Goal: Information Seeking & Learning: Check status

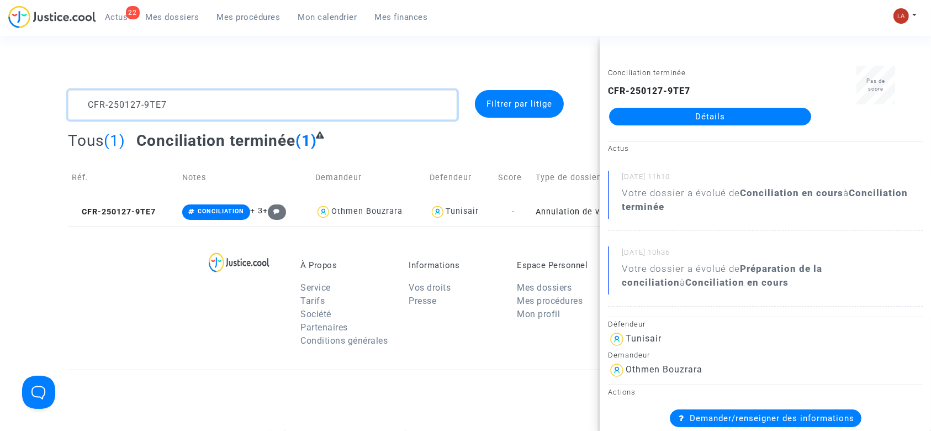
click at [210, 95] on textarea at bounding box center [262, 105] width 389 height 30
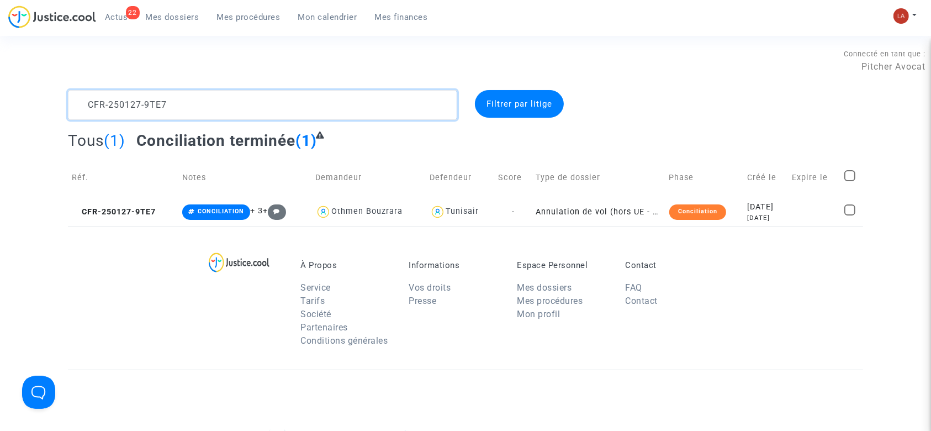
click at [210, 95] on textarea at bounding box center [262, 105] width 389 height 30
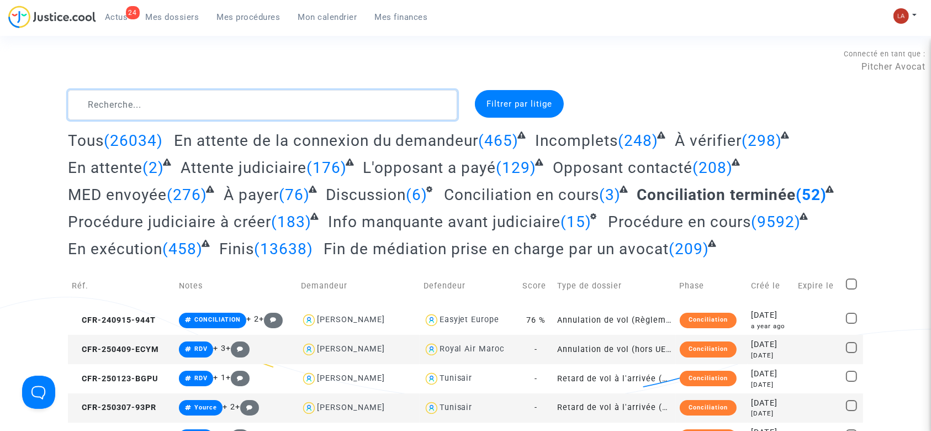
click at [121, 118] on textarea at bounding box center [262, 105] width 389 height 30
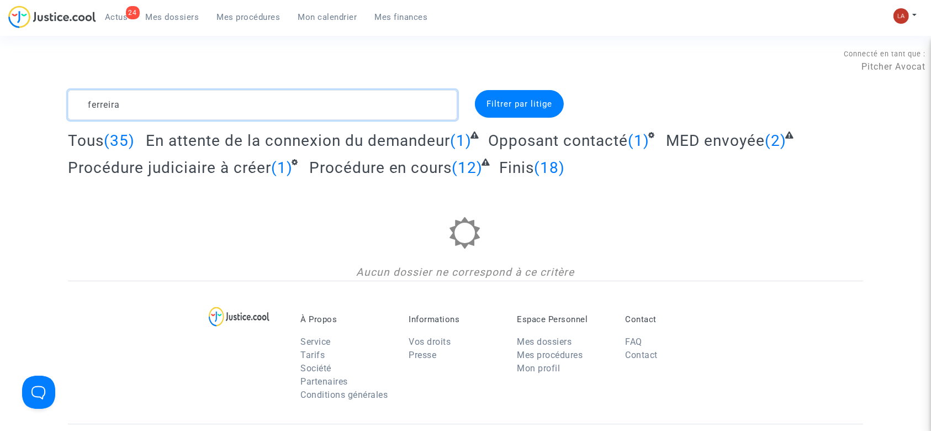
click at [250, 111] on textarea at bounding box center [262, 105] width 389 height 30
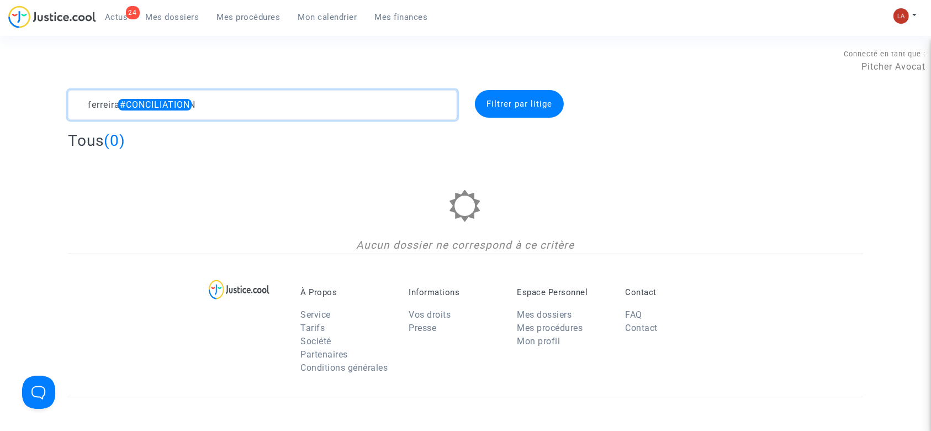
click at [199, 111] on textarea at bounding box center [262, 105] width 389 height 30
click at [169, 107] on textarea at bounding box center [262, 105] width 389 height 30
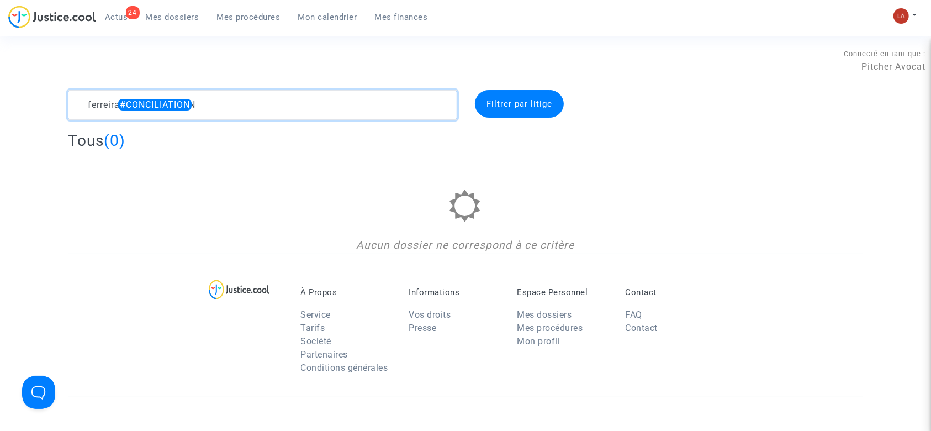
click at [169, 107] on textarea at bounding box center [262, 105] width 389 height 30
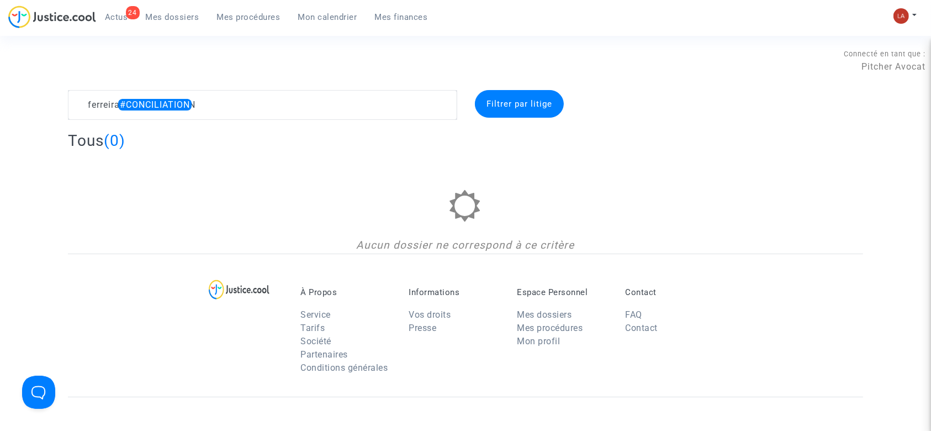
click at [298, 86] on div "Connecté en tant que : Pitcher Avocat" at bounding box center [462, 76] width 925 height 26
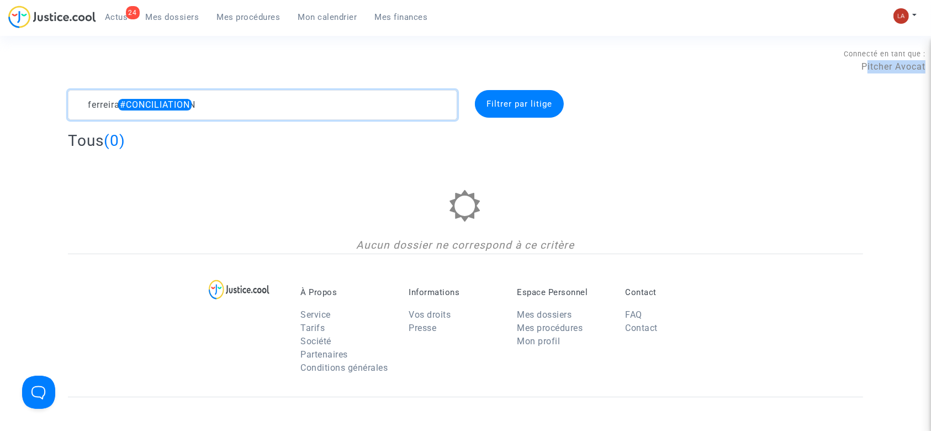
click at [258, 101] on textarea at bounding box center [262, 105] width 389 height 30
paste textarea "KWWP"
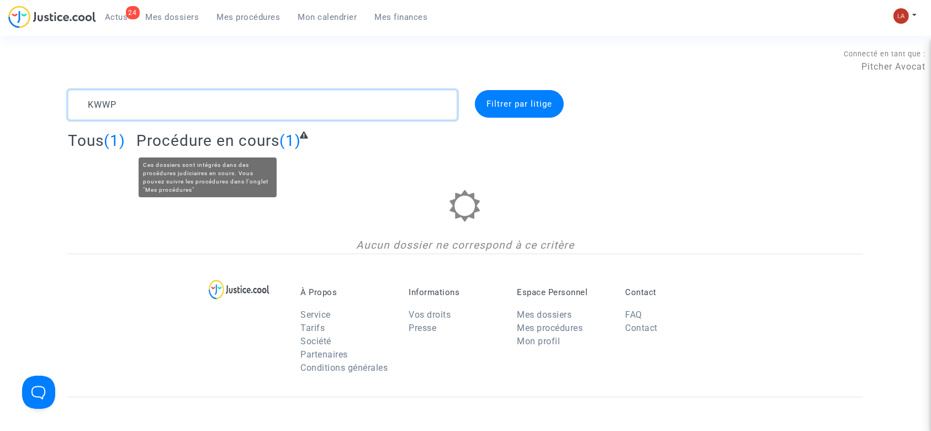
type textarea "KWWP"
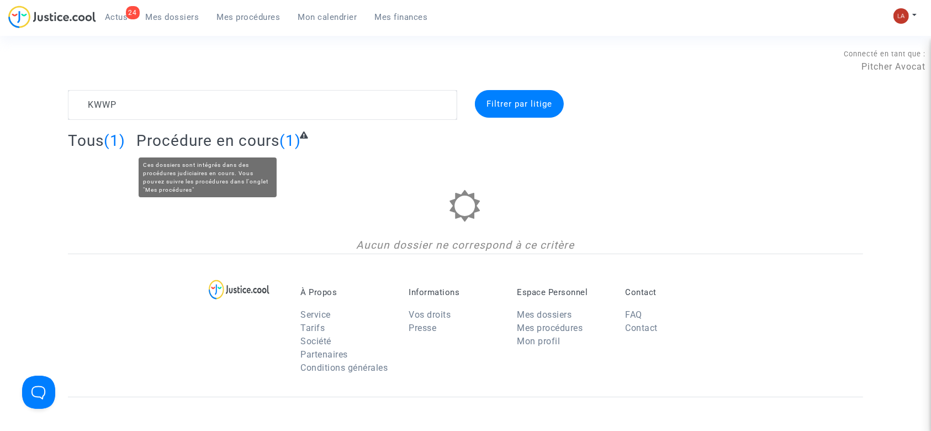
click at [168, 144] on span "Procédure en cours" at bounding box center [207, 140] width 143 height 18
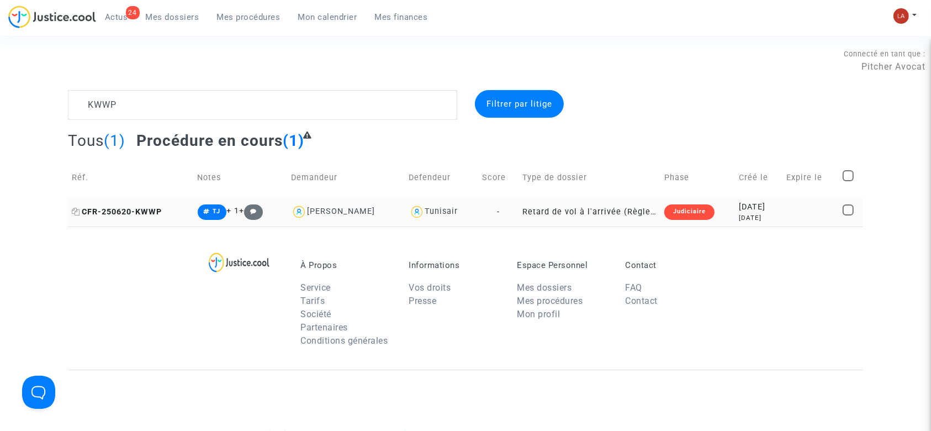
click at [153, 209] on span "CFR-250620-KWWP" at bounding box center [117, 211] width 90 height 9
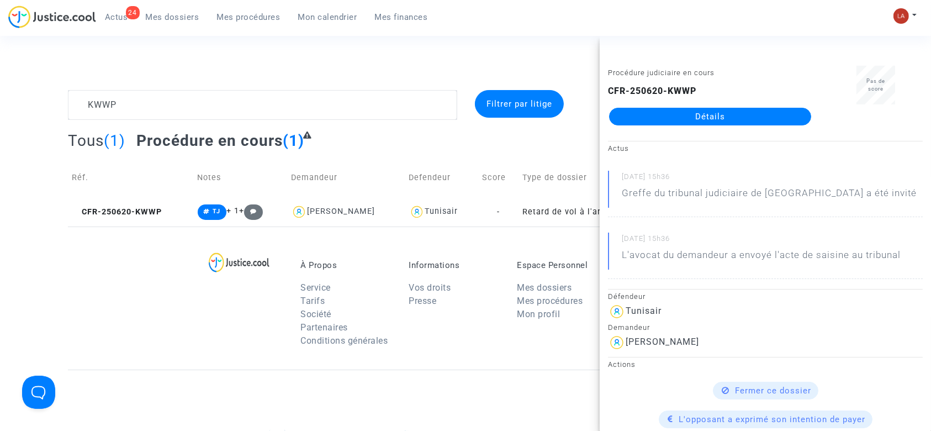
click at [117, 14] on span "Actus" at bounding box center [116, 17] width 23 height 10
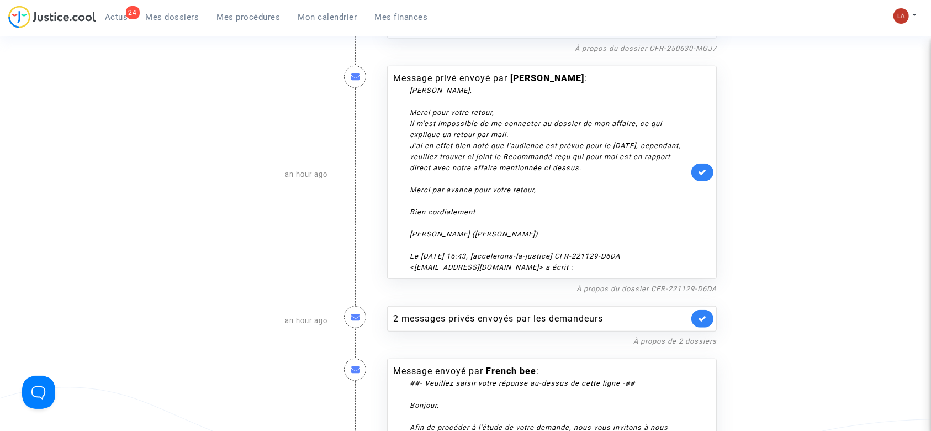
scroll to position [957, 0]
click at [683, 289] on link "À propos du dossier CFR-221129-D6DA" at bounding box center [646, 288] width 140 height 8
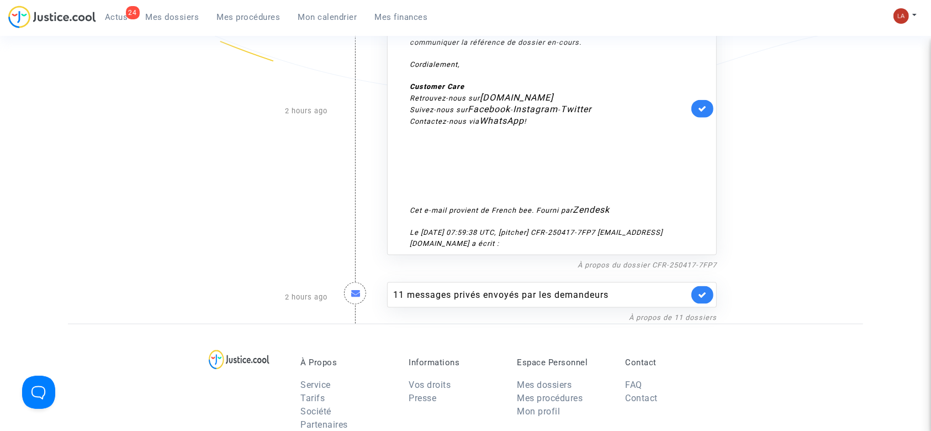
scroll to position [1251, 0]
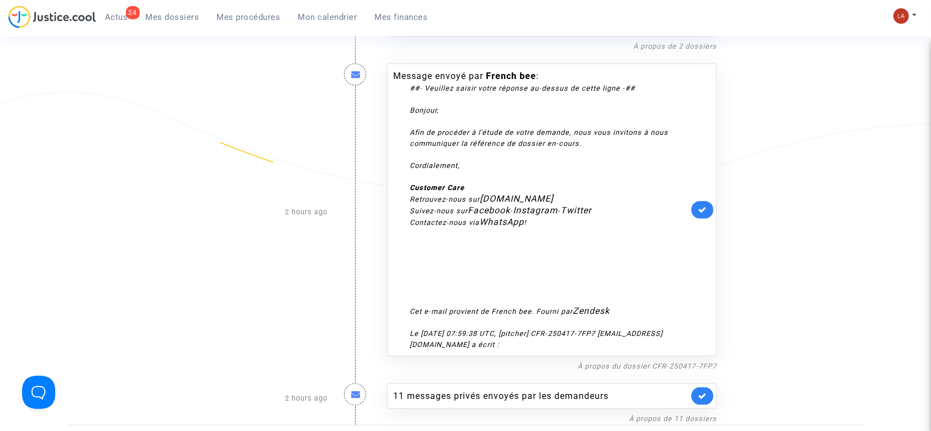
click at [714, 207] on div "Message envoyé par French bee : ##- Veuillez saisir votre réponse au-dessus de …" at bounding box center [552, 209] width 330 height 293
click at [707, 205] on icon at bounding box center [702, 209] width 9 height 8
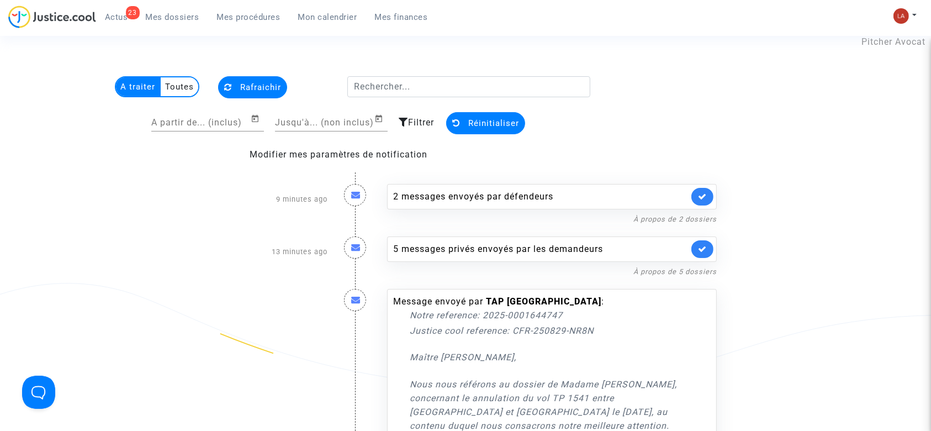
scroll to position [0, 0]
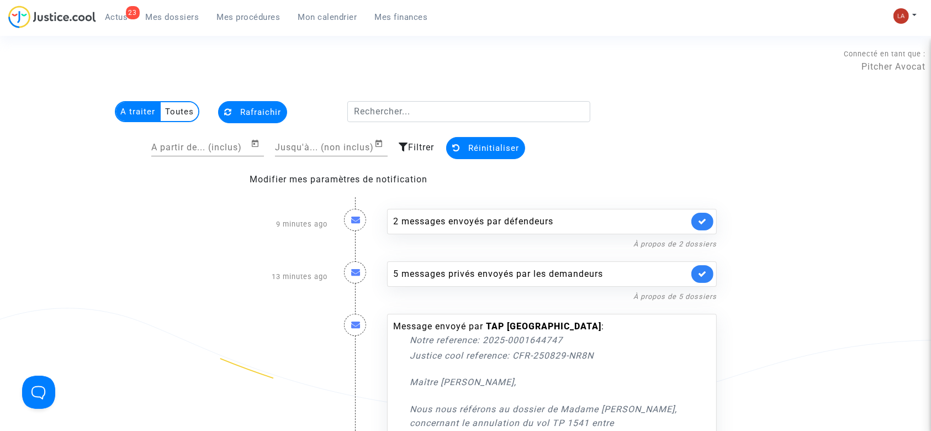
click at [549, 237] on div "À propos de 2 dossiers" at bounding box center [552, 243] width 330 height 13
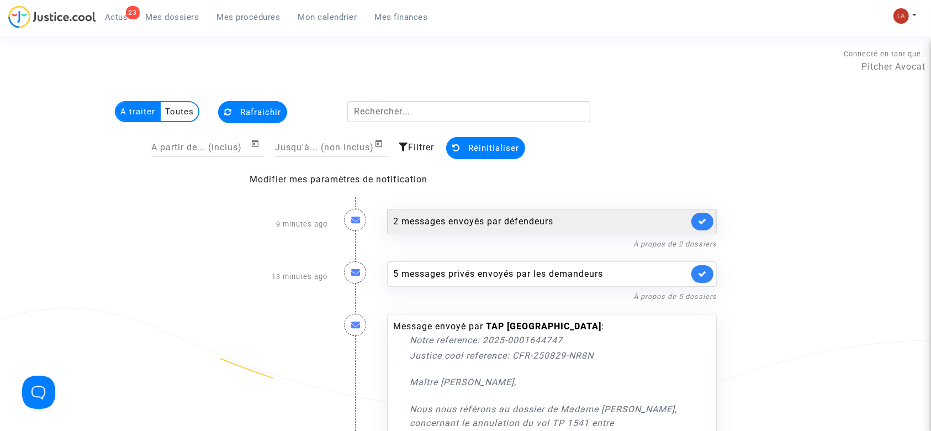
click at [551, 225] on div "2 messages envoyés par défendeurs" at bounding box center [540, 221] width 295 height 13
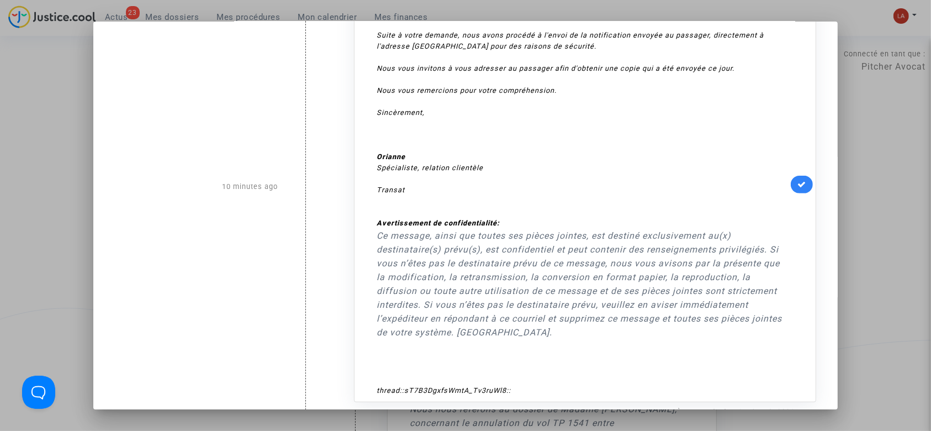
scroll to position [588, 0]
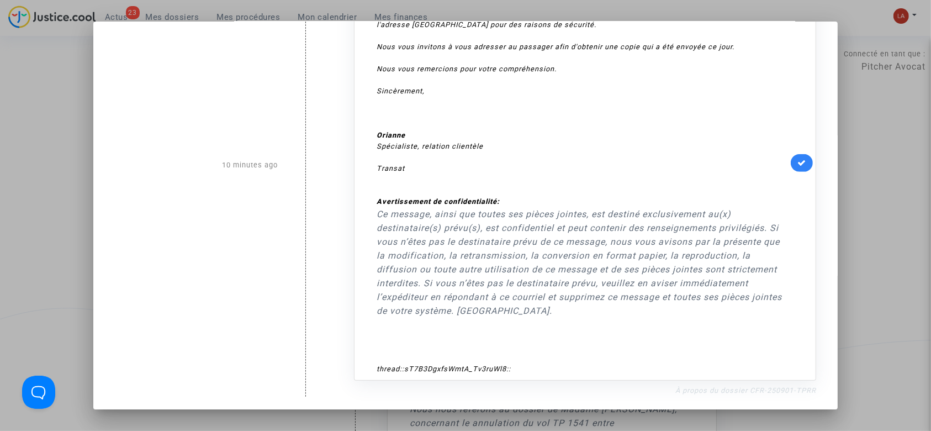
click at [757, 392] on link "À propos du dossier CFR-250901-TPRR" at bounding box center [745, 390] width 141 height 8
click at [797, 160] on icon at bounding box center [801, 162] width 9 height 8
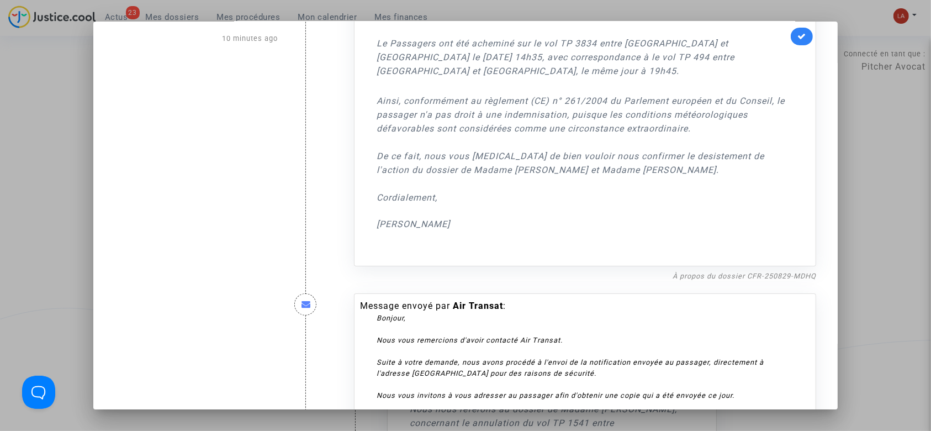
scroll to position [201, 0]
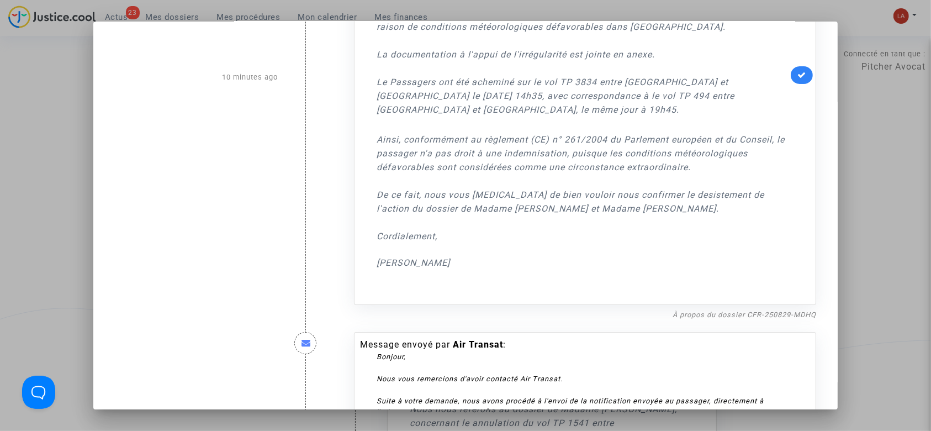
click at [910, 93] on div at bounding box center [465, 215] width 931 height 431
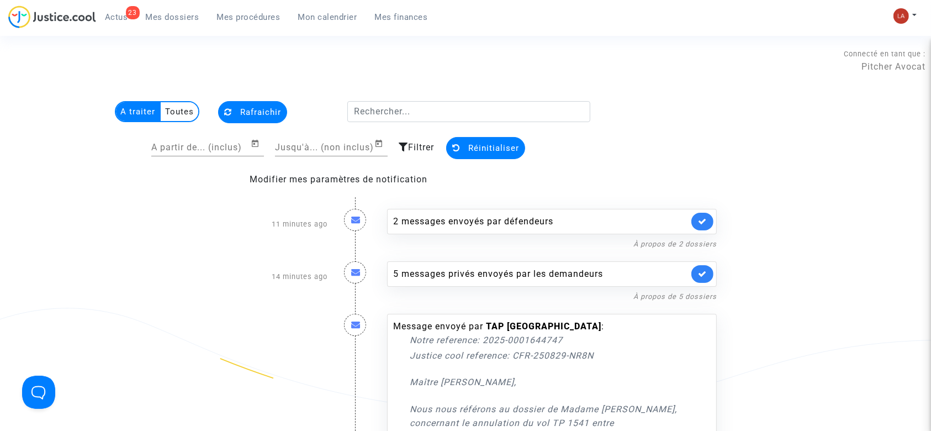
click at [441, 260] on div "5 messages privés envoyés par les demandeurs À propos de 5 dossiers" at bounding box center [552, 276] width 346 height 52
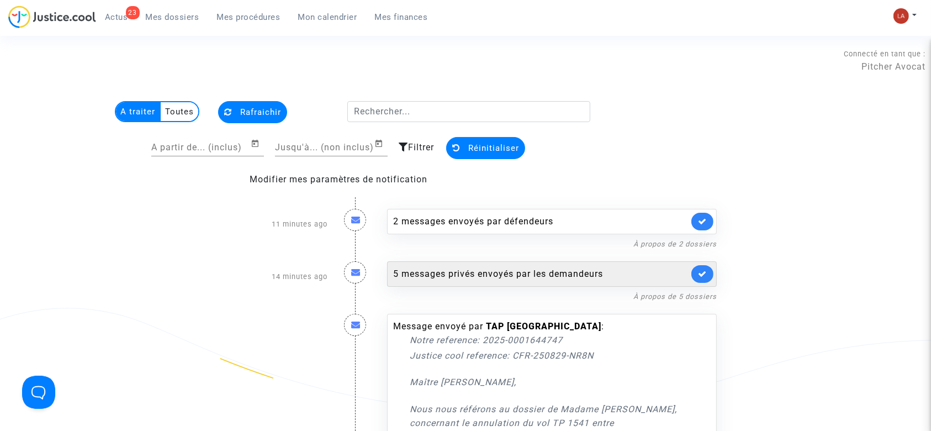
click at [441, 268] on div "5 messages privés envoyés par les demandeurs" at bounding box center [540, 273] width 295 height 13
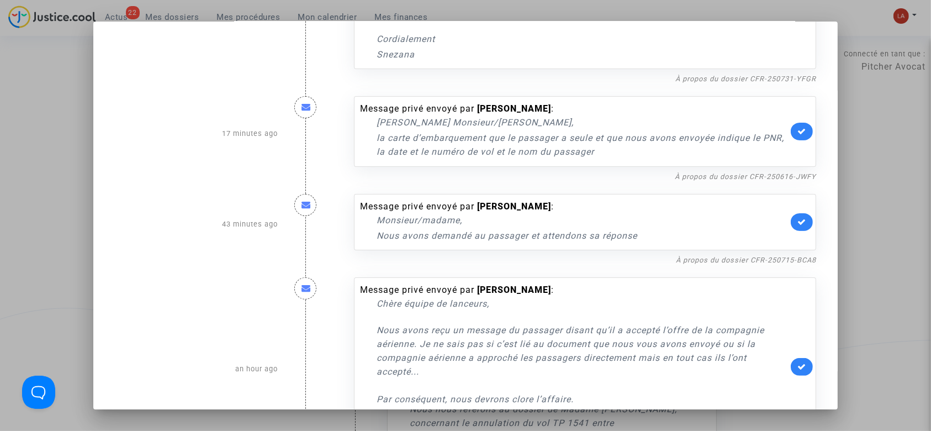
scroll to position [287, 0]
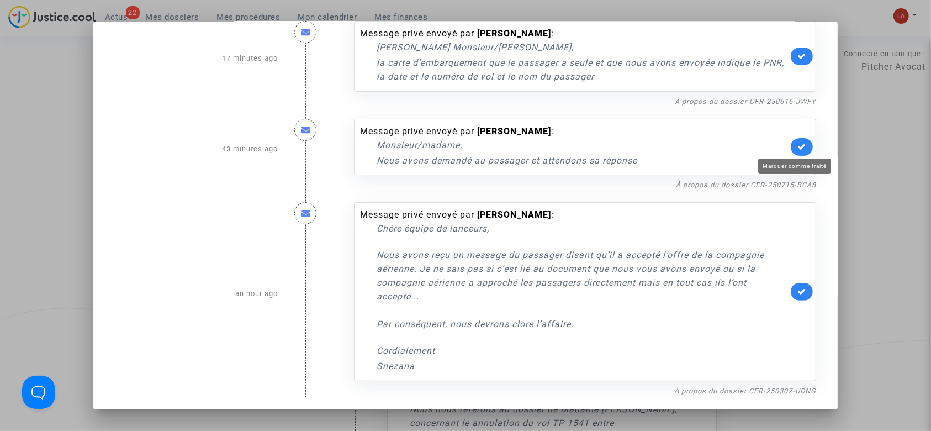
click at [797, 144] on icon at bounding box center [801, 146] width 9 height 8
click at [884, 147] on div at bounding box center [465, 215] width 931 height 431
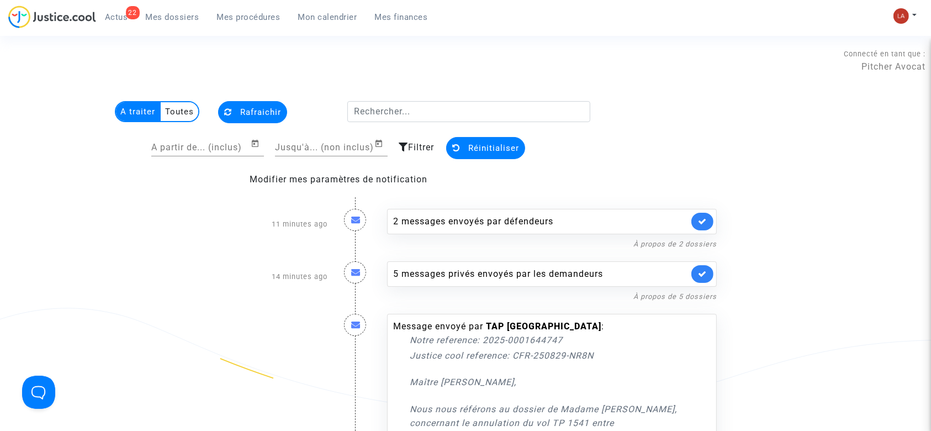
click at [159, 13] on span "Mes dossiers" at bounding box center [173, 17] width 54 height 10
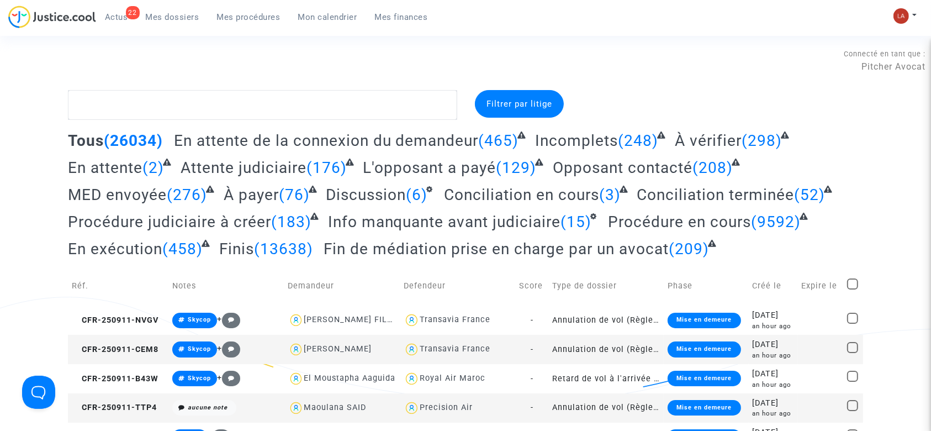
click at [660, 203] on span "Conciliation terminée" at bounding box center [714, 194] width 157 height 18
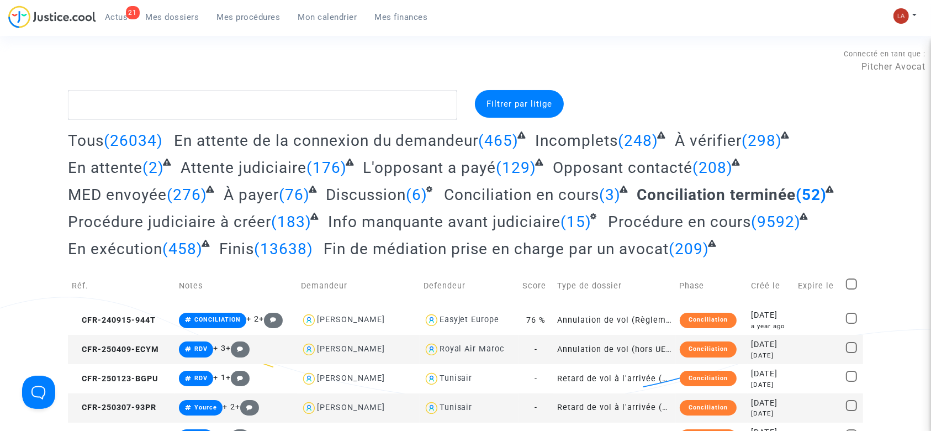
click at [855, 280] on span at bounding box center [851, 283] width 11 height 11
click at [851, 289] on input "checkbox" at bounding box center [851, 289] width 1 height 1
checkbox input "true"
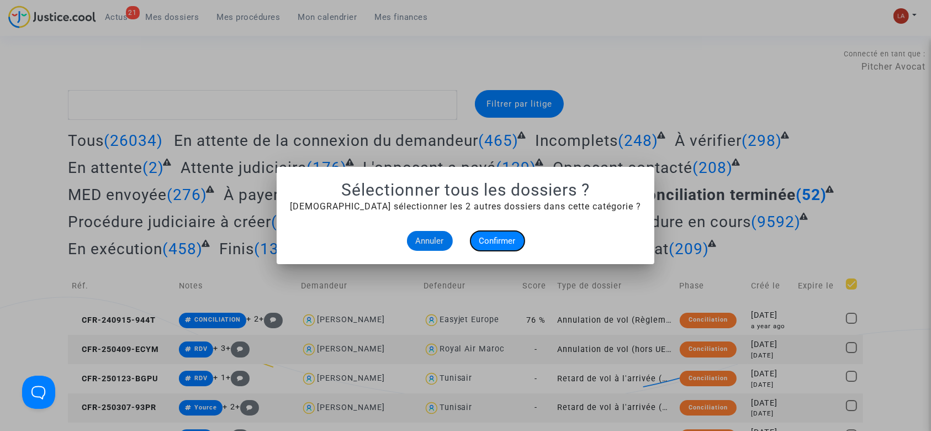
click at [503, 250] on button "Confirmer" at bounding box center [497, 241] width 54 height 20
checkbox input "true"
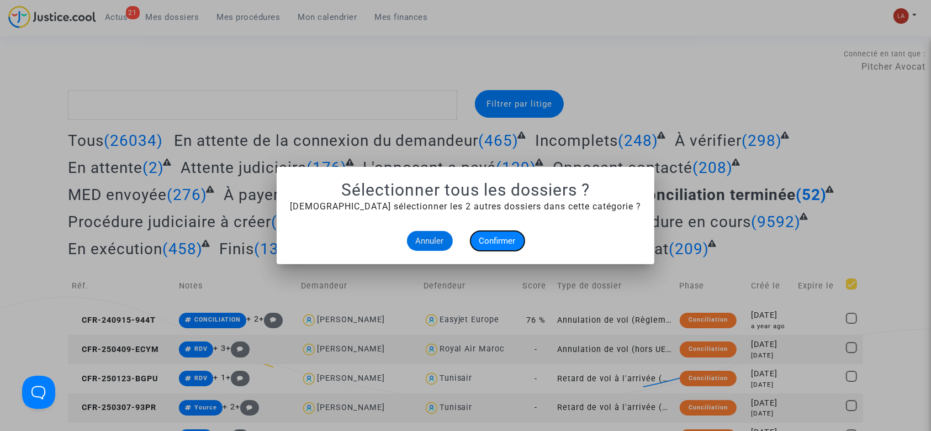
checkbox input "true"
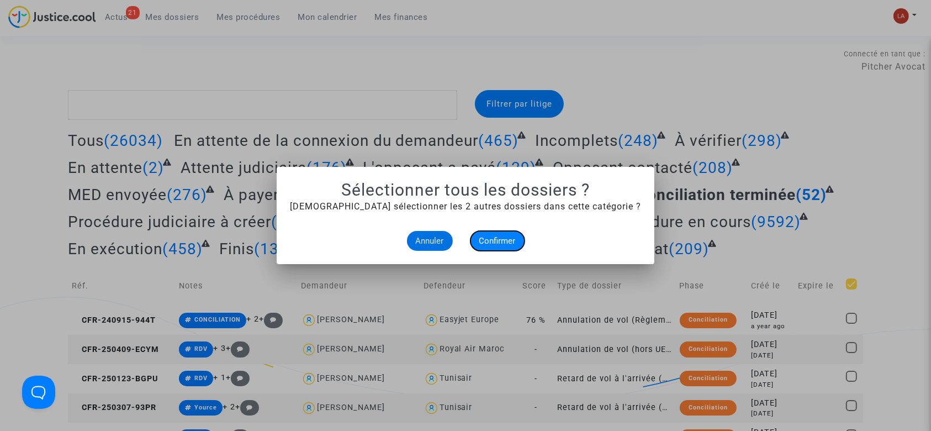
checkbox input "true"
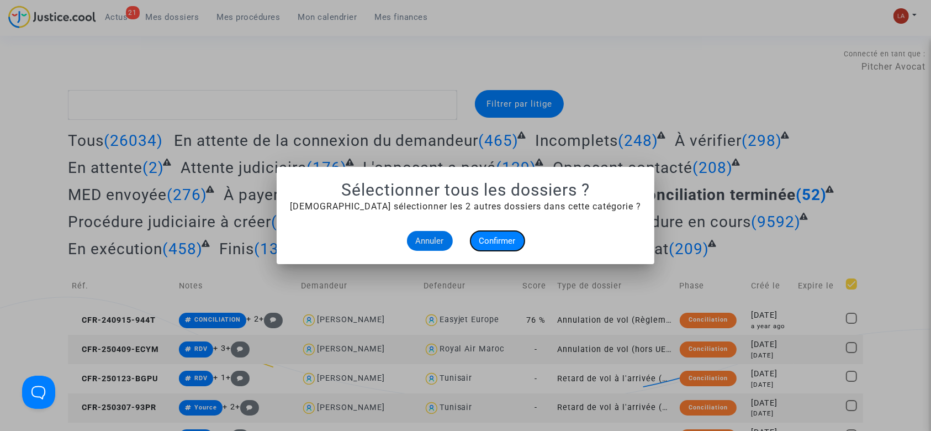
checkbox input "true"
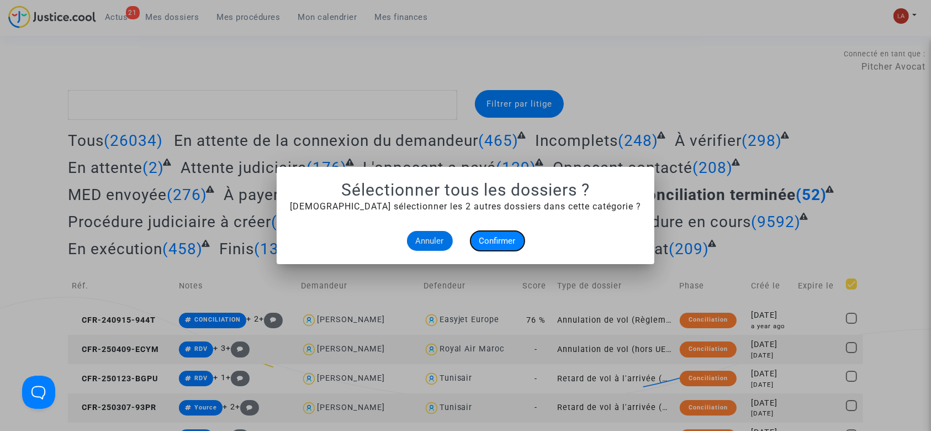
checkbox input "true"
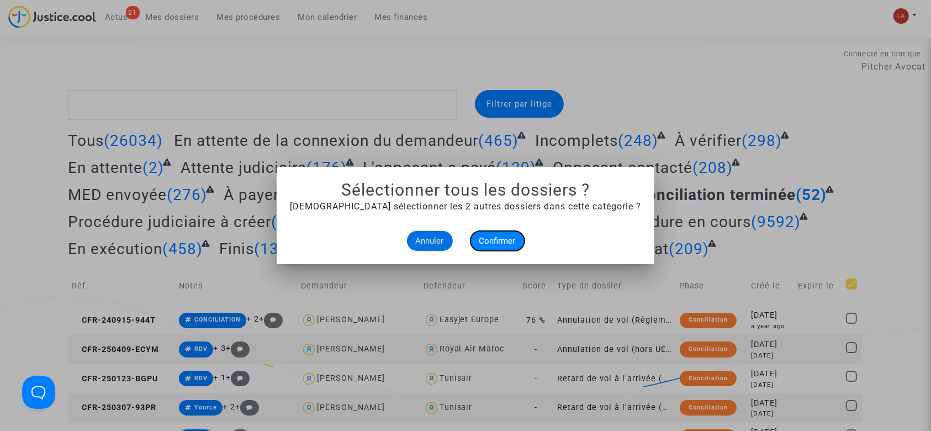
checkbox input "true"
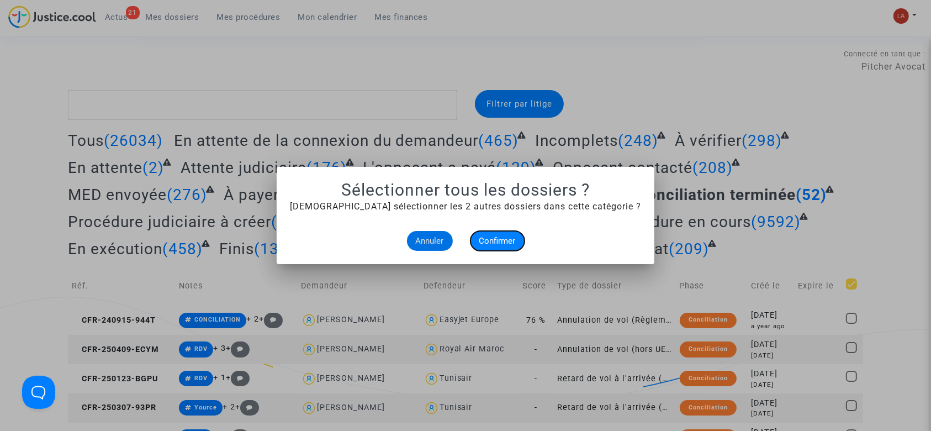
checkbox input "true"
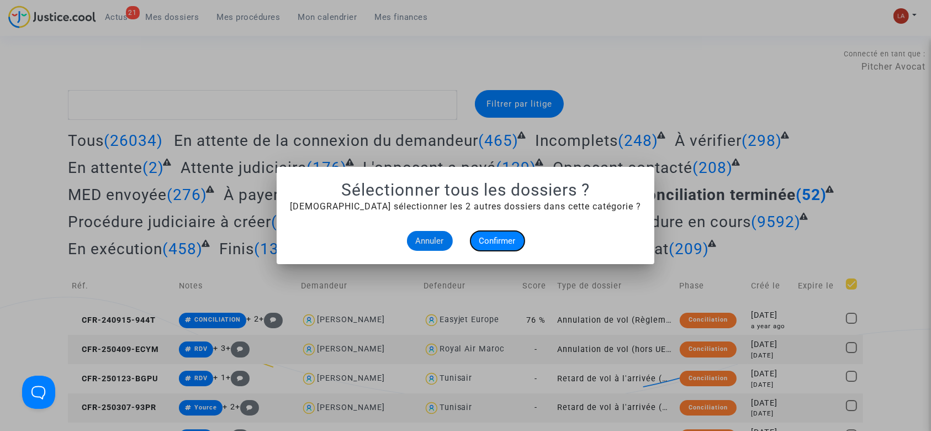
checkbox input "true"
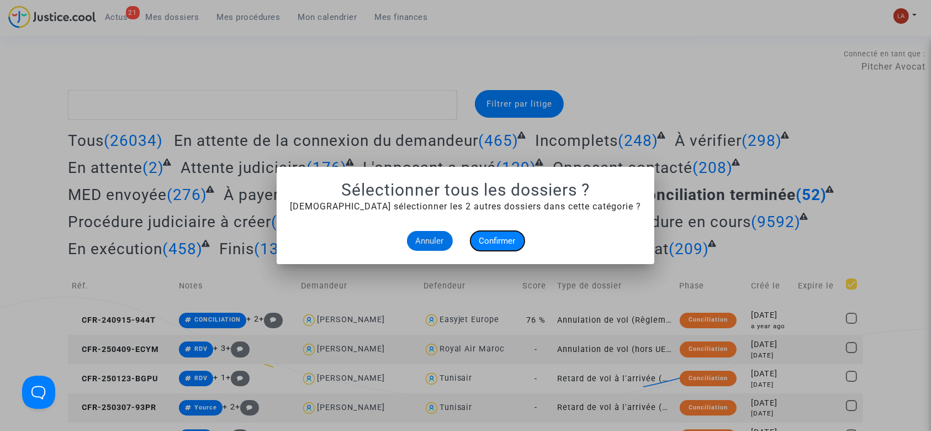
checkbox input "true"
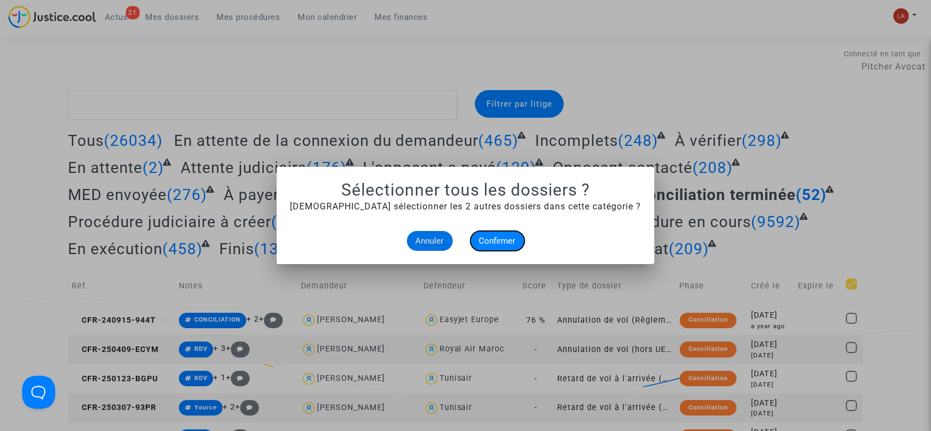
checkbox input "true"
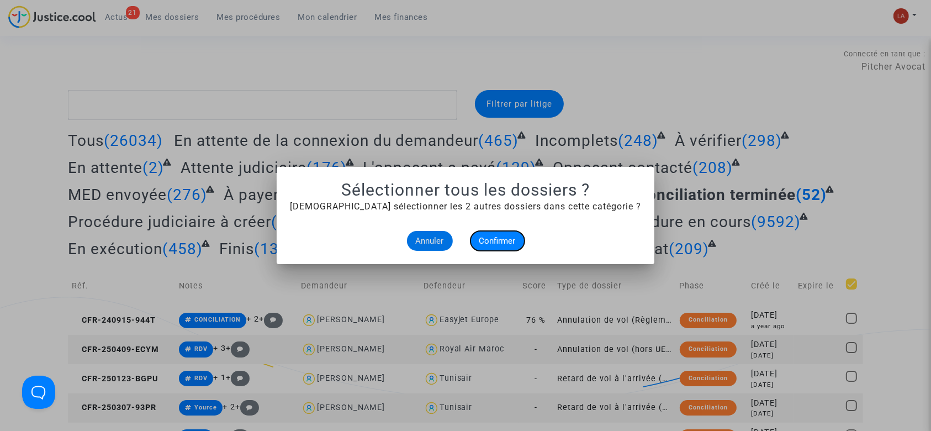
checkbox input "true"
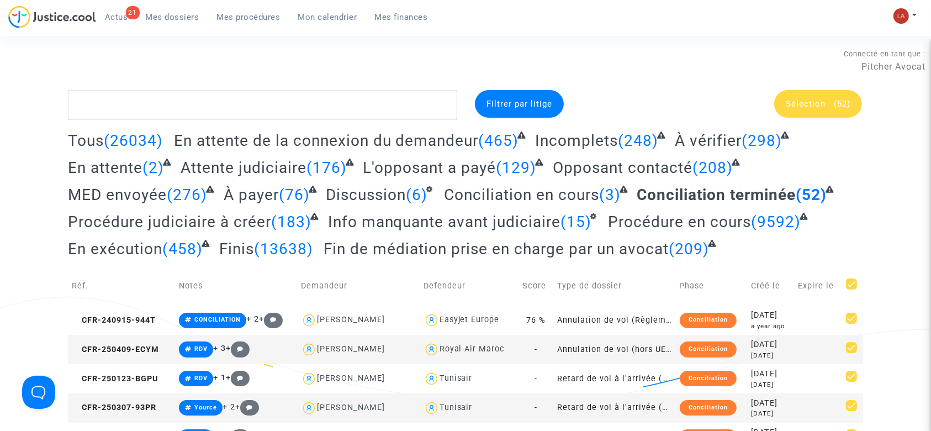
click at [779, 102] on div "Sélection (52)" at bounding box center [818, 104] width 88 height 28
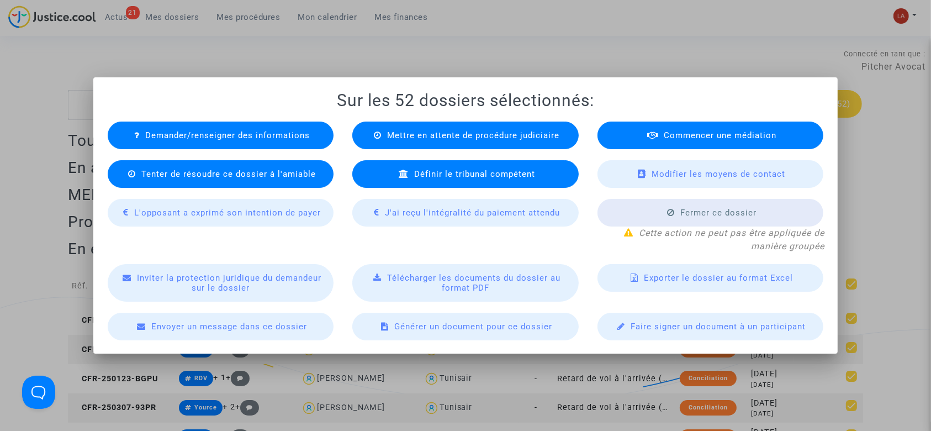
click at [641, 50] on div at bounding box center [465, 215] width 931 height 431
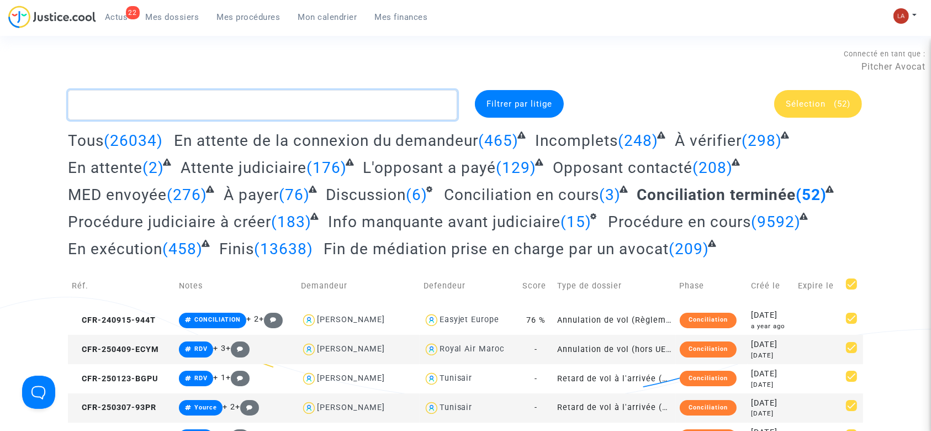
click at [180, 108] on textarea at bounding box center [262, 105] width 389 height 30
paste textarea "NFBE"
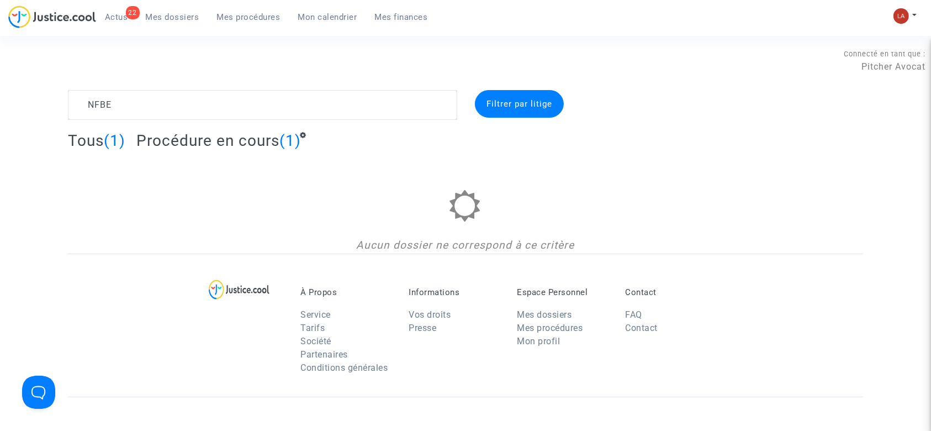
click at [204, 150] on div "Tous (1) Procédure en cours (1)" at bounding box center [465, 144] width 795 height 27
click at [204, 145] on span "Procédure en cours" at bounding box center [207, 140] width 143 height 18
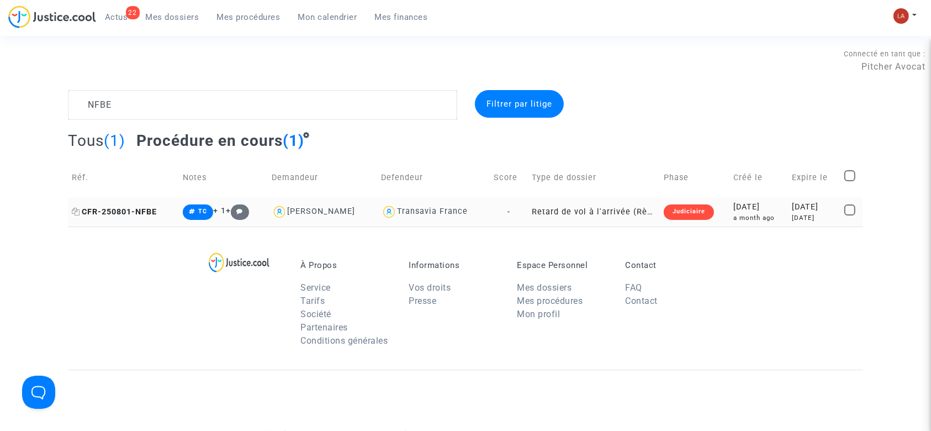
click at [137, 208] on span "CFR-250801-NFBE" at bounding box center [114, 211] width 85 height 9
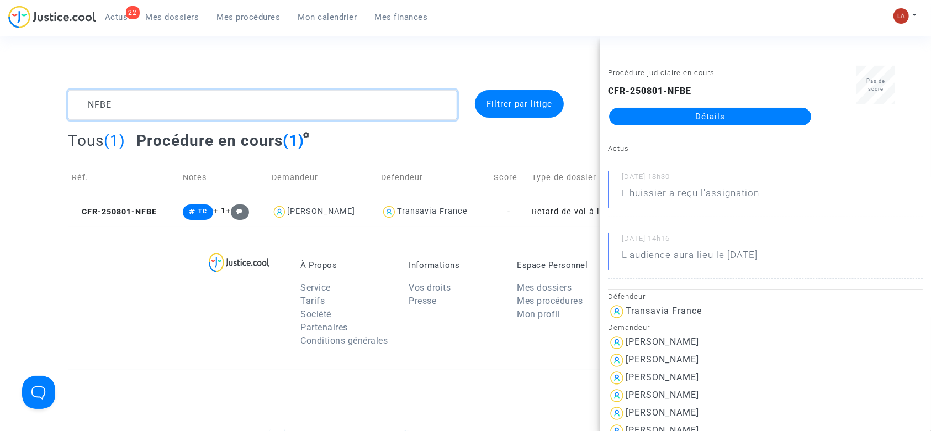
click at [243, 110] on textarea at bounding box center [262, 105] width 389 height 30
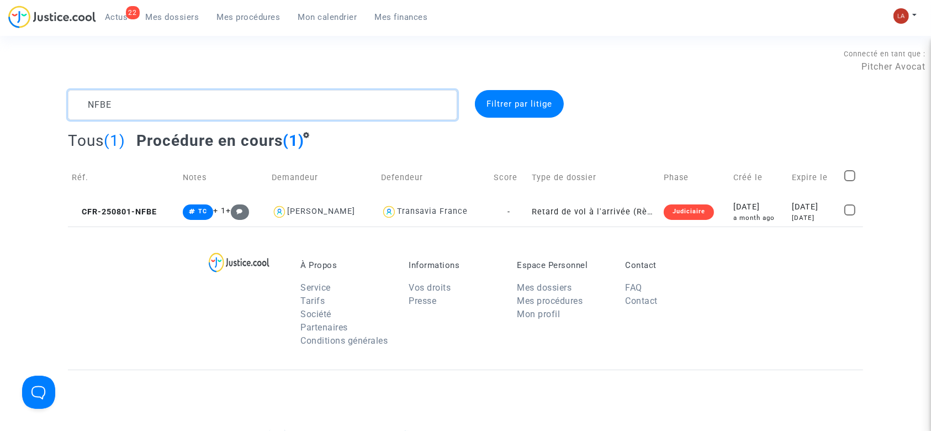
click at [243, 110] on textarea at bounding box center [262, 105] width 389 height 30
paste textarea "RAN"
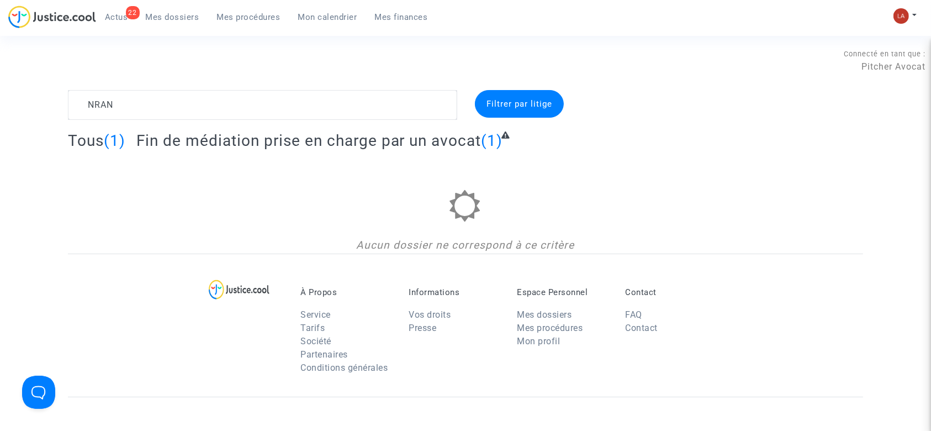
click at [238, 131] on span "Fin de médiation prise en charge par un avocat" at bounding box center [308, 140] width 345 height 18
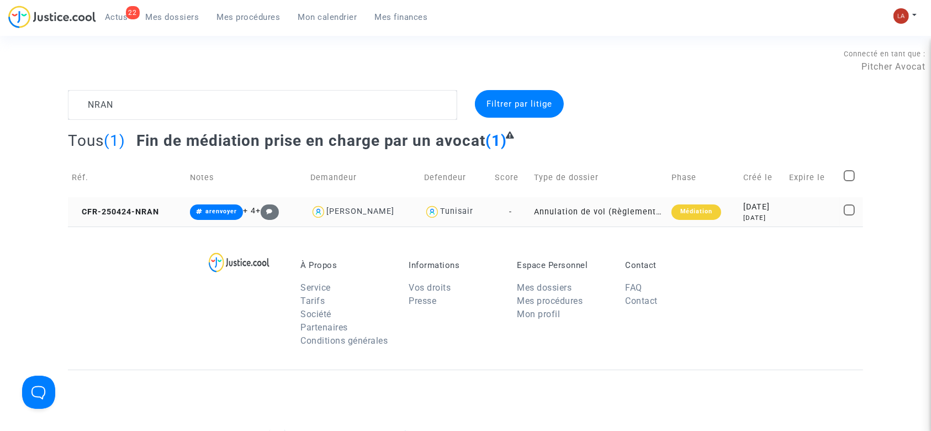
click at [114, 223] on td "CFR-250424-NRAN" at bounding box center [127, 211] width 118 height 29
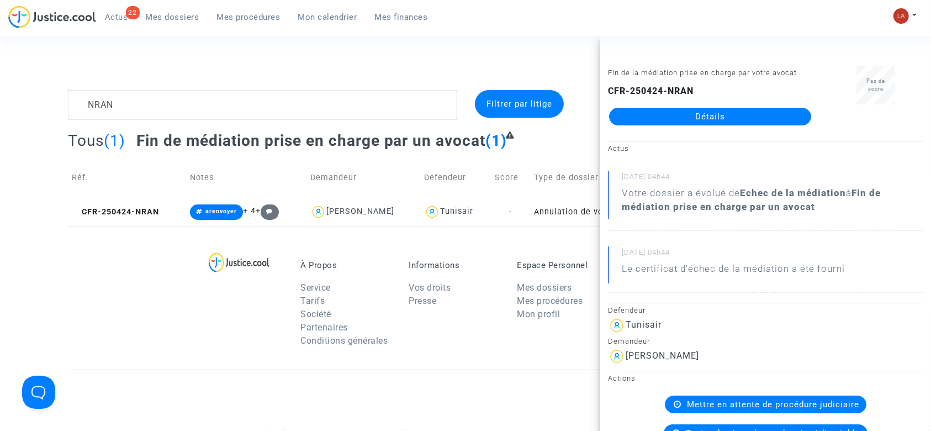
drag, startPoint x: 643, startPoint y: 121, endPoint x: 190, endPoint y: 241, distance: 468.1
click at [204, 241] on div "À Propos Service Tarifs Société Partenaires Conditions générales Informations V…" at bounding box center [465, 297] width 795 height 143
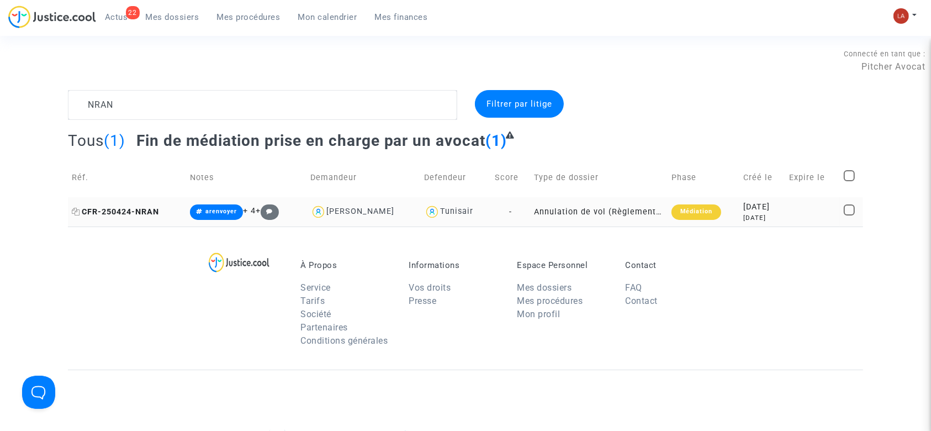
click at [121, 207] on span "CFR-250424-NRAN" at bounding box center [115, 211] width 87 height 9
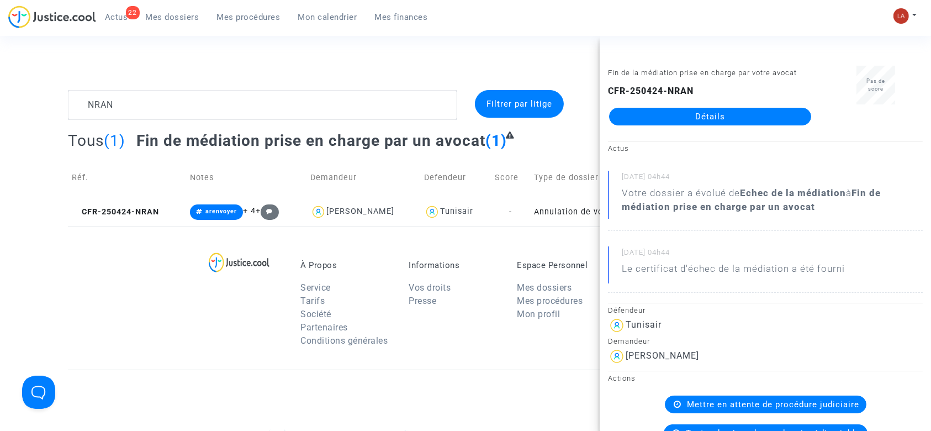
drag, startPoint x: 758, startPoint y: 105, endPoint x: 773, endPoint y: 115, distance: 17.6
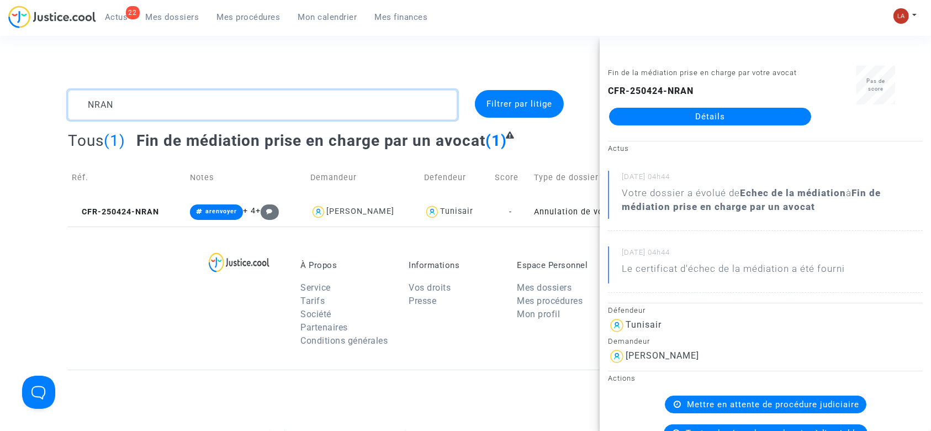
click at [113, 107] on textarea at bounding box center [262, 105] width 389 height 30
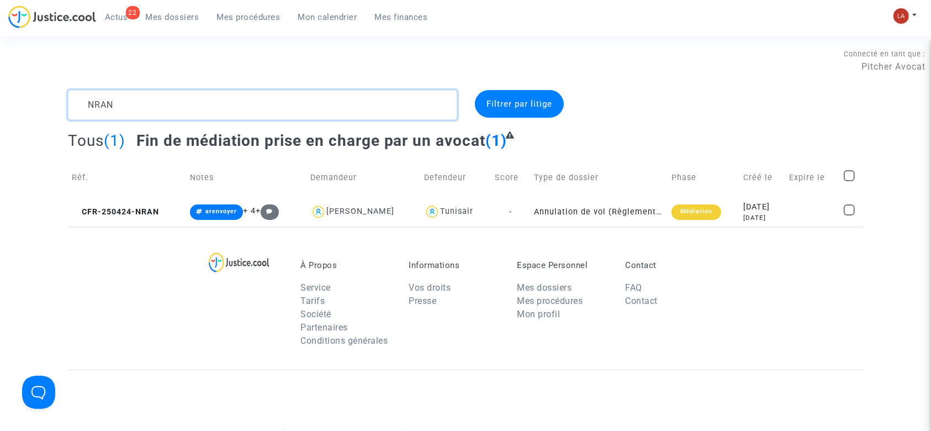
click at [113, 107] on textarea at bounding box center [262, 105] width 389 height 30
type textarea "v"
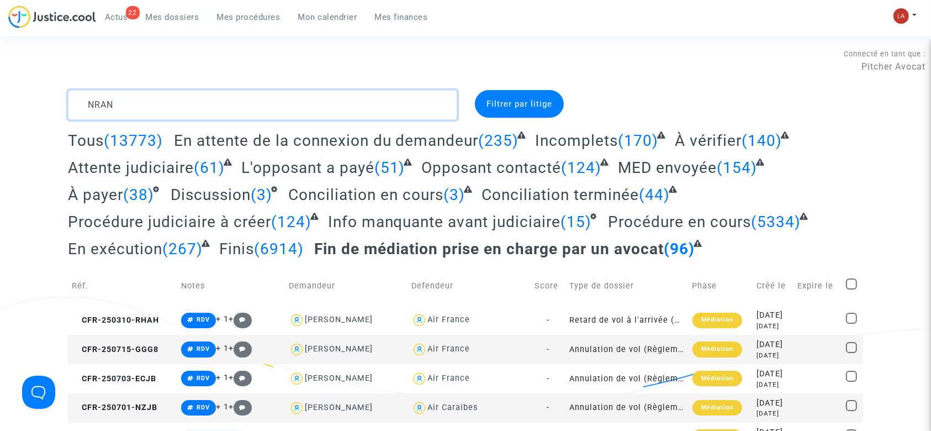
click at [104, 105] on textarea at bounding box center [262, 105] width 389 height 30
paste textarea "9HEE"
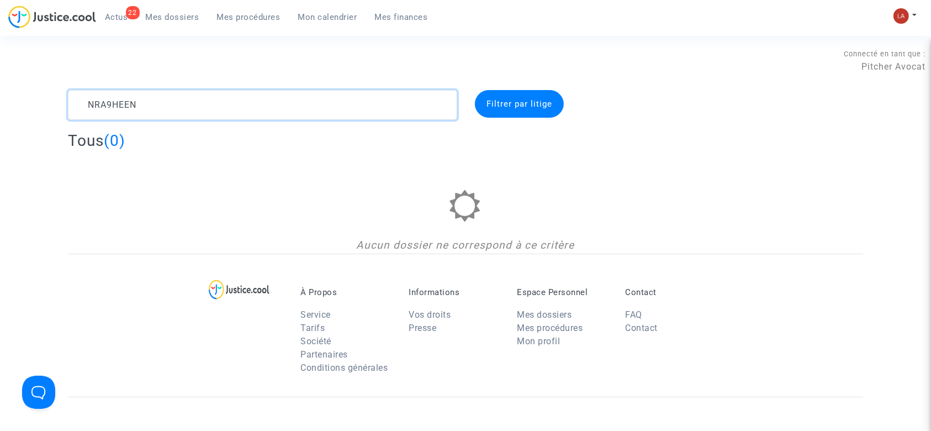
click at [104, 105] on textarea at bounding box center [262, 105] width 389 height 30
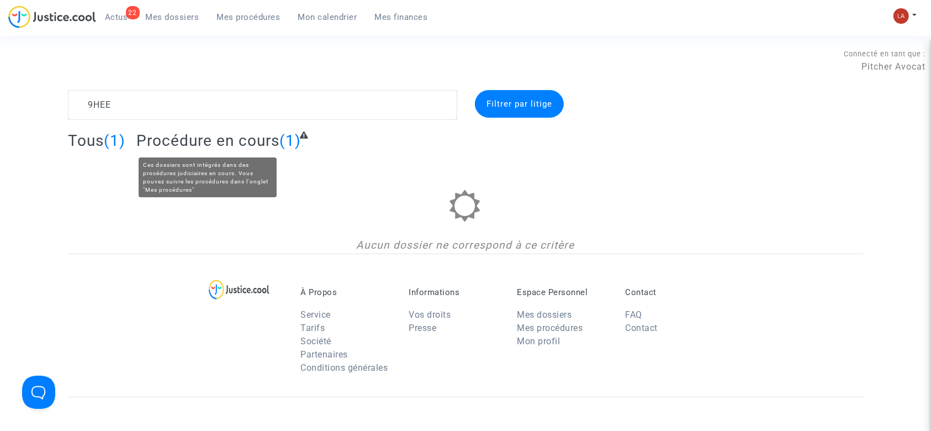
click at [171, 145] on span "Procédure en cours" at bounding box center [207, 140] width 143 height 18
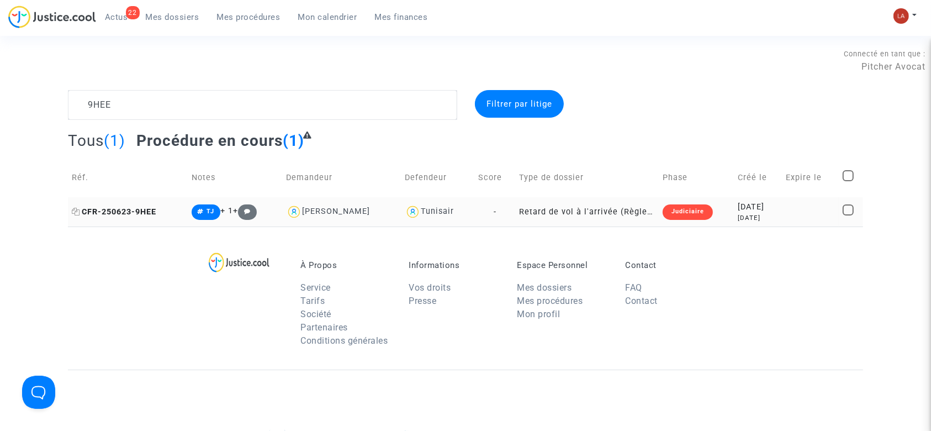
click at [115, 211] on span "CFR-250623-9HEE" at bounding box center [114, 211] width 84 height 9
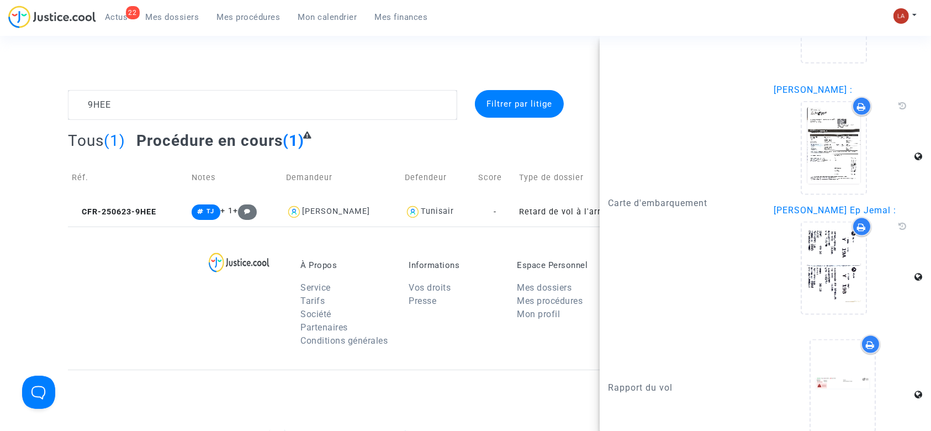
scroll to position [20, 0]
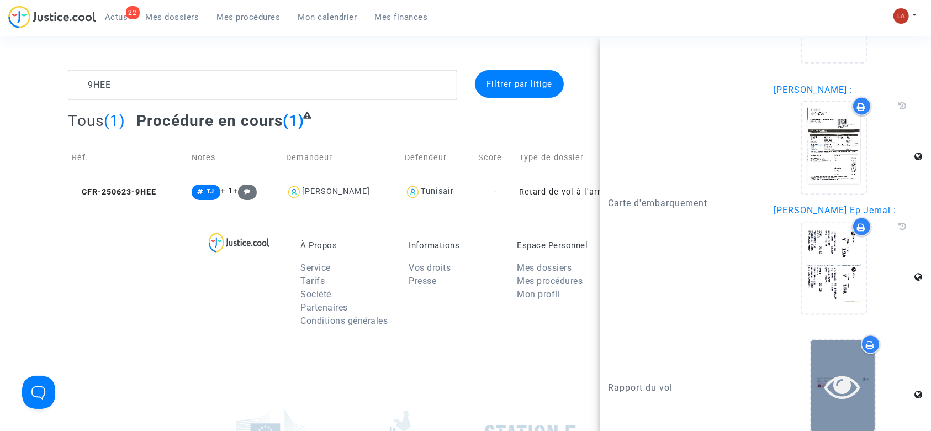
click at [826, 368] on icon at bounding box center [843, 385] width 36 height 35
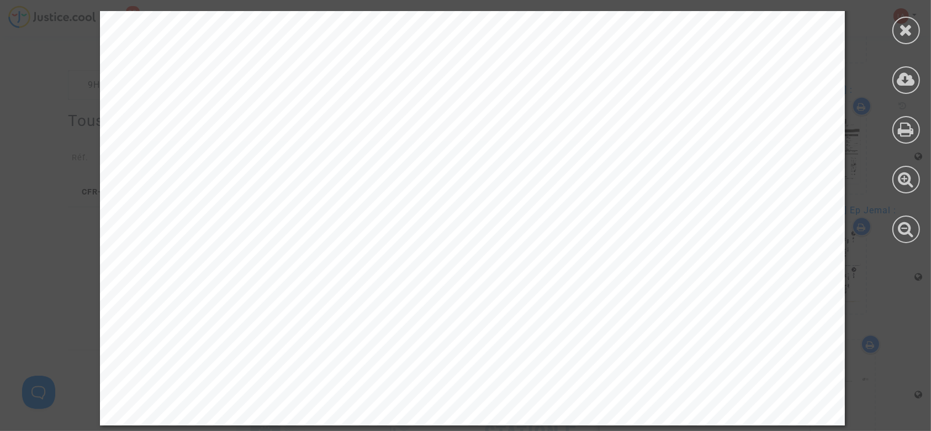
scroll to position [205, 0]
click at [911, 34] on icon at bounding box center [906, 30] width 14 height 17
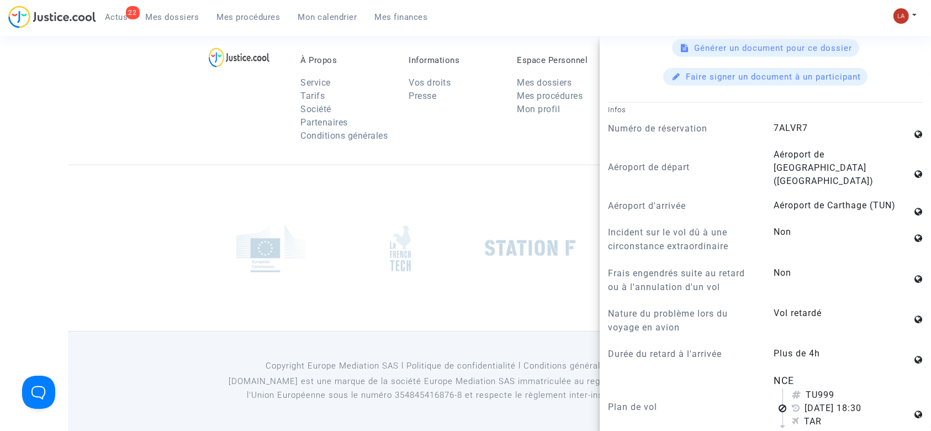
scroll to position [663, 0]
drag, startPoint x: 814, startPoint y: 378, endPoint x: 837, endPoint y: 376, distance: 23.2
click at [837, 388] on div "TU999" at bounding box center [852, 394] width 120 height 13
copy div "999"
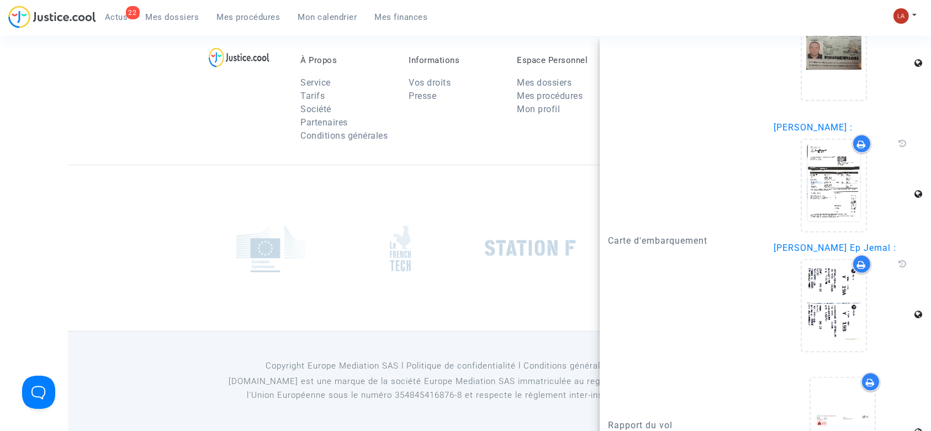
scroll to position [1505, 0]
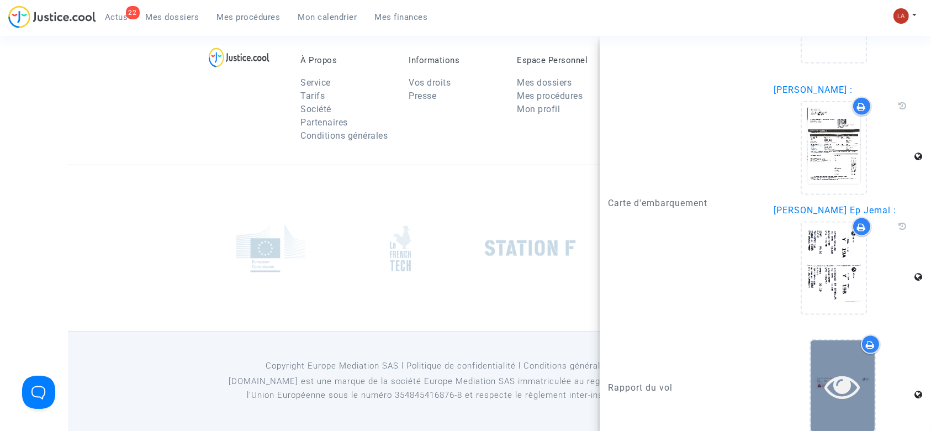
click at [837, 381] on icon at bounding box center [843, 385] width 36 height 35
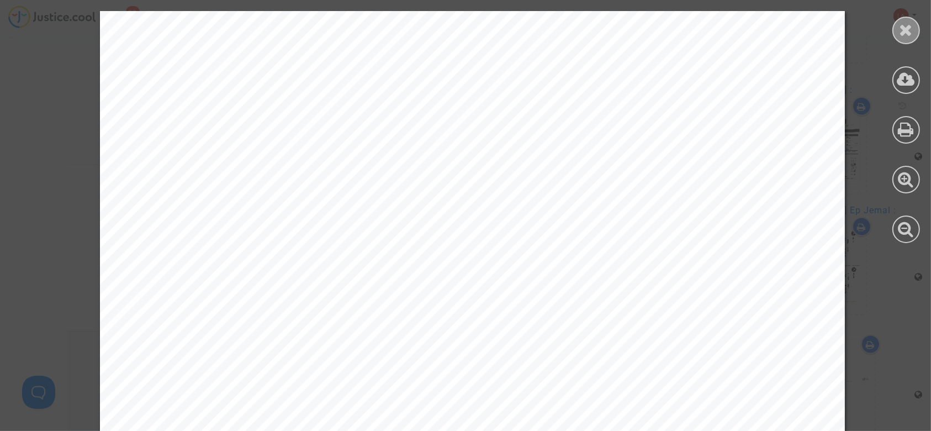
click at [907, 33] on icon at bounding box center [906, 30] width 14 height 17
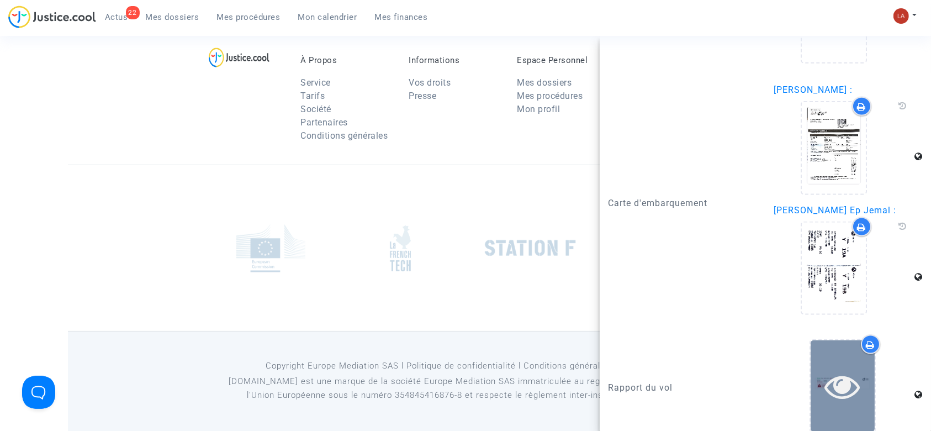
click at [841, 368] on icon at bounding box center [843, 385] width 36 height 35
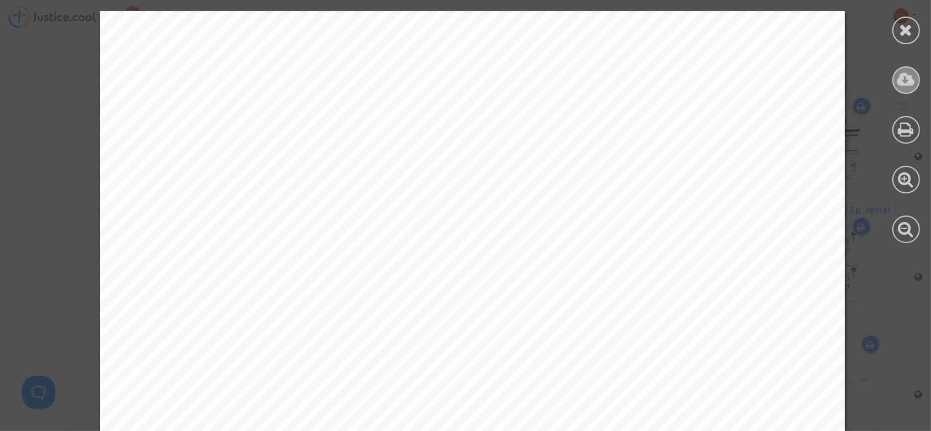
click at [905, 84] on icon at bounding box center [906, 79] width 18 height 17
click at [903, 93] on div at bounding box center [906, 80] width 28 height 28
click at [909, 33] on icon at bounding box center [906, 30] width 14 height 17
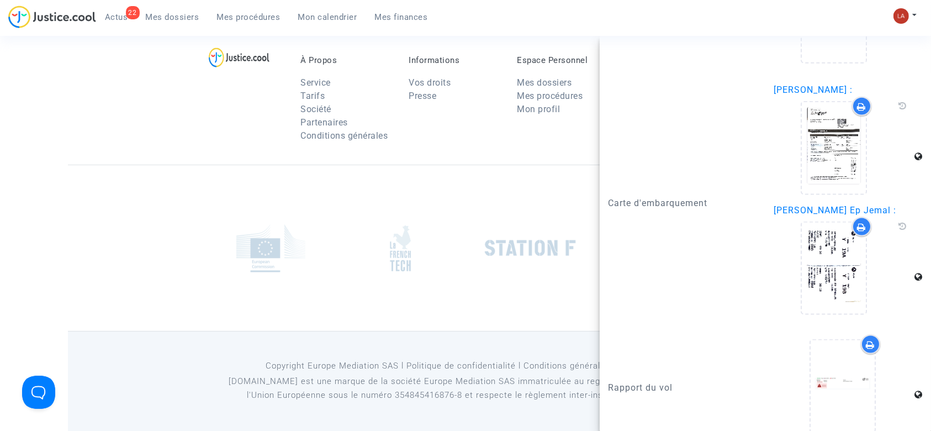
scroll to position [0, 0]
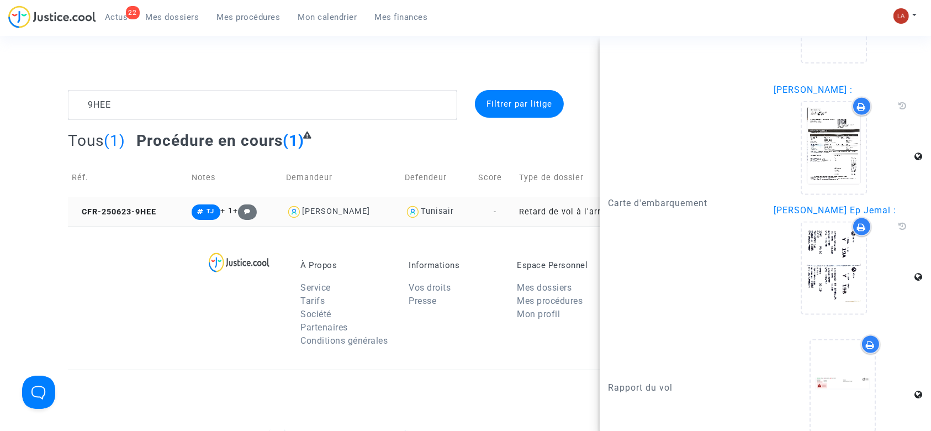
click at [167, 201] on td "CFR-250623-9HEE" at bounding box center [128, 211] width 120 height 29
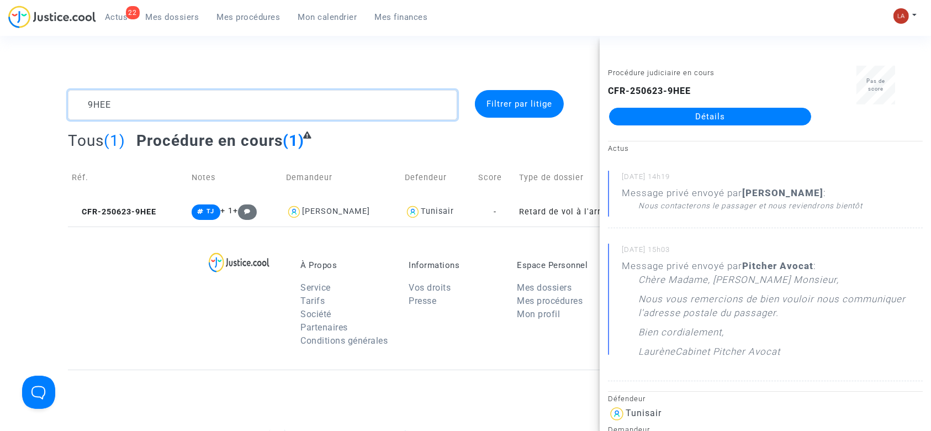
click at [110, 98] on textarea at bounding box center [262, 105] width 389 height 30
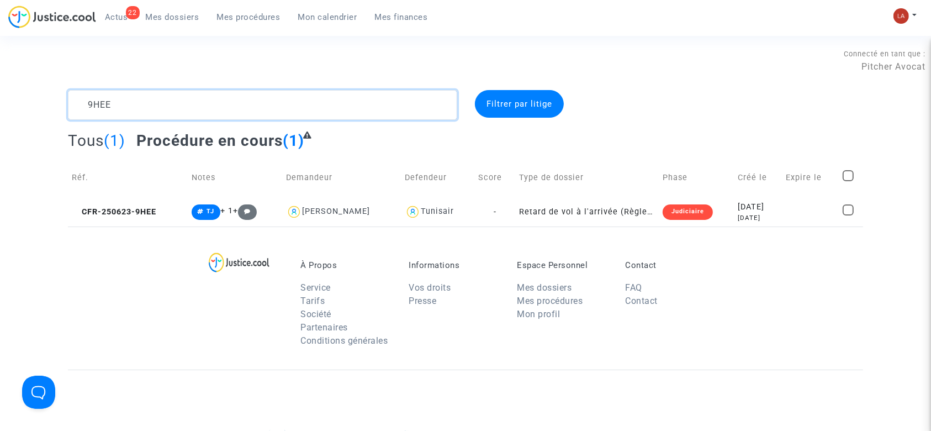
click at [110, 98] on textarea at bounding box center [262, 105] width 389 height 30
paste textarea "4KFM"
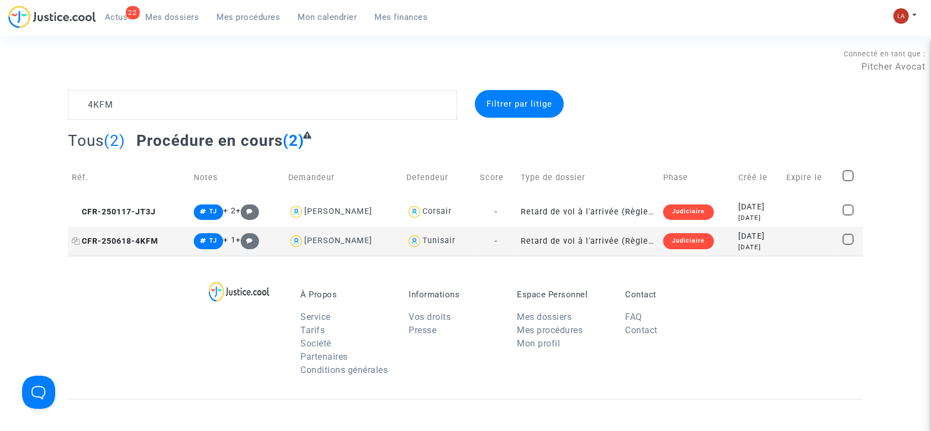
click at [143, 236] on span "CFR-250618-4KFM" at bounding box center [115, 240] width 87 height 9
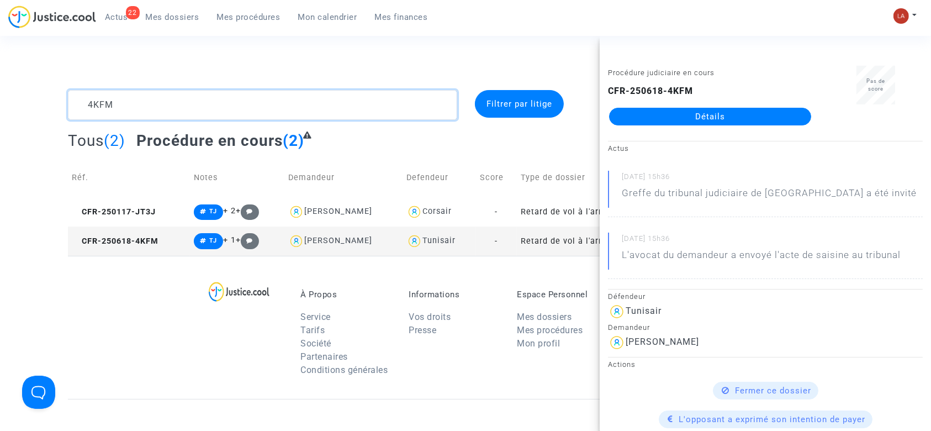
click at [93, 110] on textarea at bounding box center [262, 105] width 389 height 30
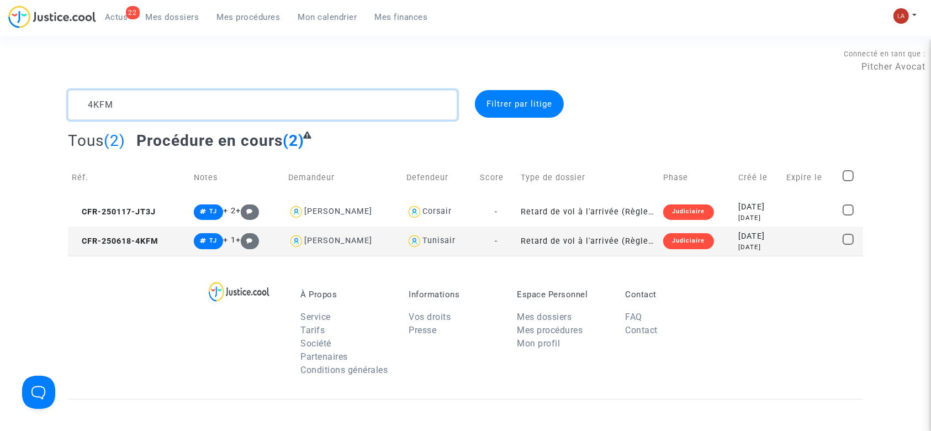
click at [93, 110] on textarea at bounding box center [262, 105] width 389 height 30
paste textarea "KWWP"
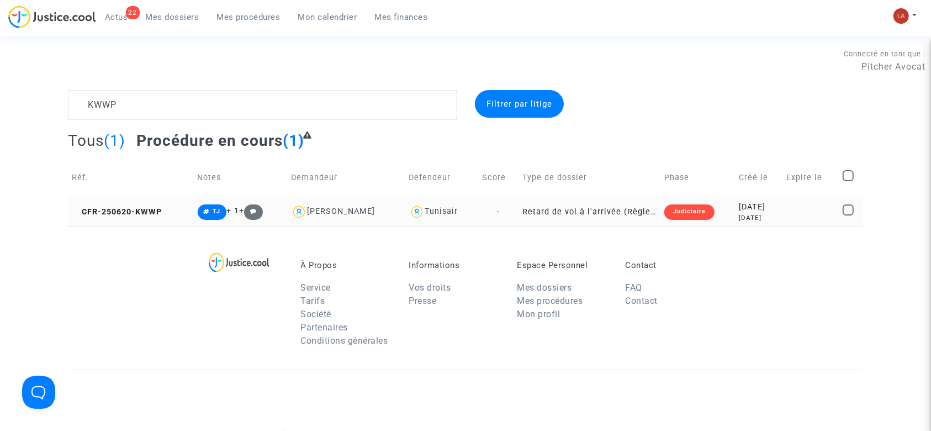
click at [136, 223] on td "CFR-250620-KWWP" at bounding box center [131, 211] width 126 height 29
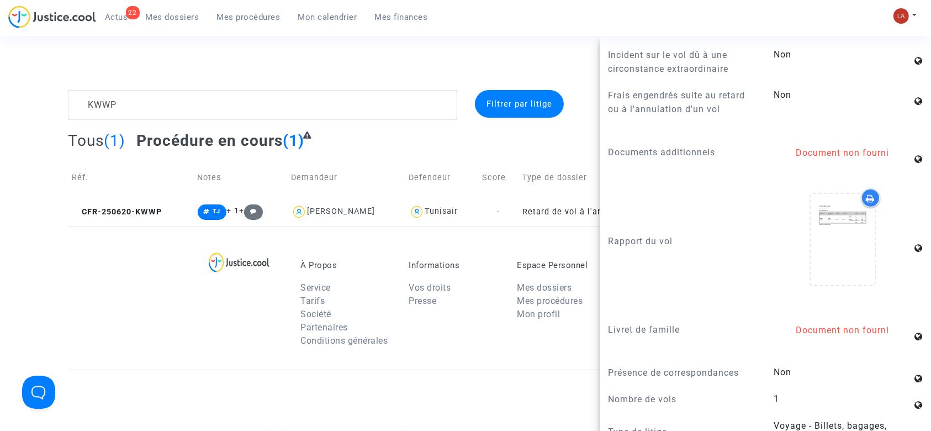
scroll to position [826, 0]
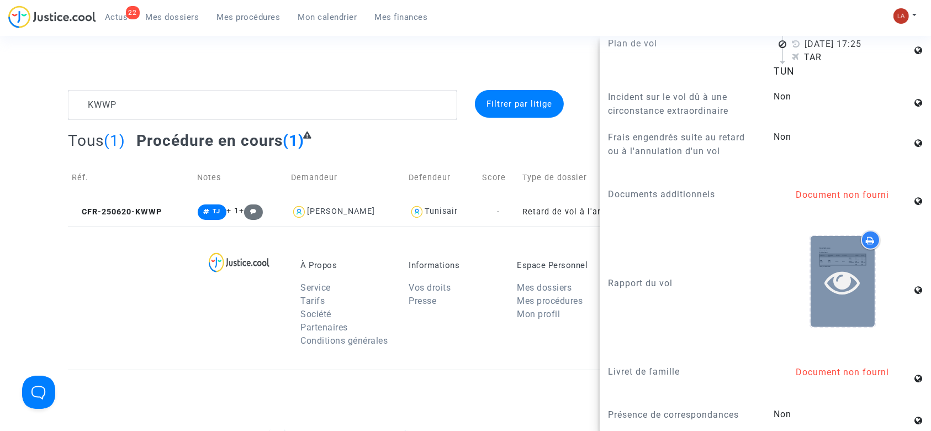
click at [826, 276] on icon at bounding box center [843, 281] width 36 height 35
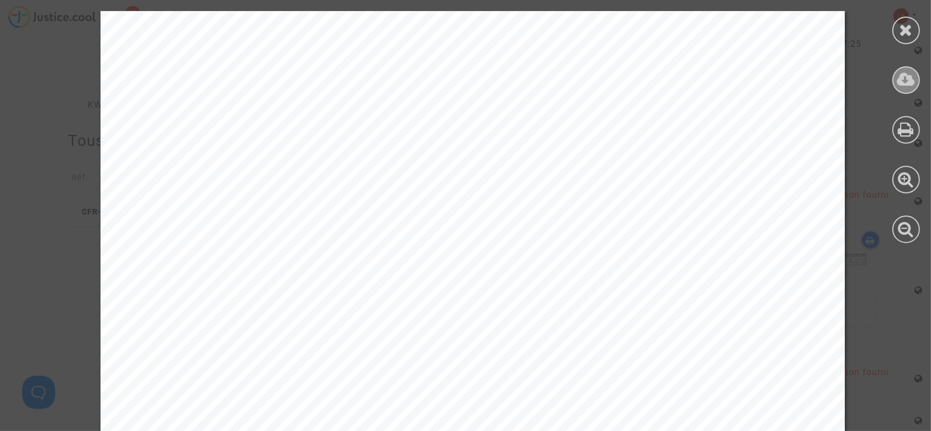
click at [906, 71] on icon at bounding box center [906, 79] width 18 height 17
click at [901, 24] on icon at bounding box center [906, 30] width 14 height 17
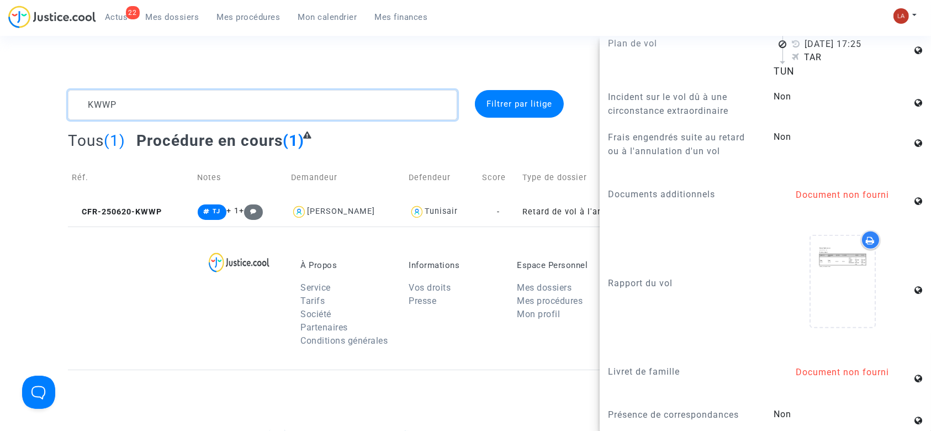
click at [243, 100] on textarea at bounding box center [262, 105] width 389 height 30
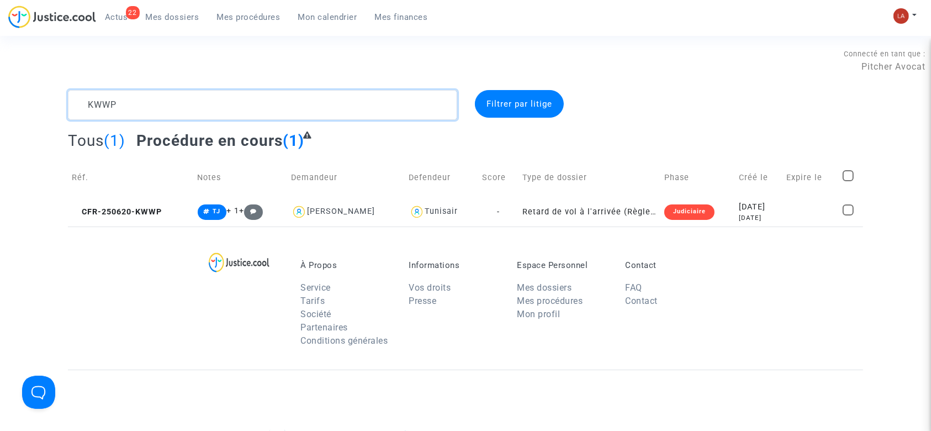
scroll to position [0, 0]
click at [243, 100] on textarea at bounding box center [262, 105] width 389 height 30
paste textarea "N2FV"
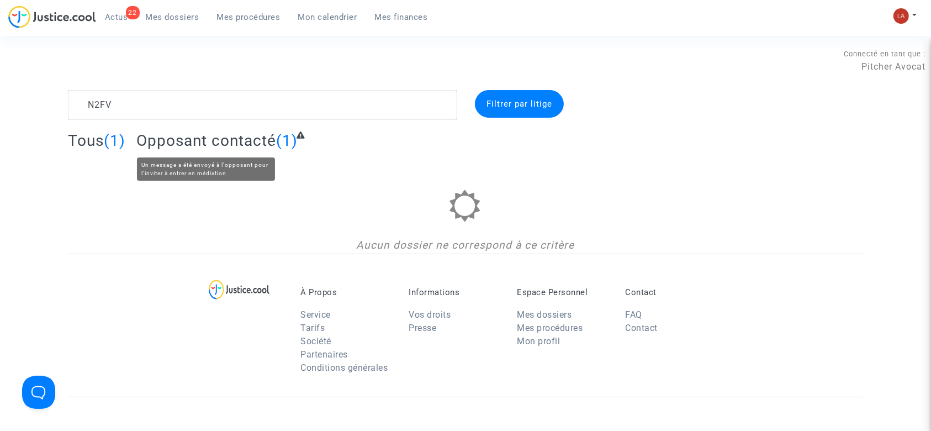
click at [199, 144] on span "Opposant contacté" at bounding box center [206, 140] width 140 height 18
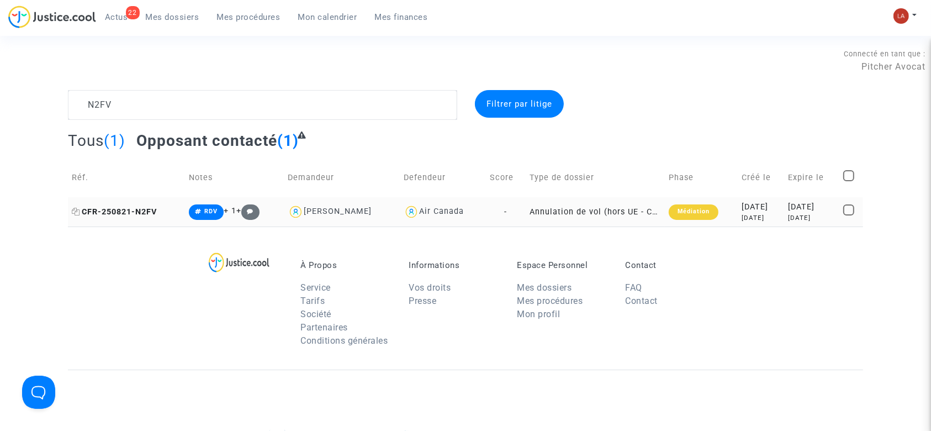
click at [119, 213] on span "CFR-250821-N2FV" at bounding box center [114, 211] width 85 height 9
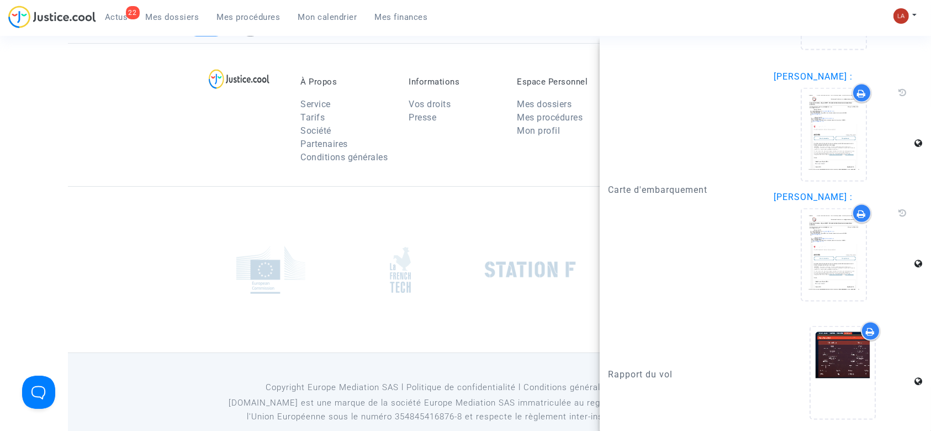
scroll to position [192, 0]
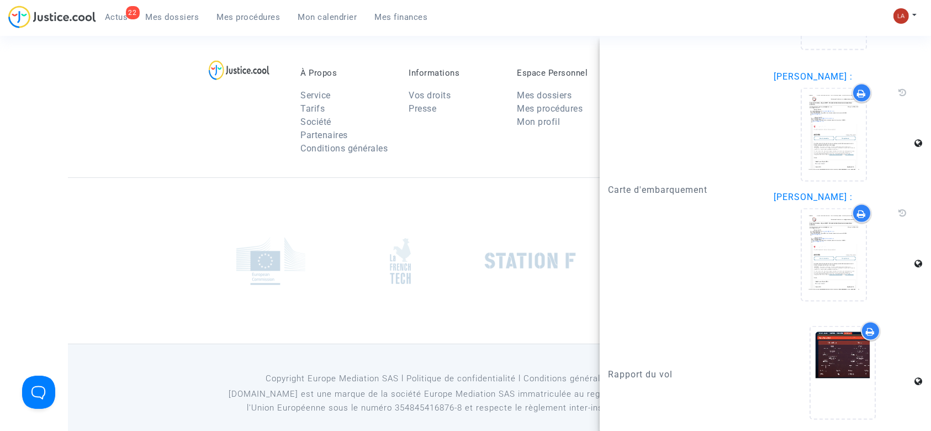
click at [870, 367] on upload-item at bounding box center [842, 374] width 75 height 107
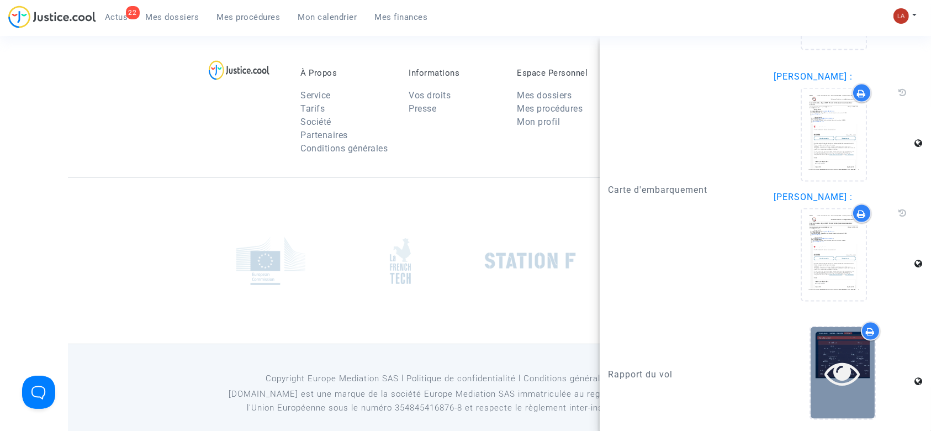
click at [844, 363] on icon at bounding box center [843, 372] width 36 height 35
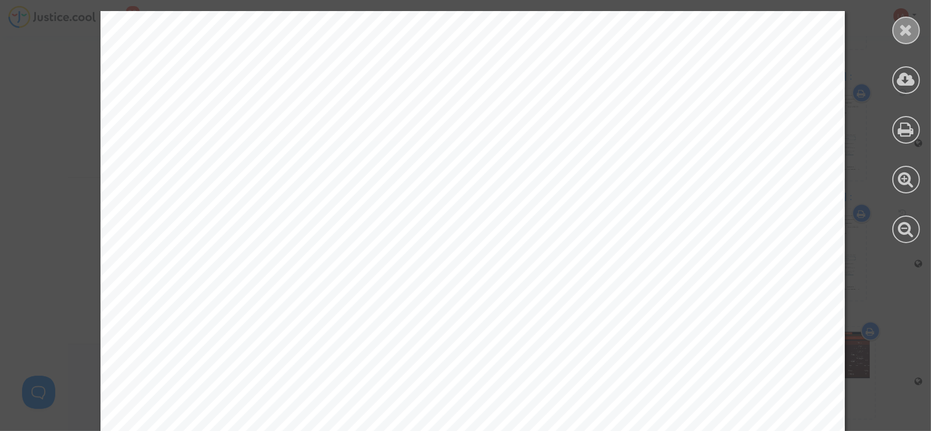
click at [912, 24] on icon at bounding box center [906, 30] width 14 height 17
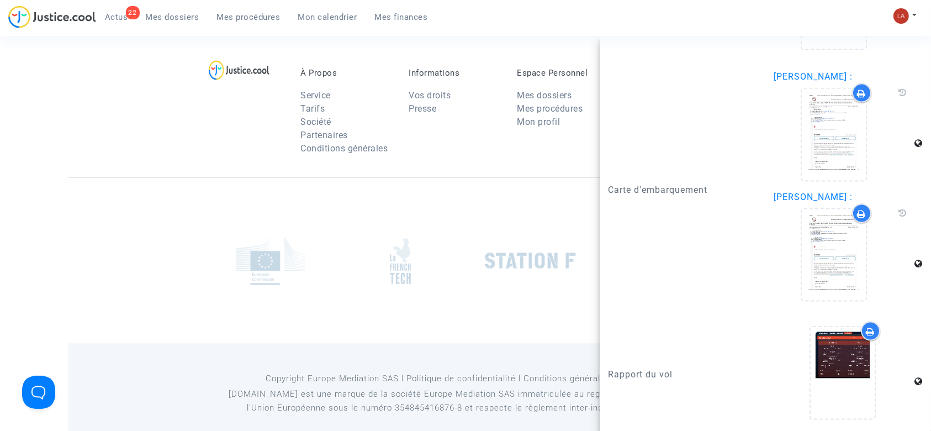
scroll to position [205, 0]
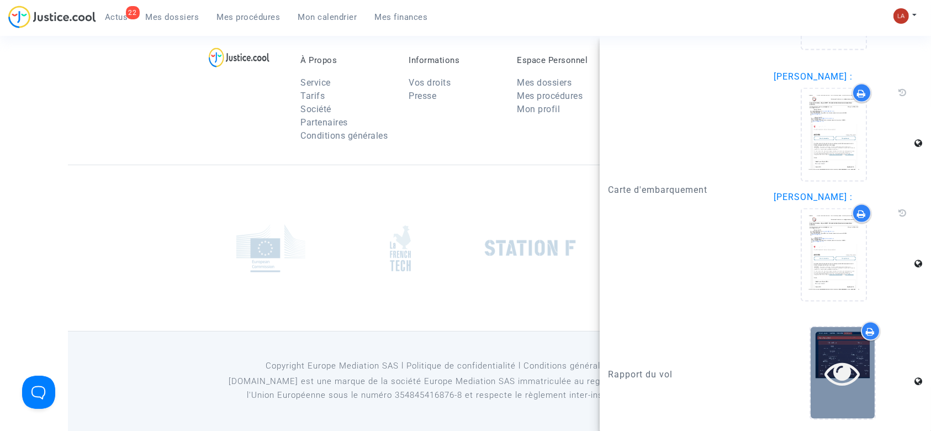
click at [839, 373] on icon at bounding box center [843, 372] width 36 height 35
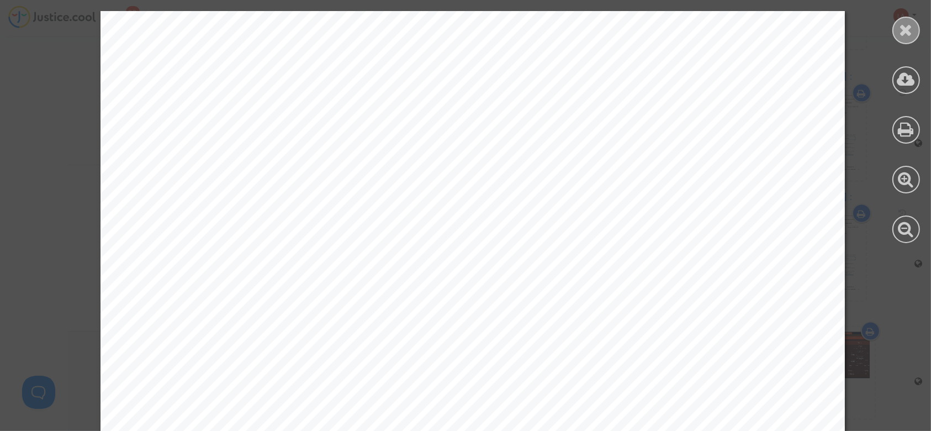
click at [907, 39] on div at bounding box center [906, 31] width 28 height 28
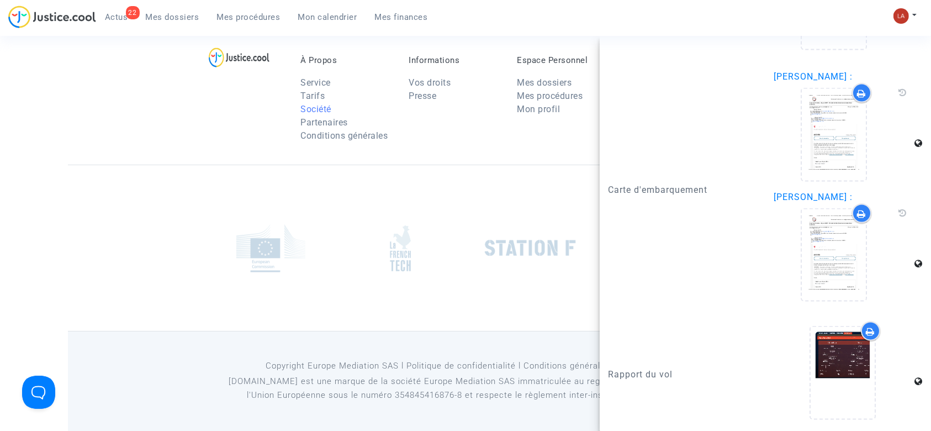
scroll to position [0, 0]
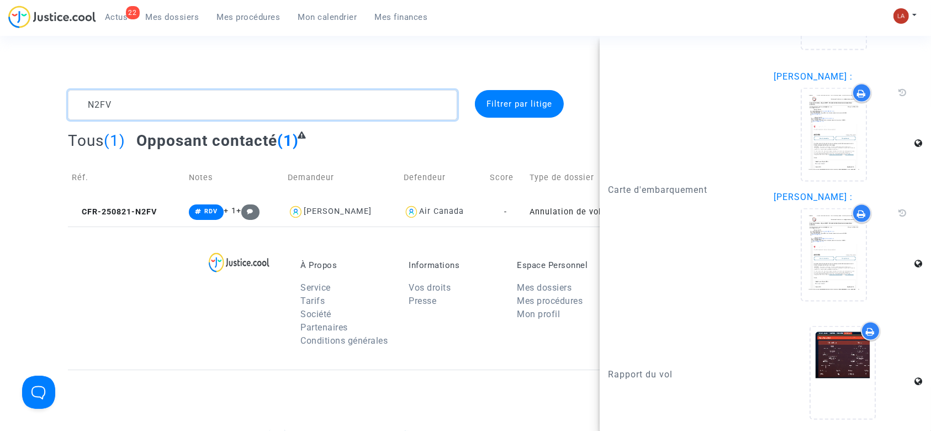
click at [131, 114] on textarea at bounding box center [262, 105] width 389 height 30
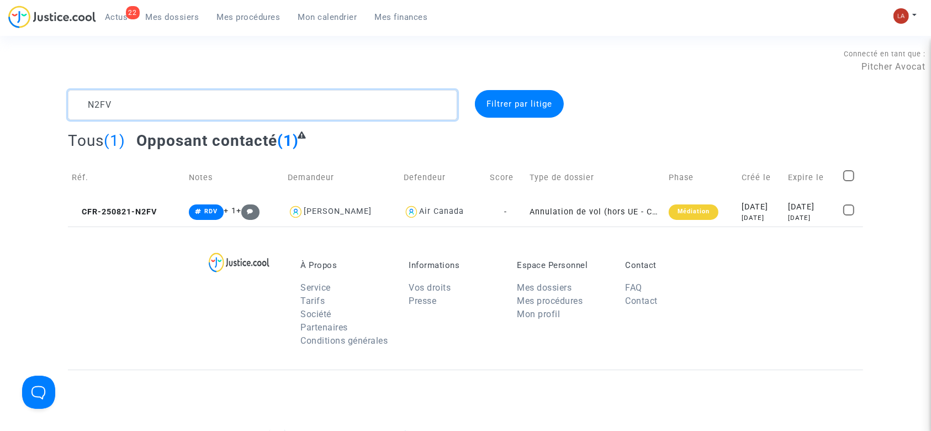
click at [131, 114] on textarea at bounding box center [262, 105] width 389 height 30
paste textarea "8N8N"
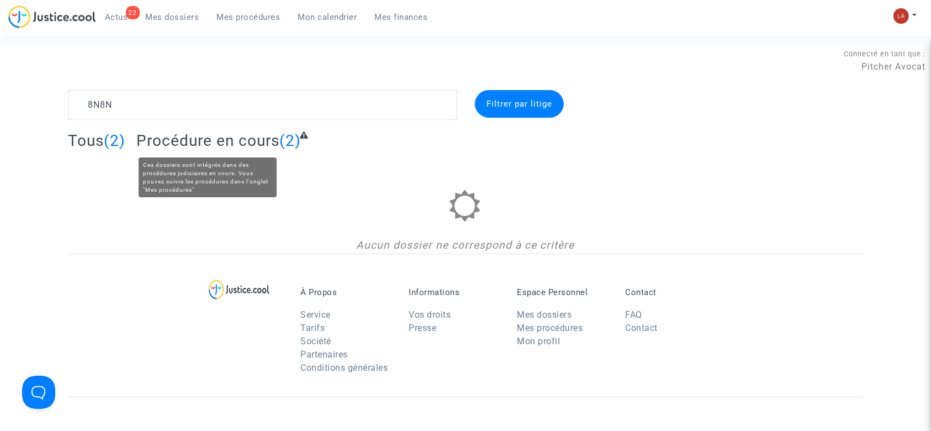
click at [221, 135] on span "Procédure en cours" at bounding box center [207, 140] width 143 height 18
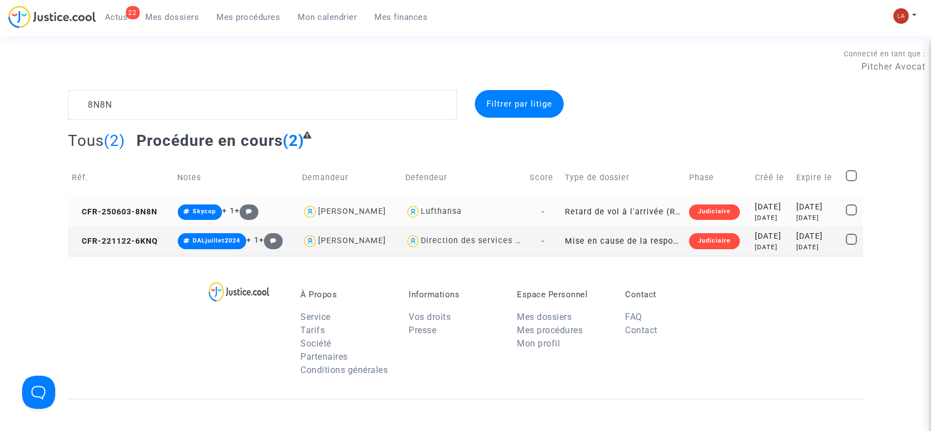
click at [131, 205] on td "CFR-250603-8N8N" at bounding box center [121, 211] width 106 height 29
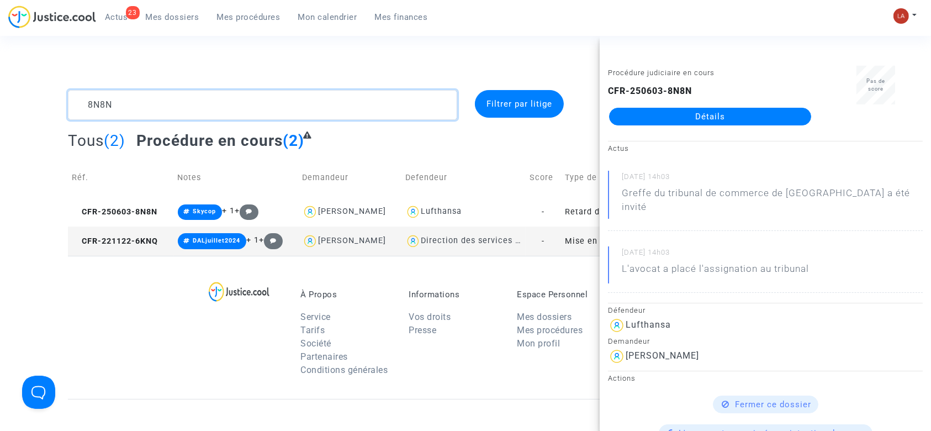
click at [100, 105] on textarea at bounding box center [262, 105] width 389 height 30
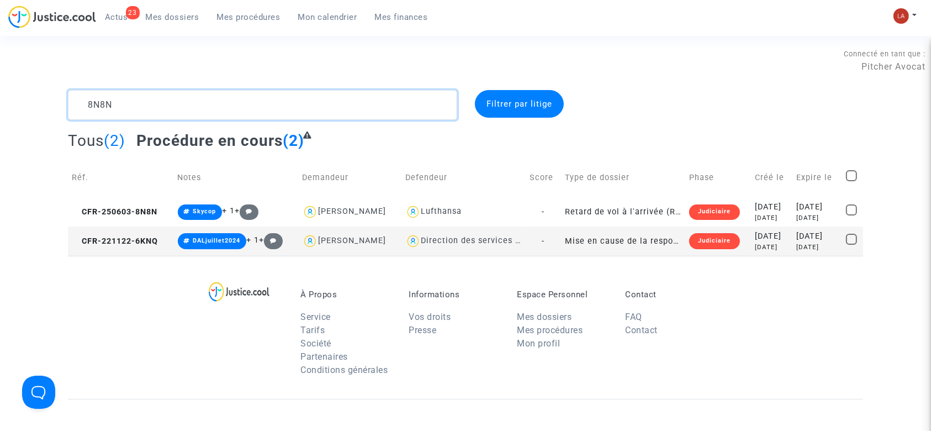
click at [100, 105] on textarea at bounding box center [262, 105] width 389 height 30
paste textarea "WWPP"
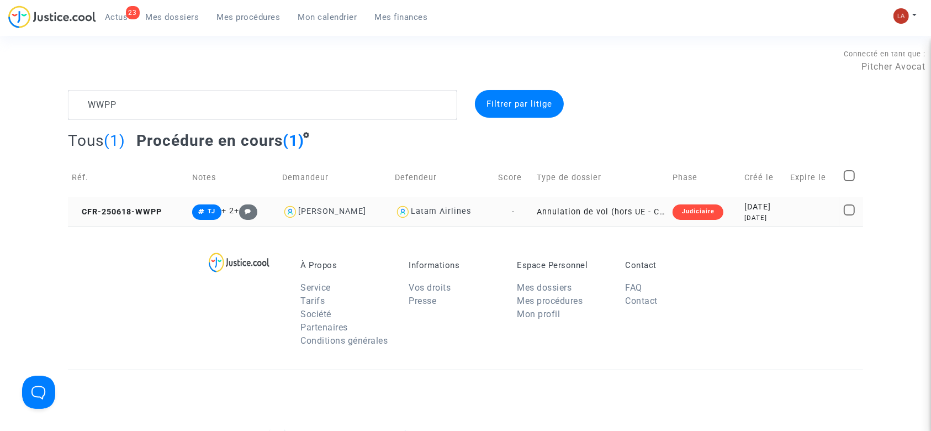
click at [151, 205] on td "CFR-250618-WWPP" at bounding box center [128, 211] width 120 height 29
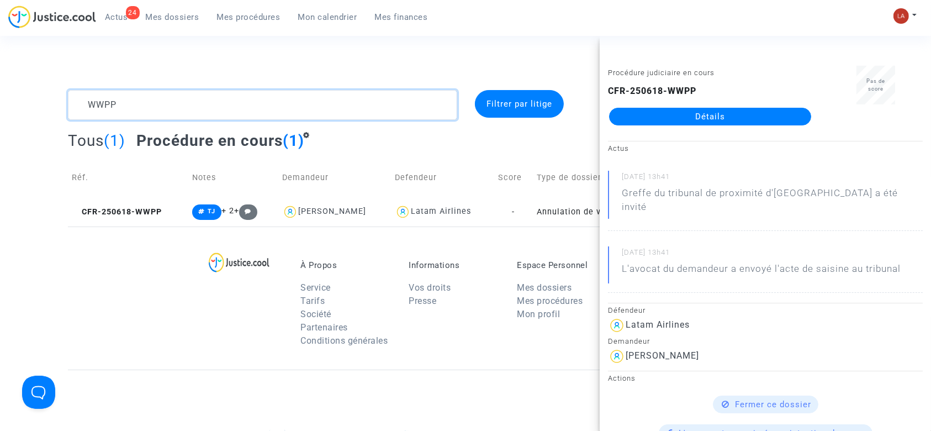
click at [225, 99] on textarea at bounding box center [262, 105] width 389 height 30
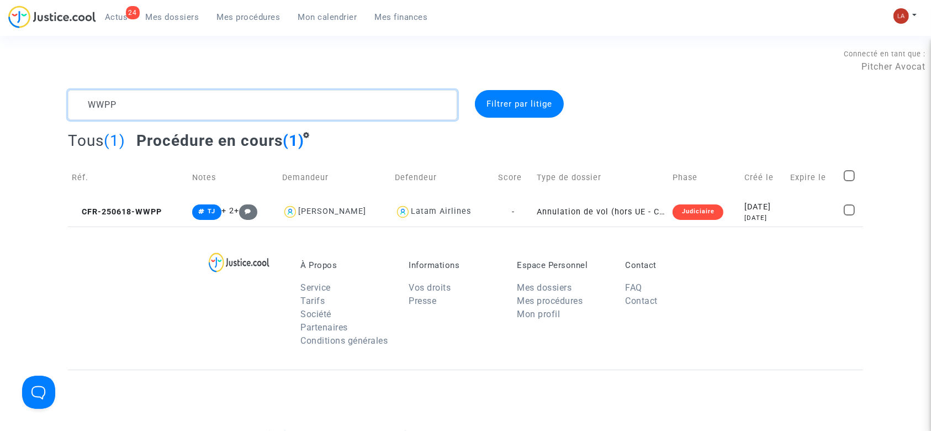
click at [225, 99] on textarea at bounding box center [262, 105] width 389 height 30
paste textarea "KVJK"
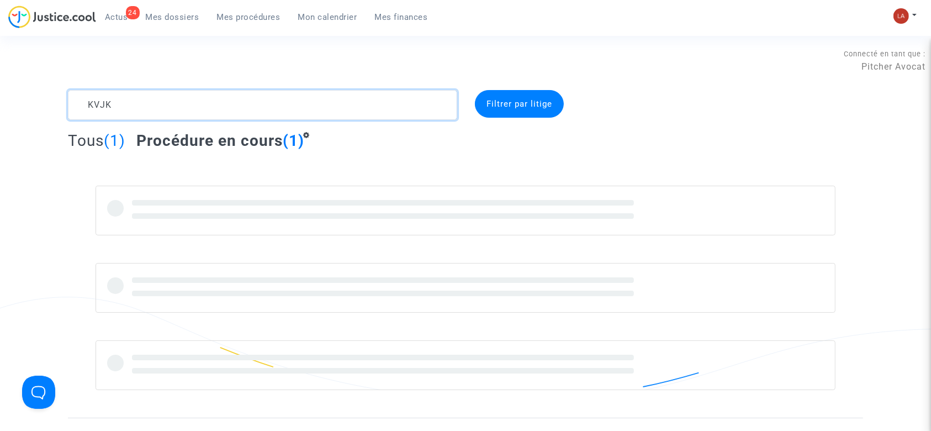
type textarea "KVJK"
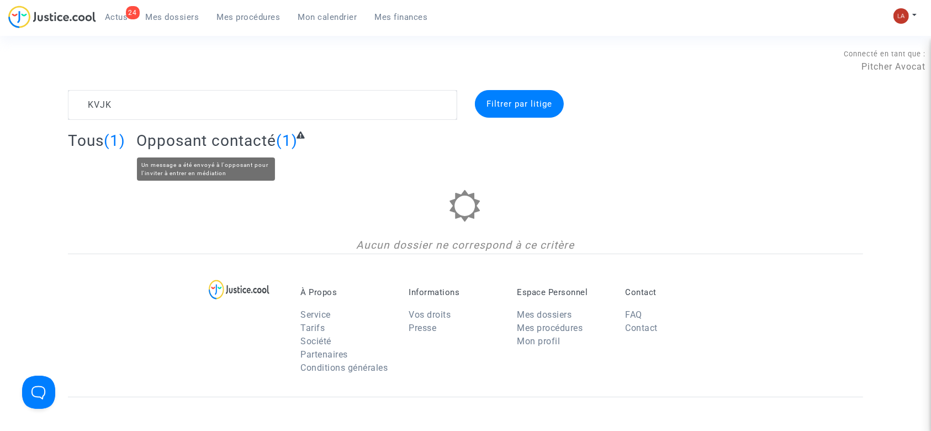
click at [180, 135] on span "Opposant contacté" at bounding box center [206, 140] width 140 height 18
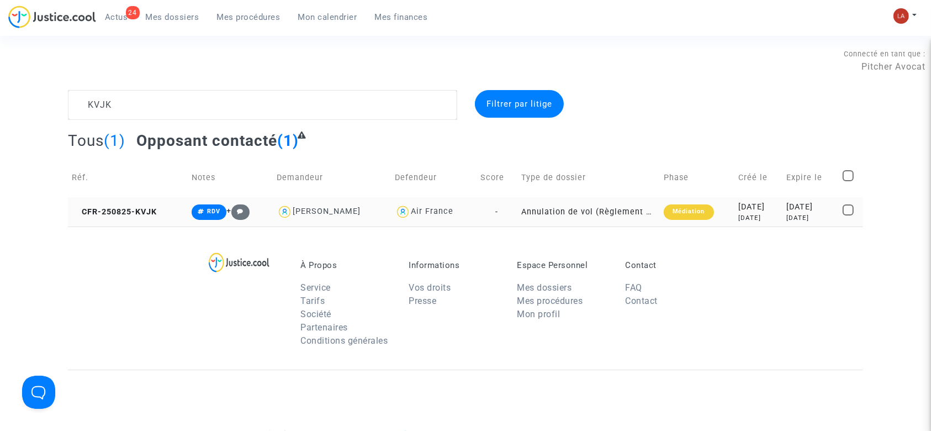
click at [134, 219] on td "CFR-250825-KVJK" at bounding box center [128, 211] width 120 height 29
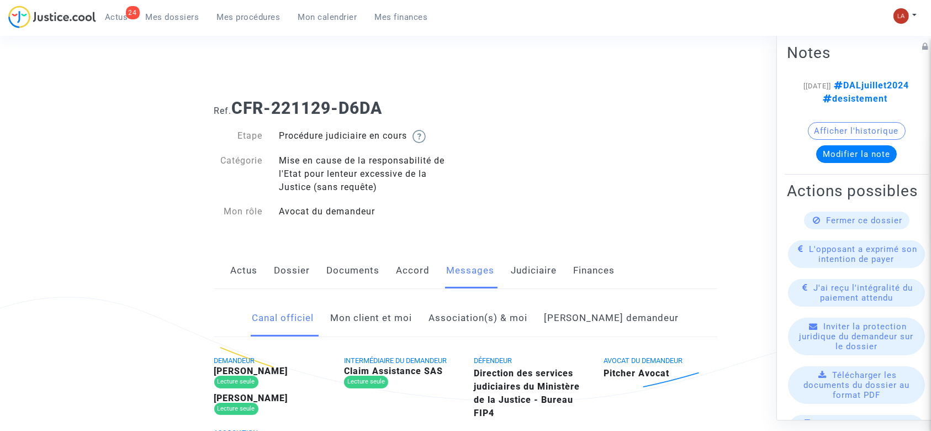
click at [397, 309] on link "Mon client et moi" at bounding box center [372, 318] width 82 height 36
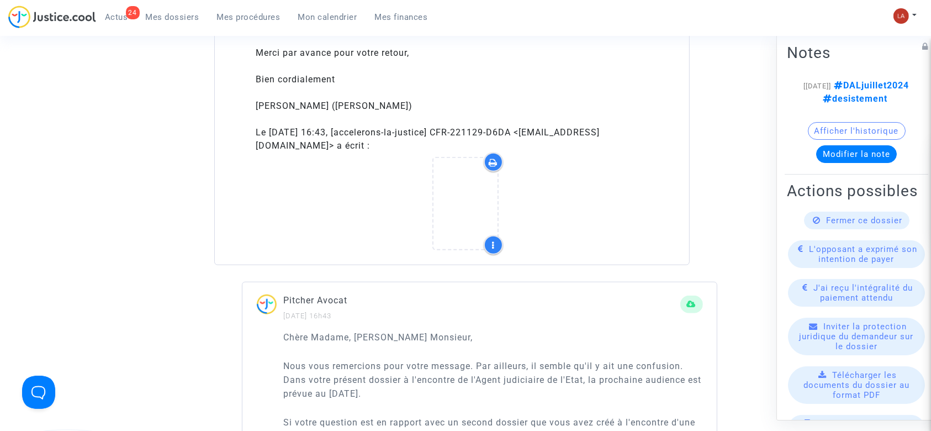
scroll to position [809, 0]
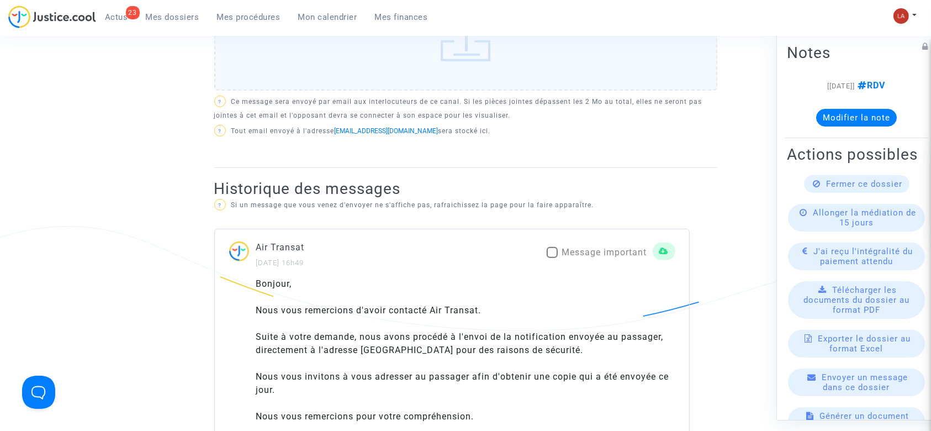
scroll to position [368, 0]
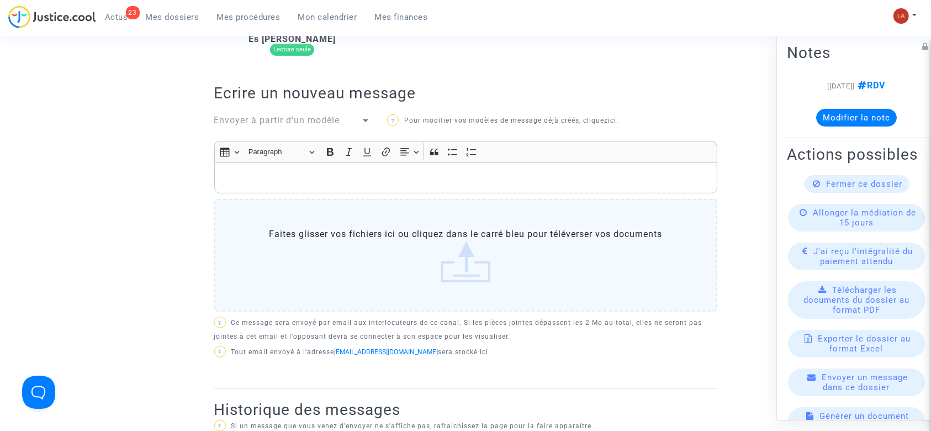
click at [291, 131] on div "DEMANDEUR Fatima Ouahmane (représenté·e par Reclamaciones Generales) Lecture se…" at bounding box center [465, 187] width 503 height 403
click at [290, 120] on span "Envoyer à partir d'un modèle" at bounding box center [277, 120] width 126 height 10
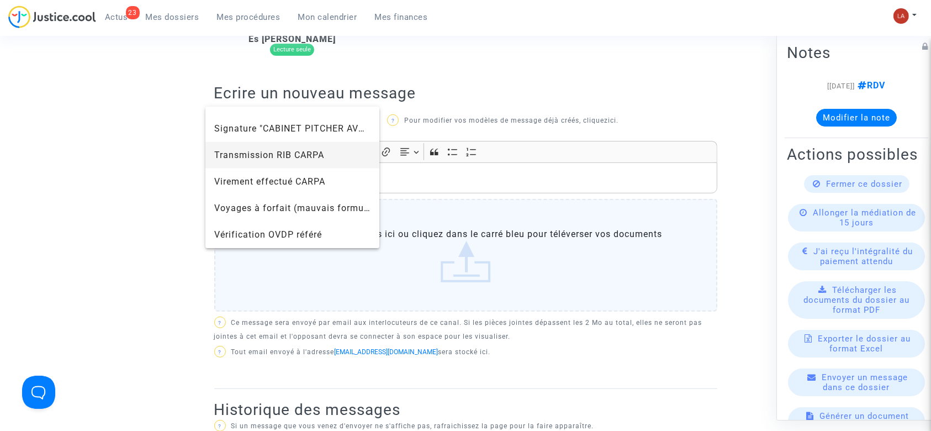
click at [283, 163] on span "Transmission RIB CARPA" at bounding box center [292, 155] width 157 height 26
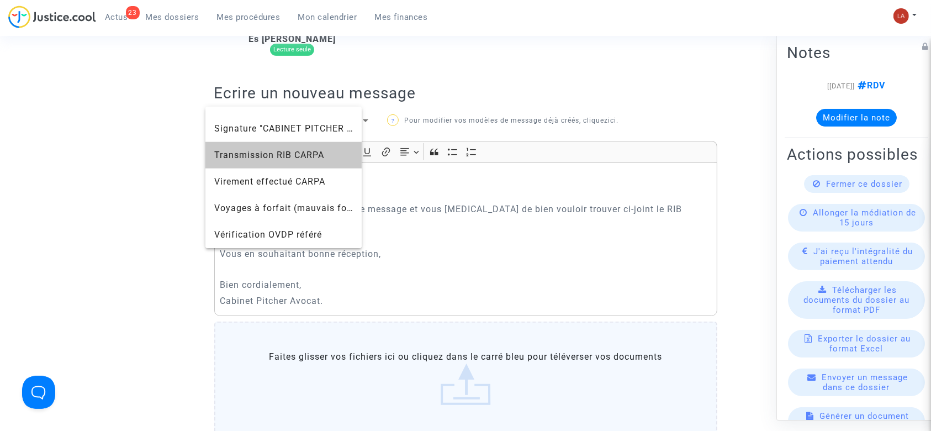
click at [283, 163] on div "Madame, Monsieur, Nous vous remercions pour votre message et vous prions de bie…" at bounding box center [465, 238] width 503 height 153
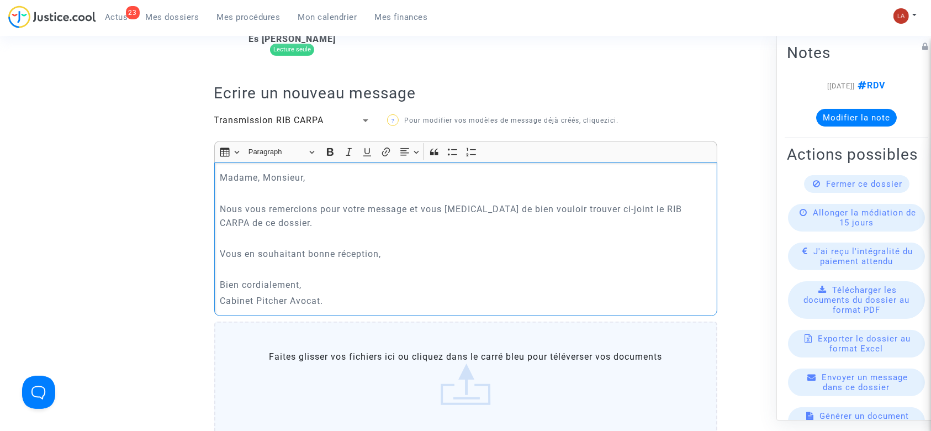
click at [253, 120] on span "Transmission RIB CARPA" at bounding box center [269, 120] width 110 height 10
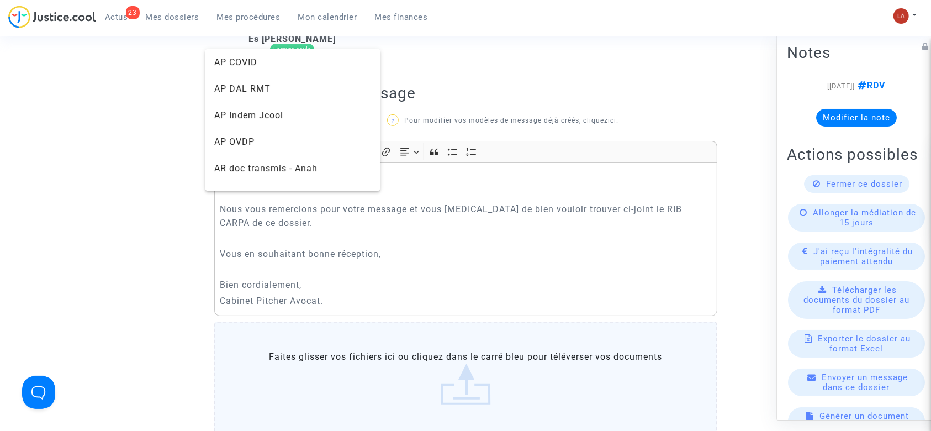
scroll to position [1188, 0]
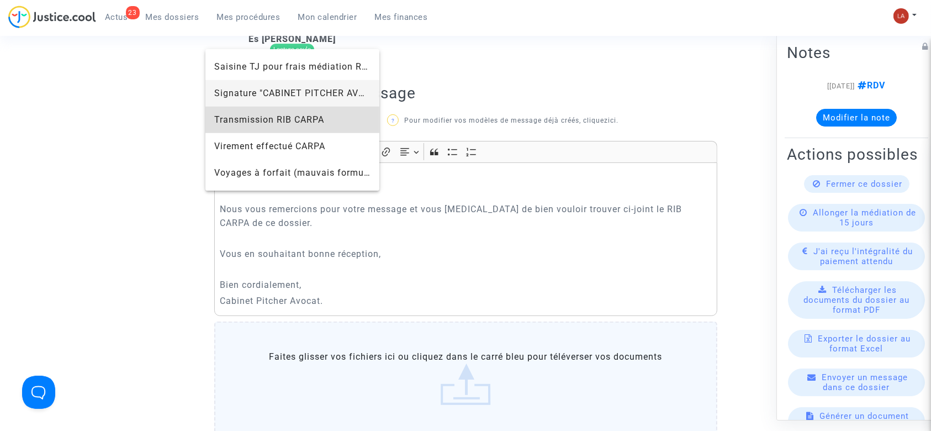
click at [256, 99] on span "Signature "CABINET PITCHER AVOCAT"" at bounding box center [292, 93] width 157 height 26
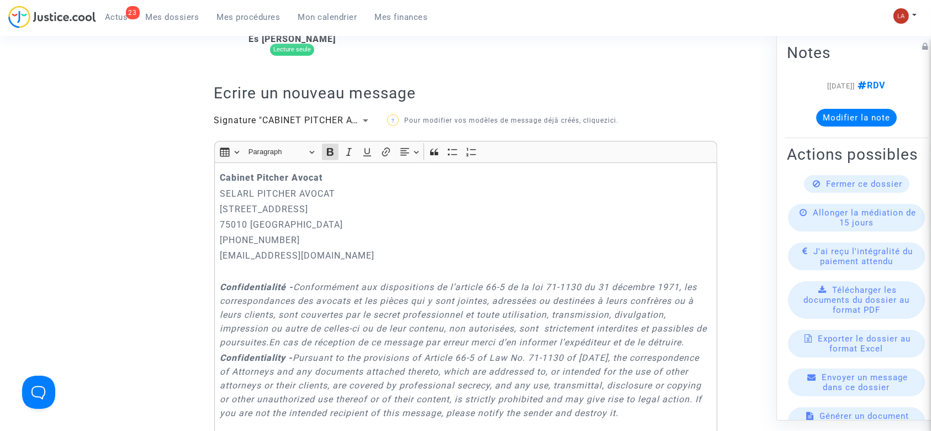
click at [221, 172] on strong "Cabinet Pitcher Avocat" at bounding box center [271, 177] width 103 height 10
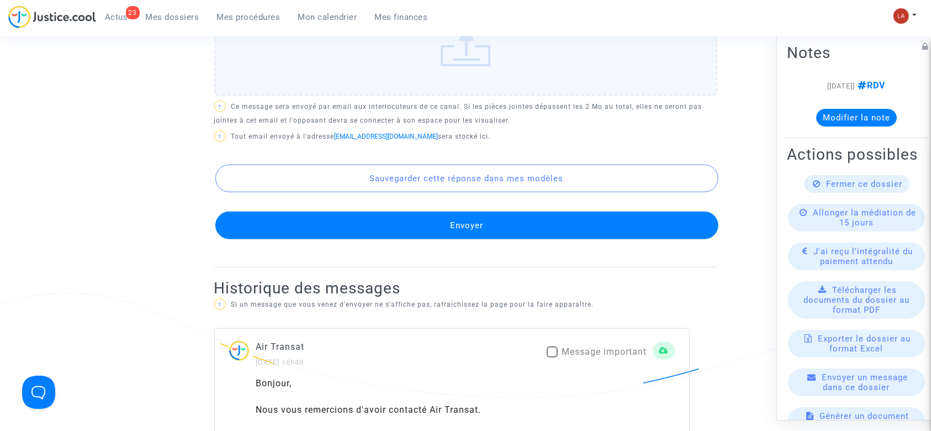
scroll to position [1040, 0]
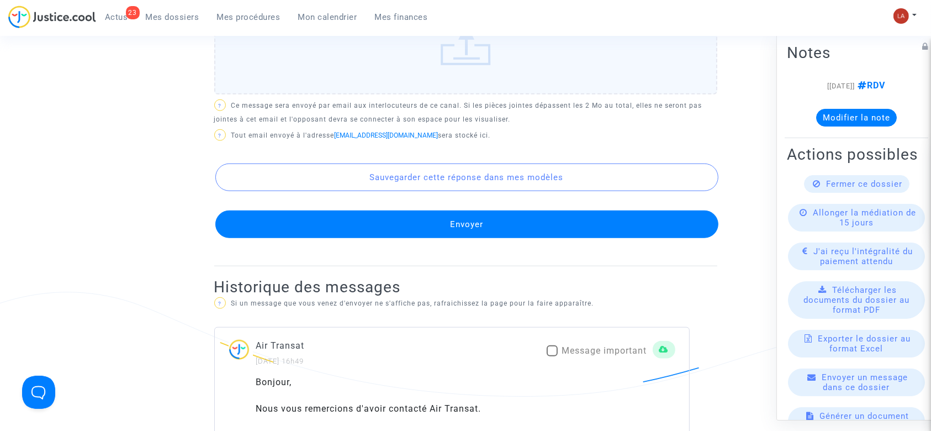
click at [349, 238] on button "Envoyer" at bounding box center [466, 224] width 503 height 28
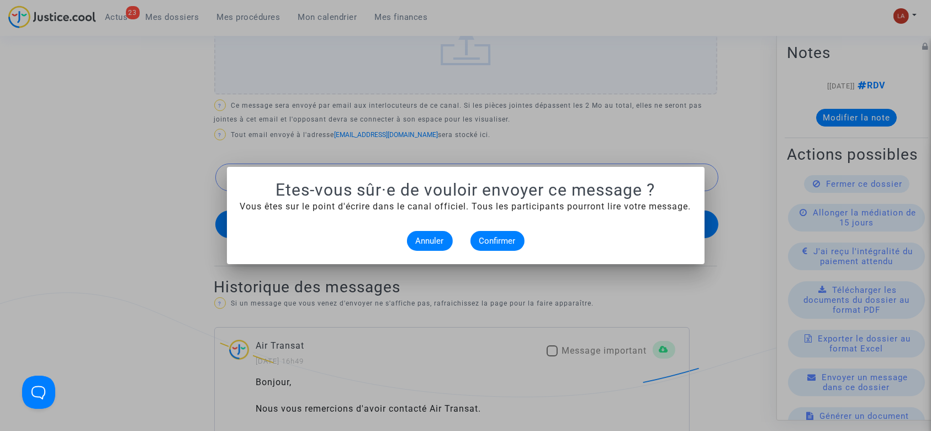
scroll to position [0, 0]
click at [508, 236] on span "Confirmer" at bounding box center [497, 241] width 36 height 10
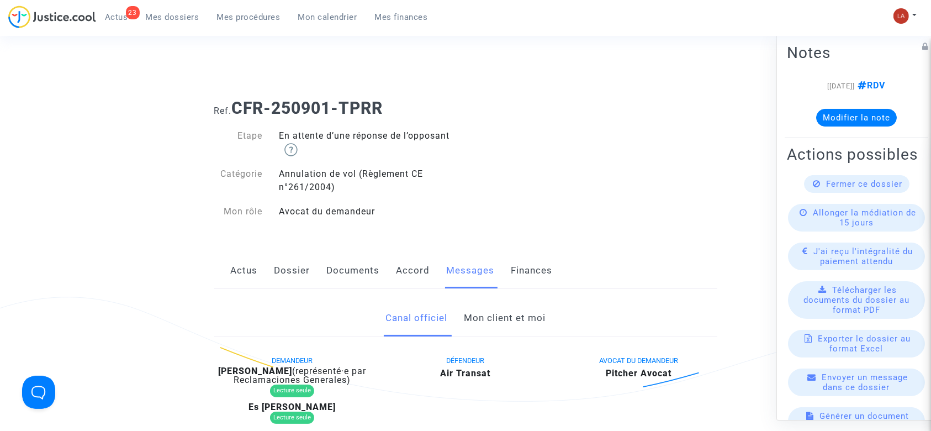
scroll to position [1040, 0]
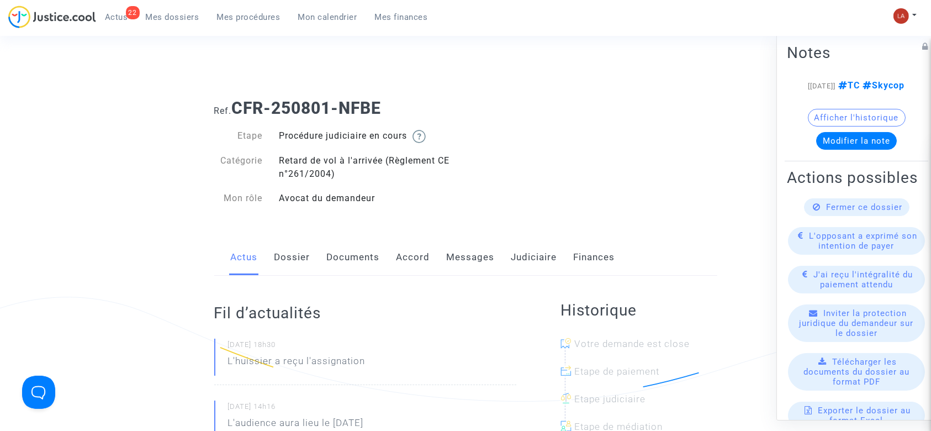
click at [367, 255] on link "Documents" at bounding box center [353, 257] width 53 height 36
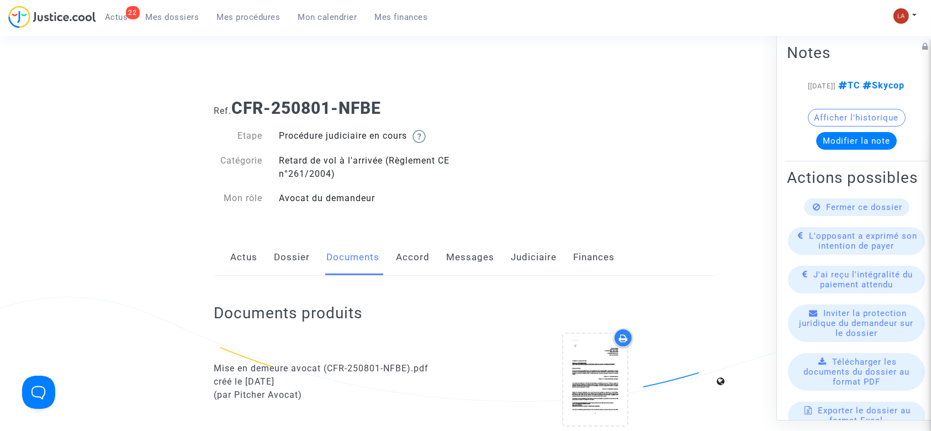
click at [280, 262] on link "Dossier" at bounding box center [292, 257] width 36 height 36
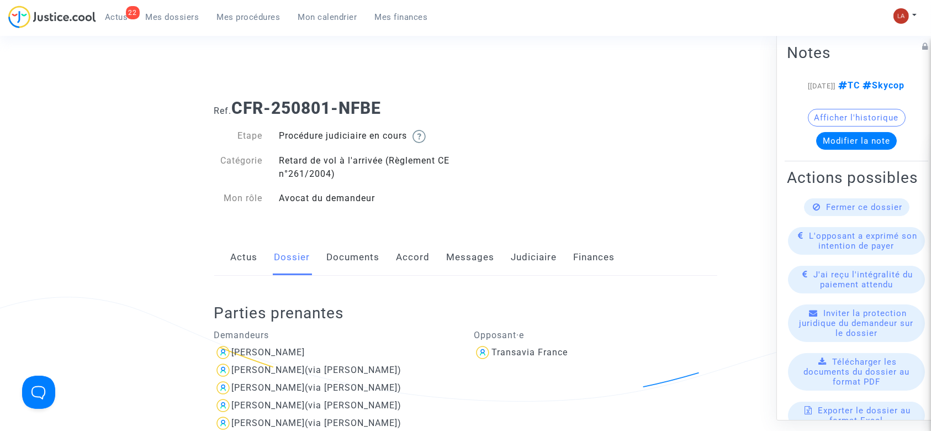
click at [356, 263] on link "Documents" at bounding box center [353, 257] width 53 height 36
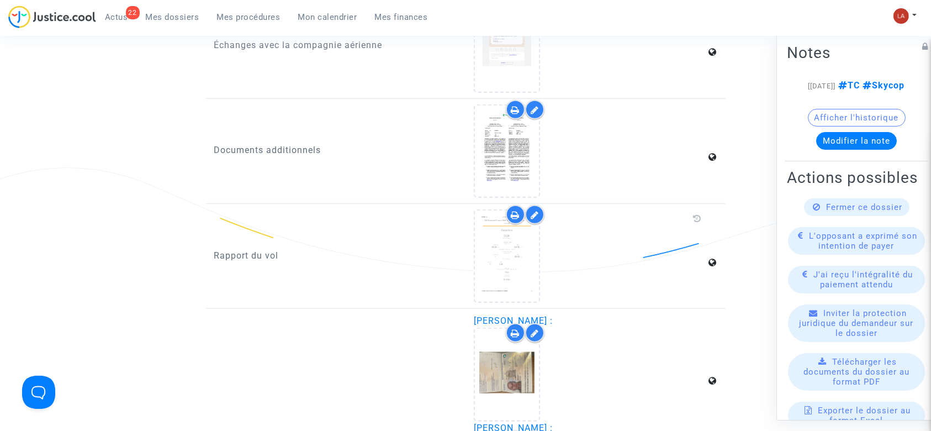
scroll to position [1160, 0]
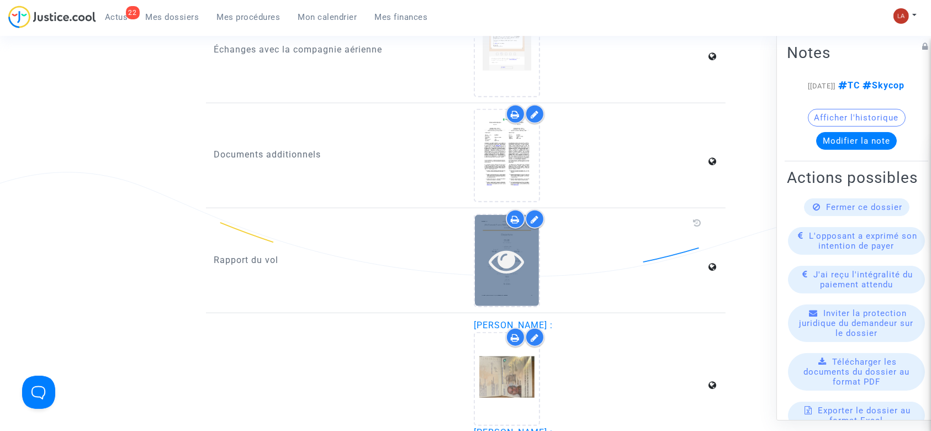
click at [505, 262] on icon at bounding box center [507, 260] width 36 height 35
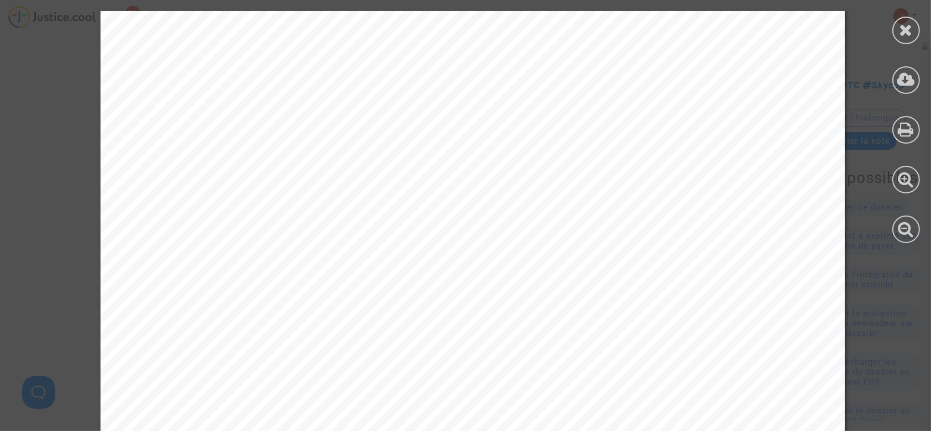
scroll to position [1164, 0]
click at [908, 28] on icon at bounding box center [906, 30] width 14 height 17
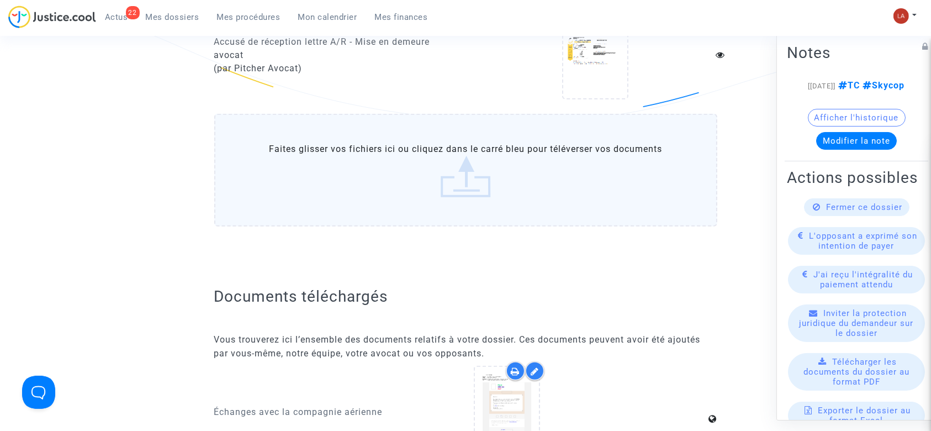
scroll to position [773, 0]
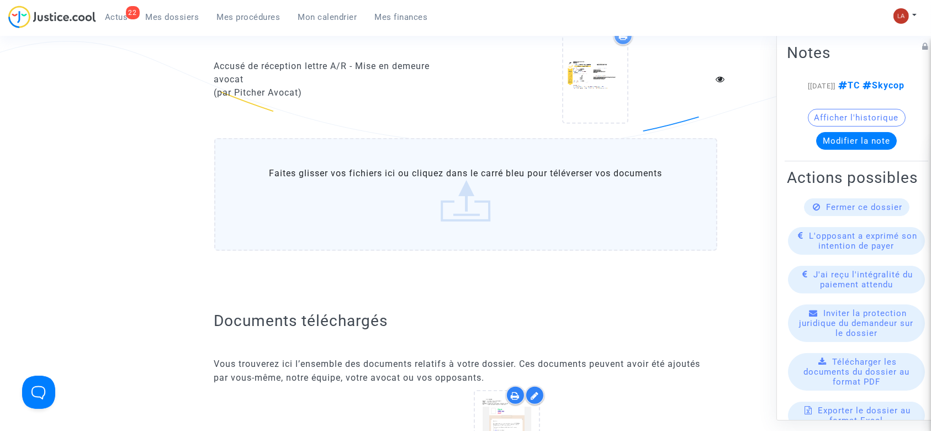
click at [423, 187] on label "Faites glisser vos fichiers ici ou cliquez dans le carré bleu pour téléverser v…" at bounding box center [465, 194] width 503 height 113
click at [0, 0] on input "Faites glisser vos fichiers ici ou cliquez dans le carré bleu pour téléverser v…" at bounding box center [0, 0] width 0 height 0
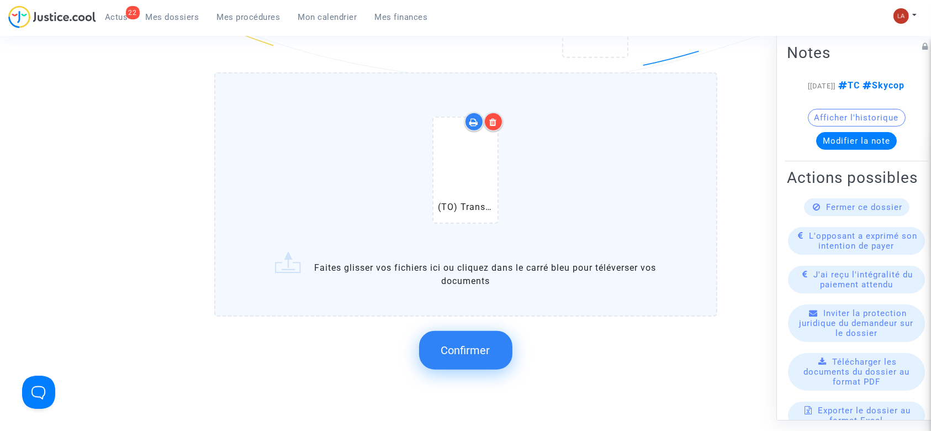
scroll to position [840, 0]
click at [484, 337] on button "Confirmer" at bounding box center [465, 349] width 93 height 39
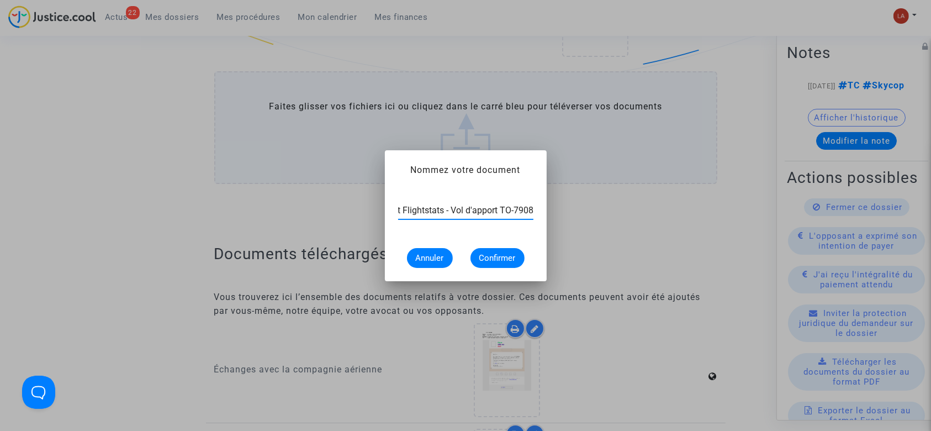
scroll to position [0, 24]
type input "Extrait Flightstats - Vol d'apport TO-7908 le 10 décembre 2023"
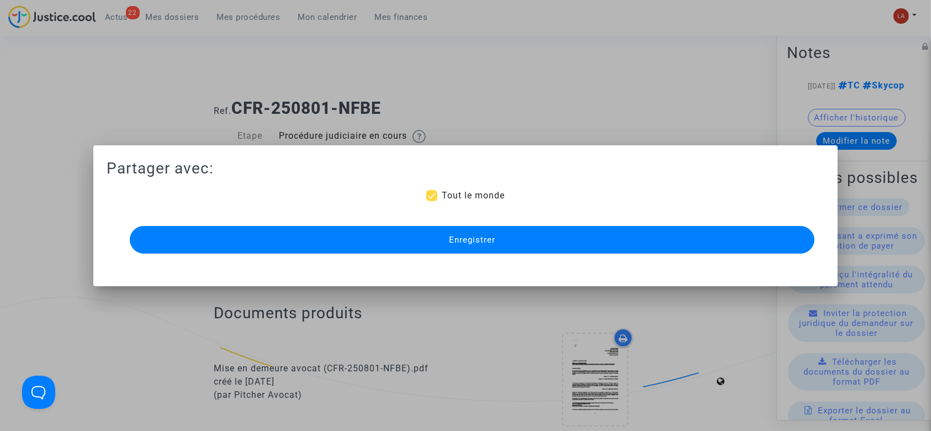
scroll to position [840, 0]
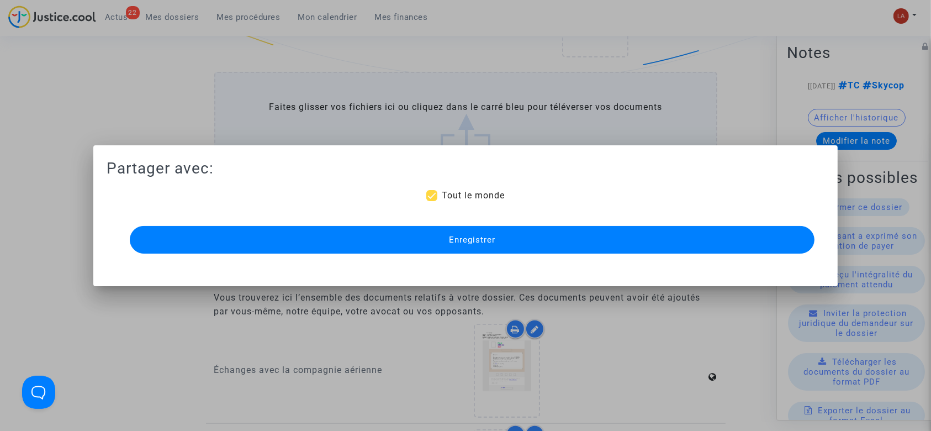
click at [480, 246] on button "Enregistrer" at bounding box center [472, 240] width 685 height 28
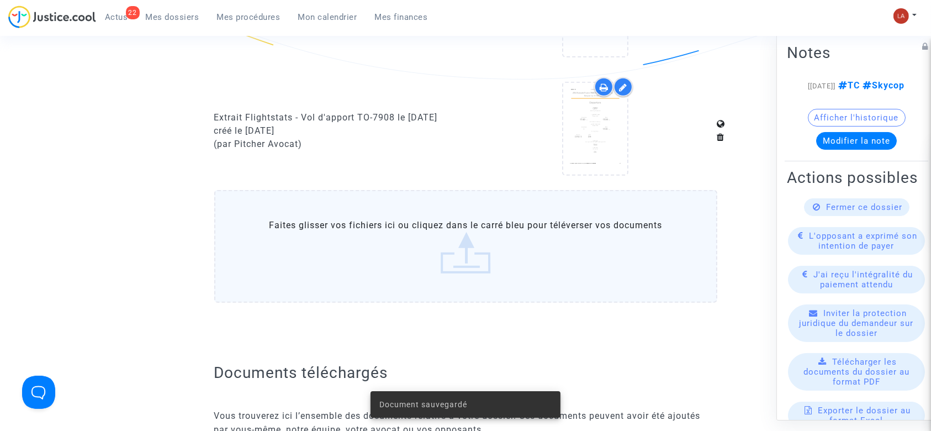
click at [503, 222] on label "Faites glisser vos fichiers ici ou cliquez dans le carré bleu pour téléverser v…" at bounding box center [465, 246] width 503 height 113
click at [0, 0] on input "Faites glisser vos fichiers ici ou cliquez dans le carré bleu pour téléverser v…" at bounding box center [0, 0] width 0 height 0
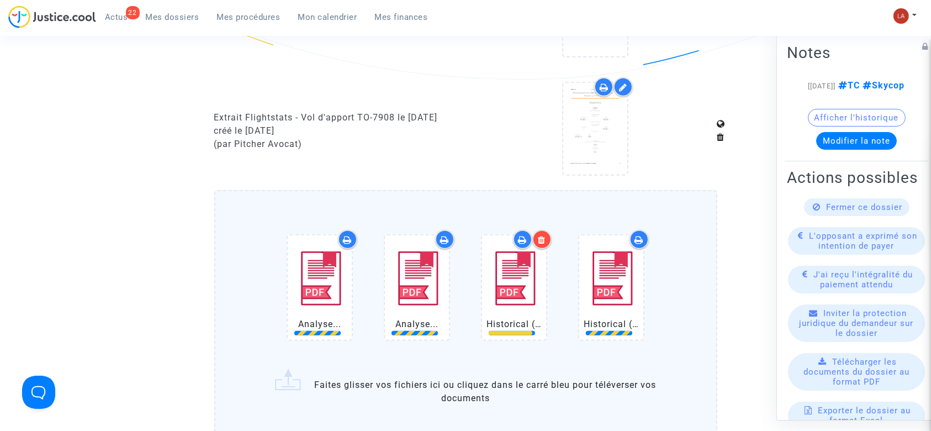
scroll to position [1050, 0]
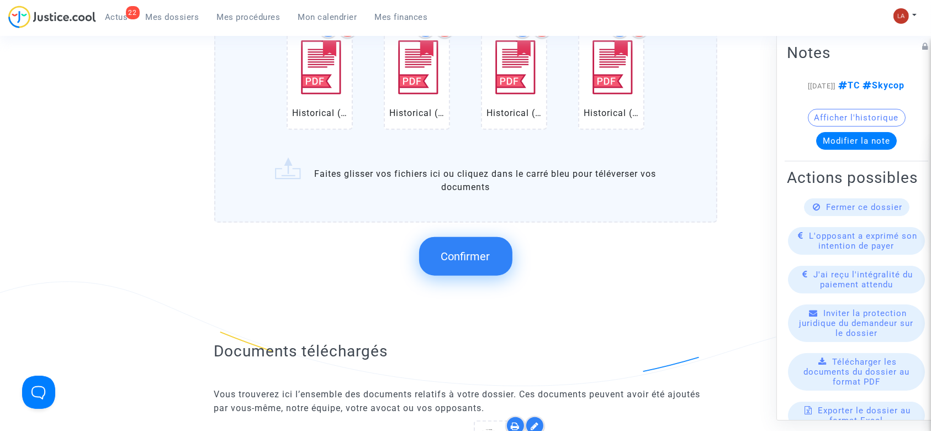
click at [470, 251] on span "Confirmer" at bounding box center [465, 256] width 49 height 13
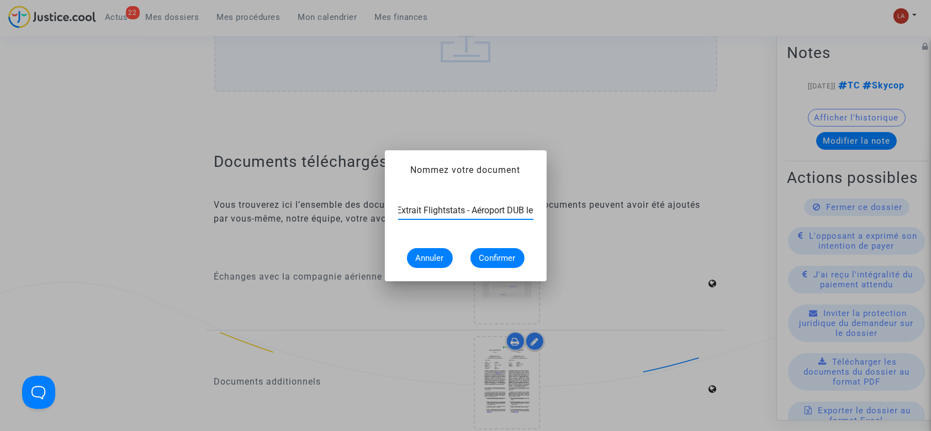
scroll to position [0, 4]
type input "Extrait Flightstats - Aéroport DUB le 10 décembre 2023"
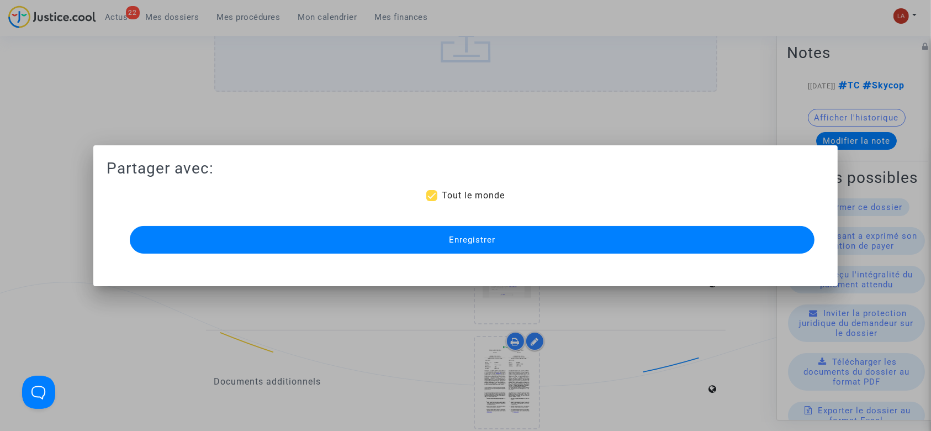
scroll to position [0, 0]
click at [433, 227] on button "Enregistrer" at bounding box center [472, 240] width 685 height 28
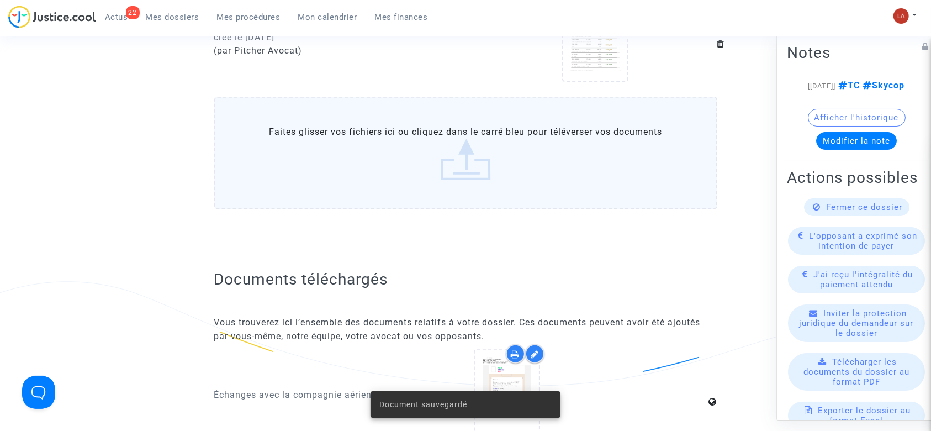
scroll to position [735, 0]
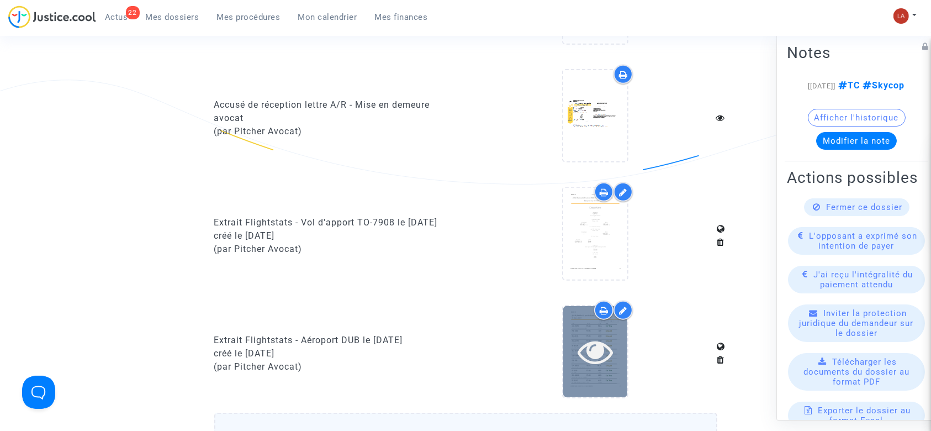
click at [594, 383] on div at bounding box center [595, 351] width 64 height 91
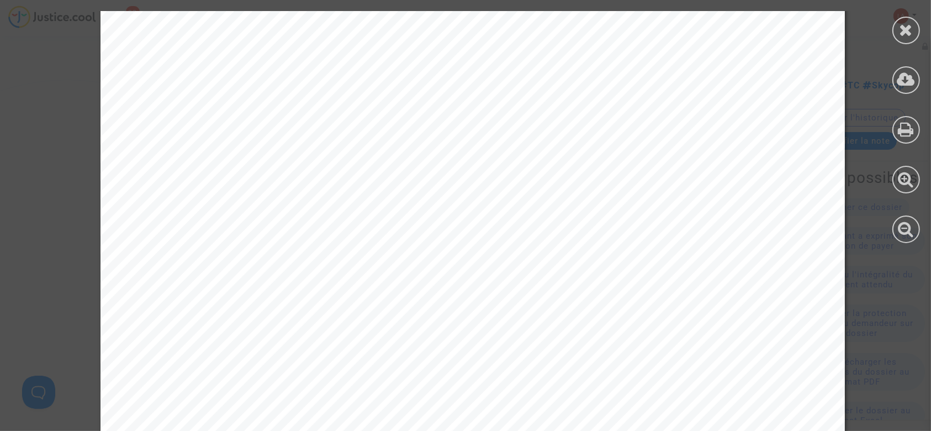
scroll to position [8061, 0]
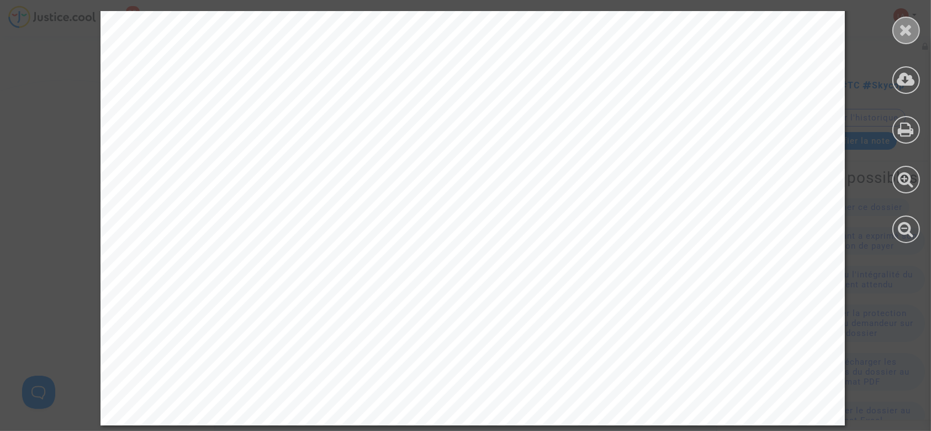
click at [900, 33] on icon at bounding box center [906, 30] width 14 height 17
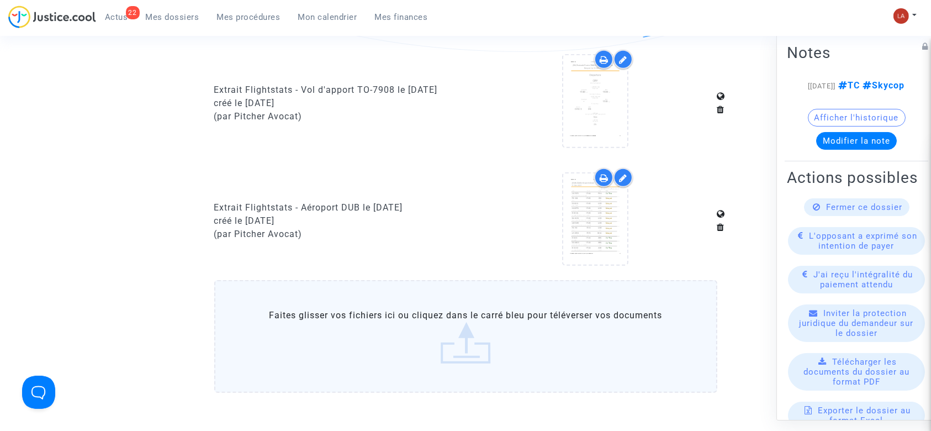
scroll to position [870, 0]
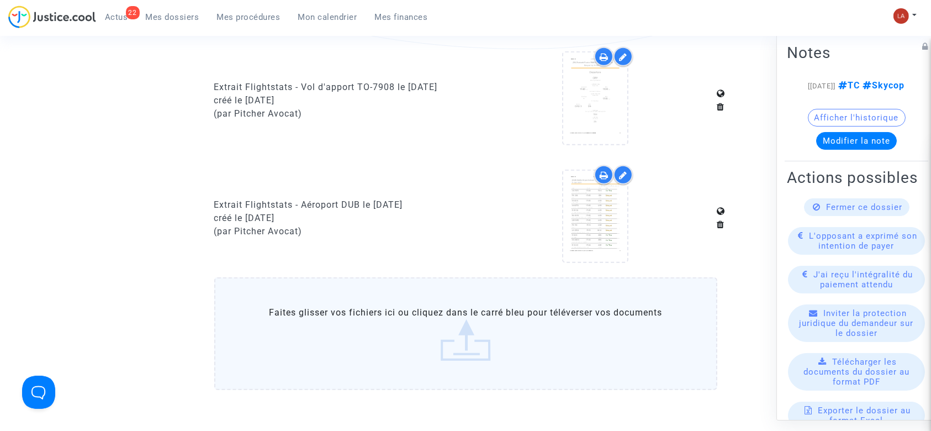
click at [840, 148] on button "Modifier la note" at bounding box center [856, 141] width 81 height 18
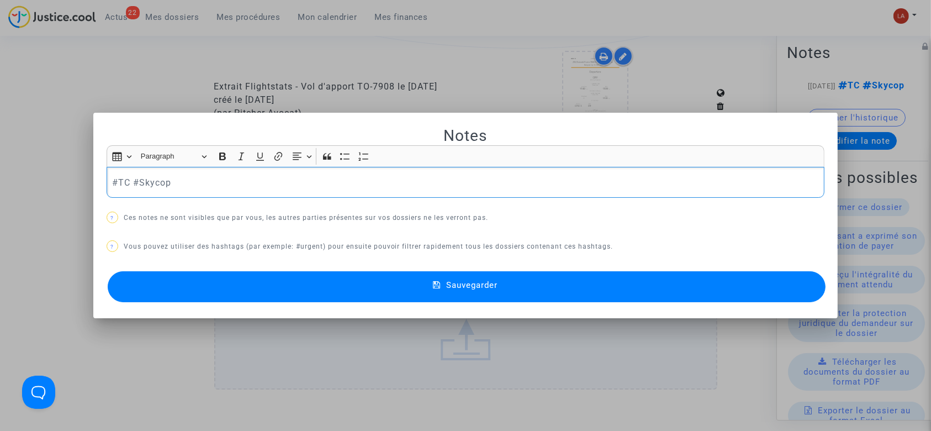
scroll to position [0, 0]
click at [237, 195] on div "#TC #Skycop" at bounding box center [466, 182] width 718 height 31
click at [431, 178] on p "#TC #Skycop #CE Météo à DUB, vol d'apport (TO-7908 diverted à LPL) : vent" at bounding box center [465, 183] width 707 height 14
click at [422, 181] on p "#TC #Skycop #CE Météo à DUB, vol d'apport (TO-7908 diverted à LPL). Laurène" at bounding box center [465, 183] width 707 height 14
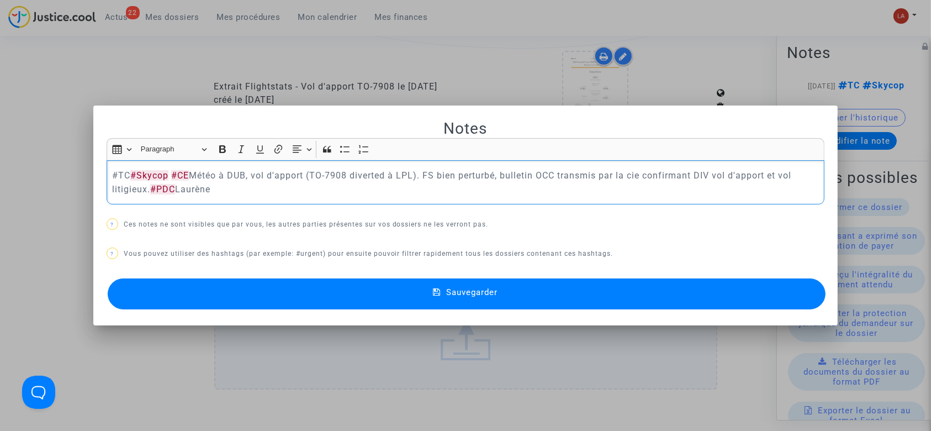
click at [397, 294] on button "Sauvegarder" at bounding box center [467, 293] width 718 height 31
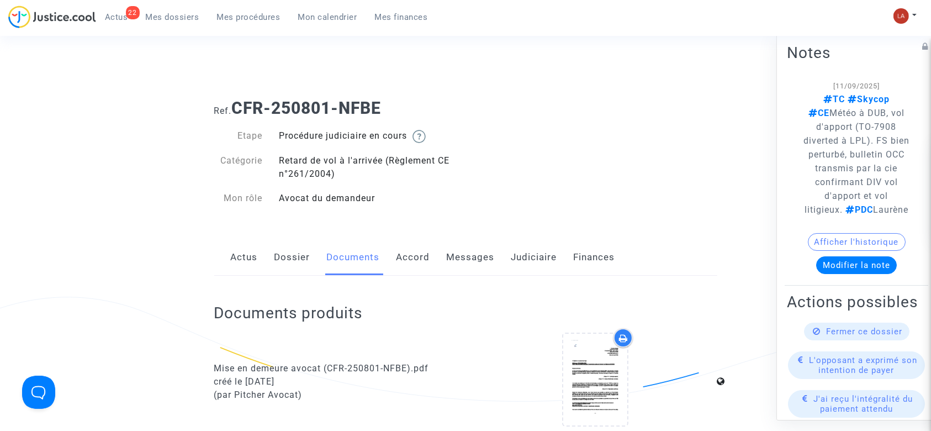
click at [481, 260] on link "Messages" at bounding box center [471, 257] width 48 height 36
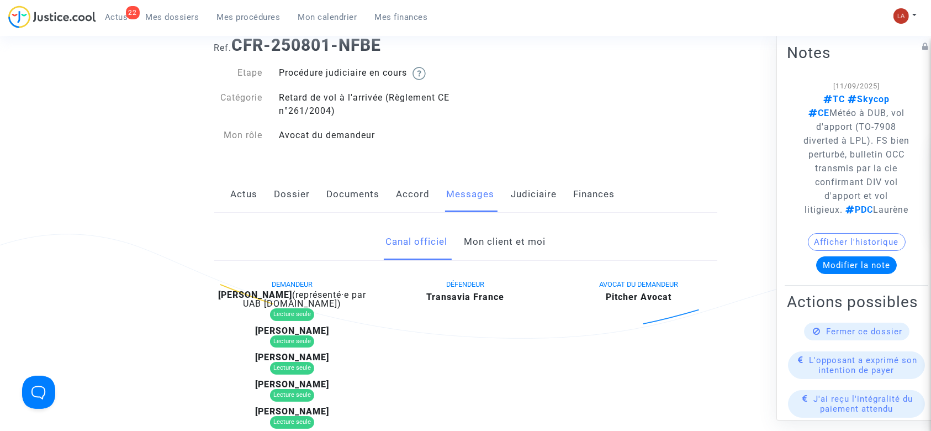
scroll to position [31, 0]
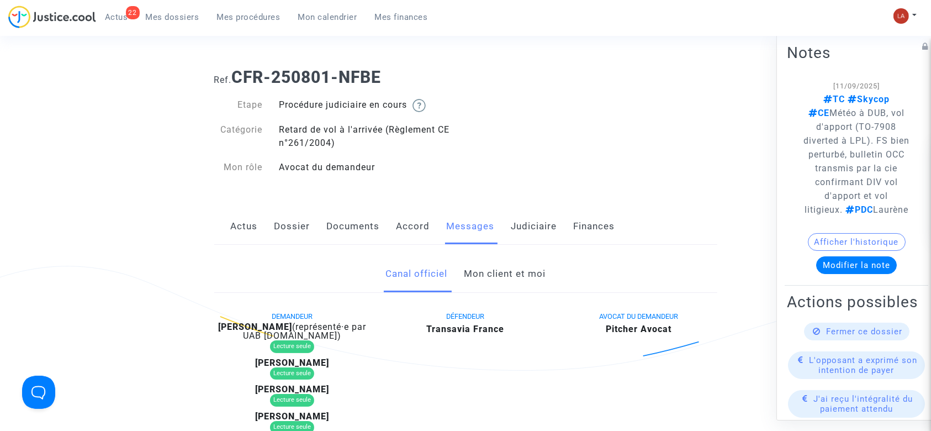
click at [342, 213] on link "Documents" at bounding box center [353, 226] width 53 height 36
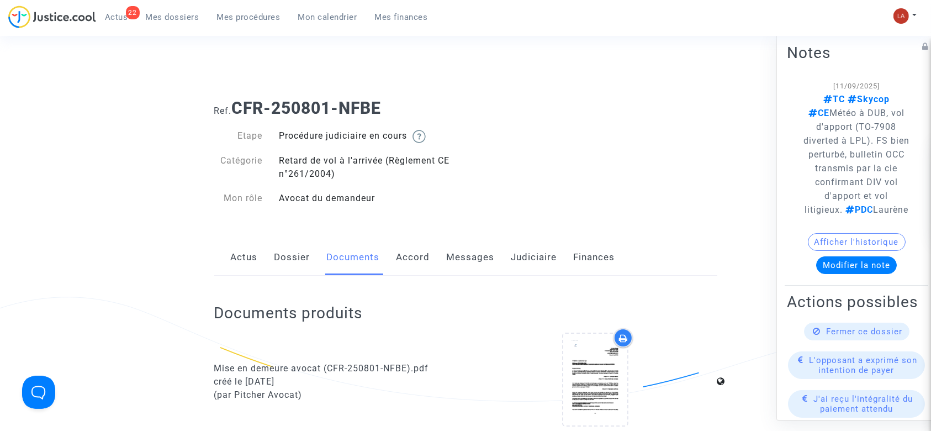
click at [456, 257] on link "Messages" at bounding box center [471, 257] width 48 height 36
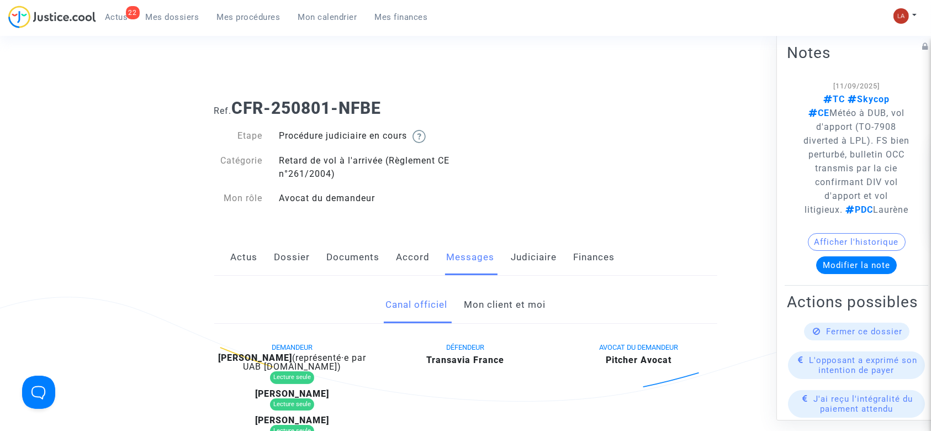
click at [408, 254] on link "Accord" at bounding box center [413, 257] width 34 height 36
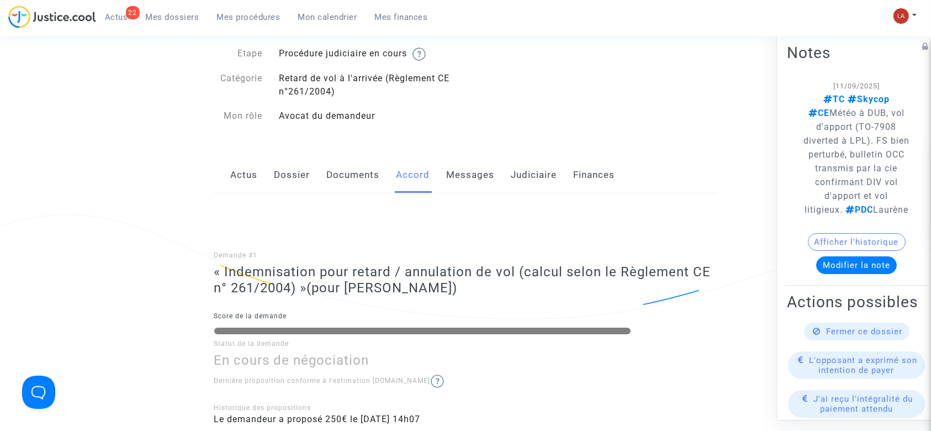
scroll to position [32, 0]
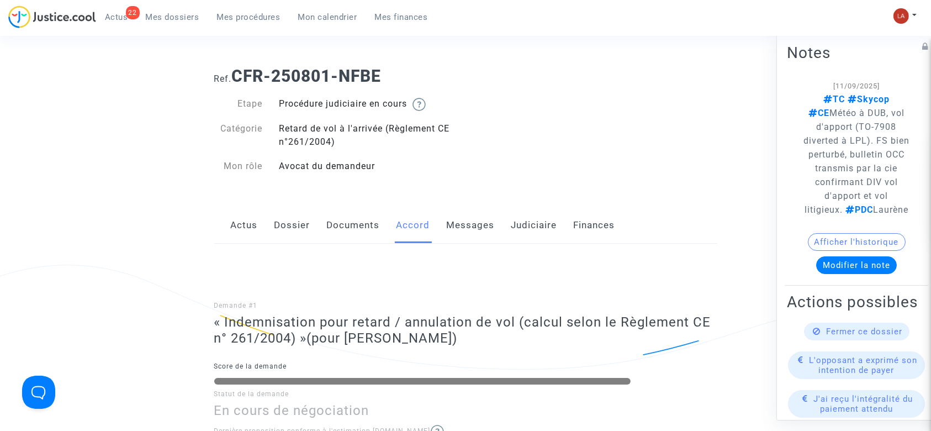
click at [358, 239] on link "Documents" at bounding box center [353, 225] width 53 height 36
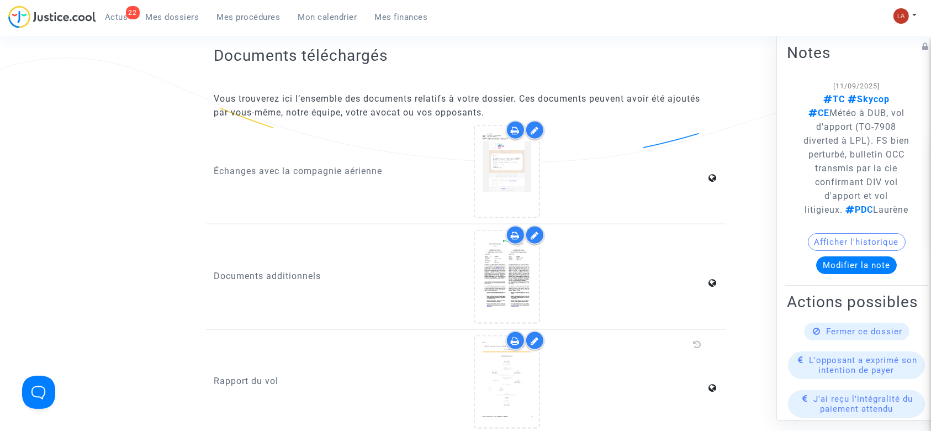
scroll to position [1275, 0]
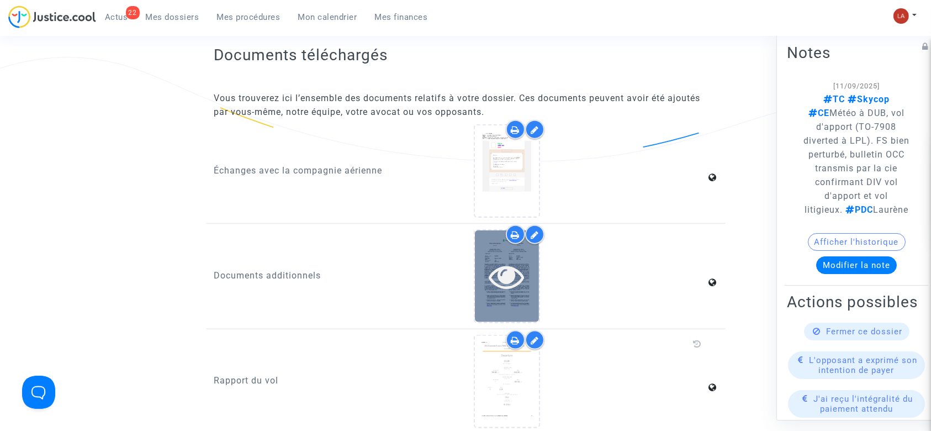
click at [501, 283] on icon at bounding box center [507, 275] width 36 height 35
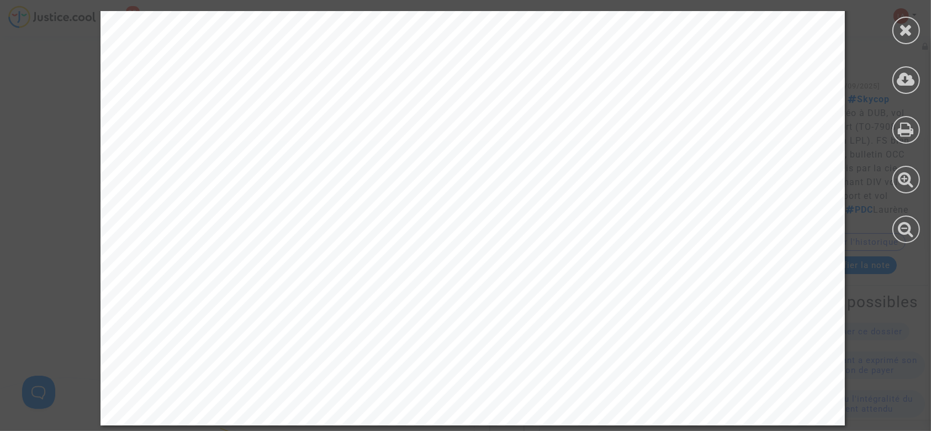
scroll to position [2098, 0]
drag, startPoint x: 904, startPoint y: 21, endPoint x: 543, endPoint y: 191, distance: 399.0
click at [908, 38] on icon at bounding box center [906, 30] width 14 height 17
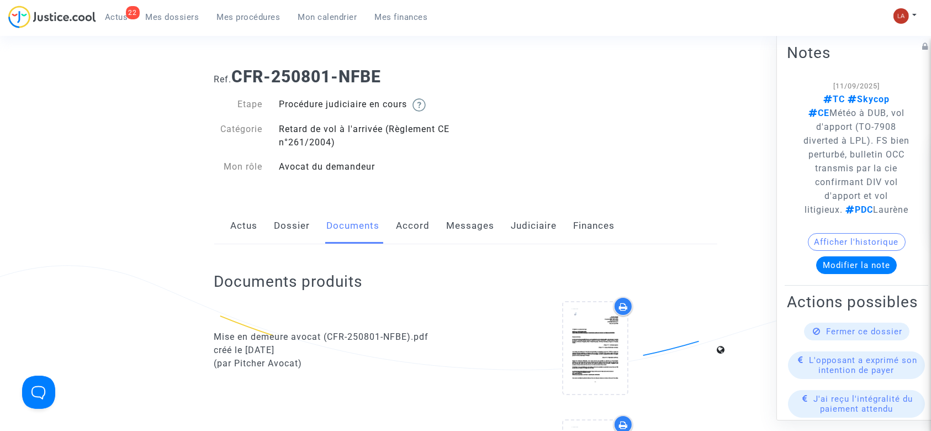
scroll to position [0, 0]
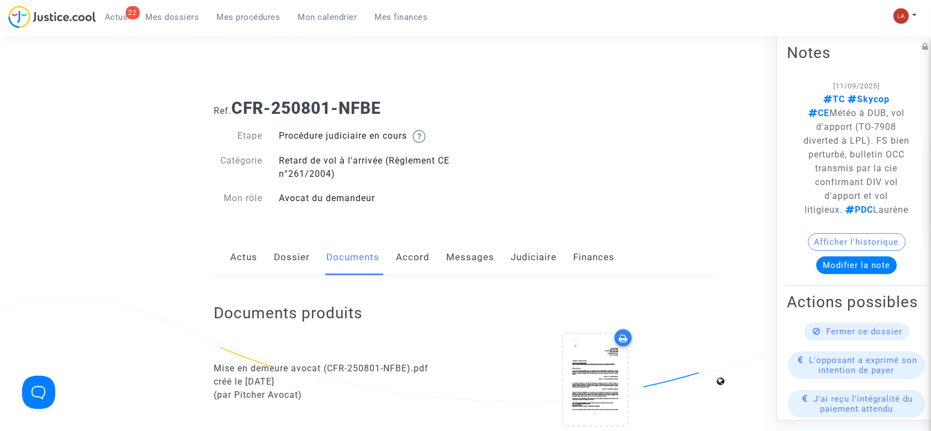
click at [282, 262] on link "Dossier" at bounding box center [292, 257] width 36 height 36
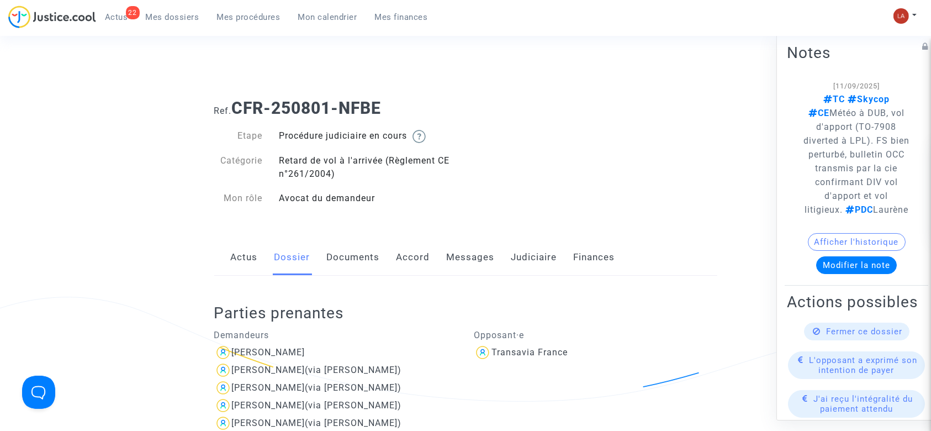
click at [352, 259] on link "Documents" at bounding box center [353, 257] width 53 height 36
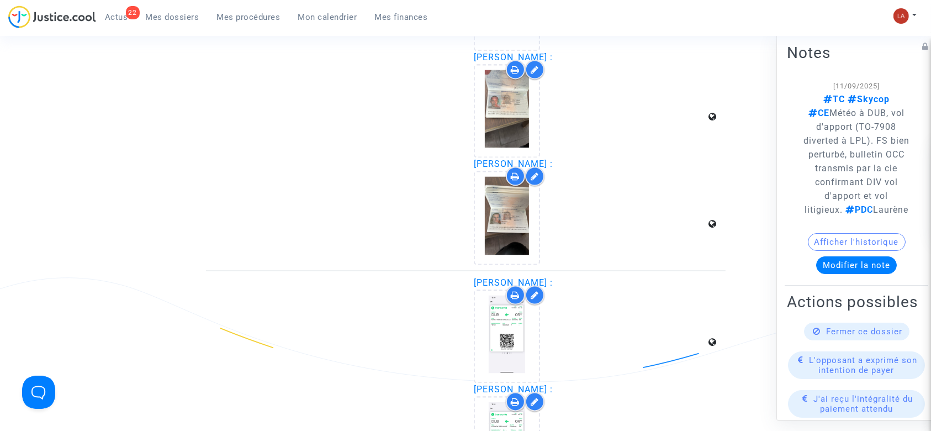
scroll to position [2156, 0]
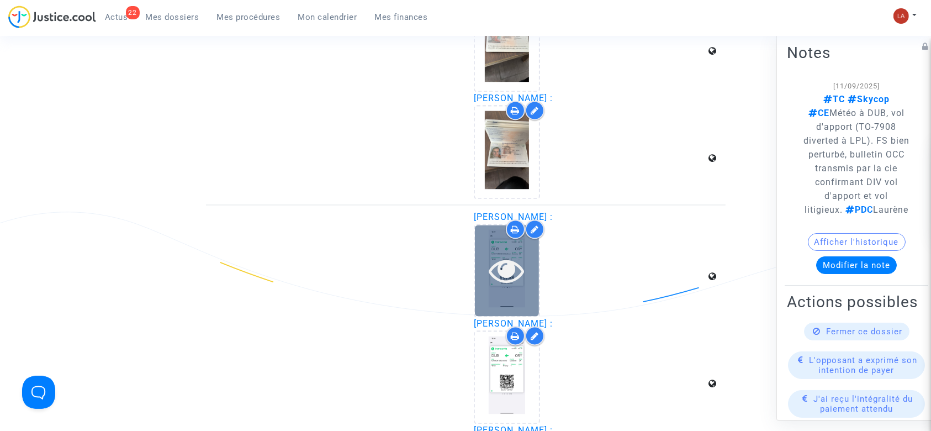
click at [492, 292] on div at bounding box center [507, 270] width 64 height 91
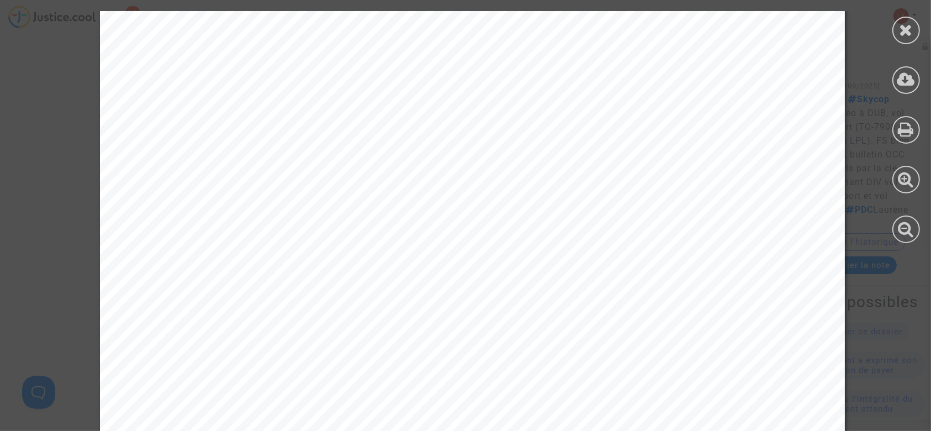
scroll to position [650, 0]
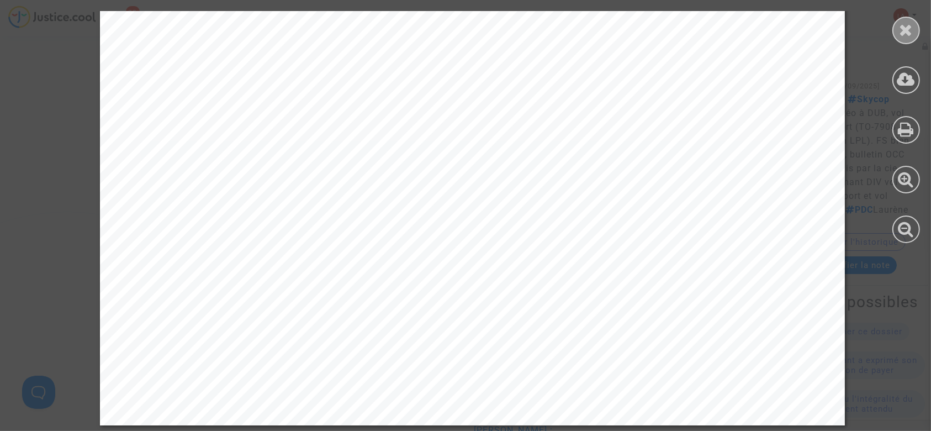
click at [909, 30] on icon at bounding box center [906, 30] width 14 height 17
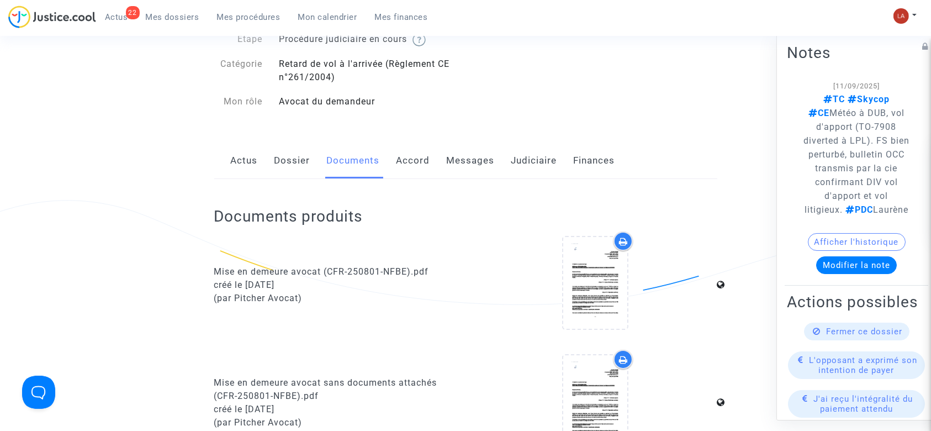
scroll to position [0, 0]
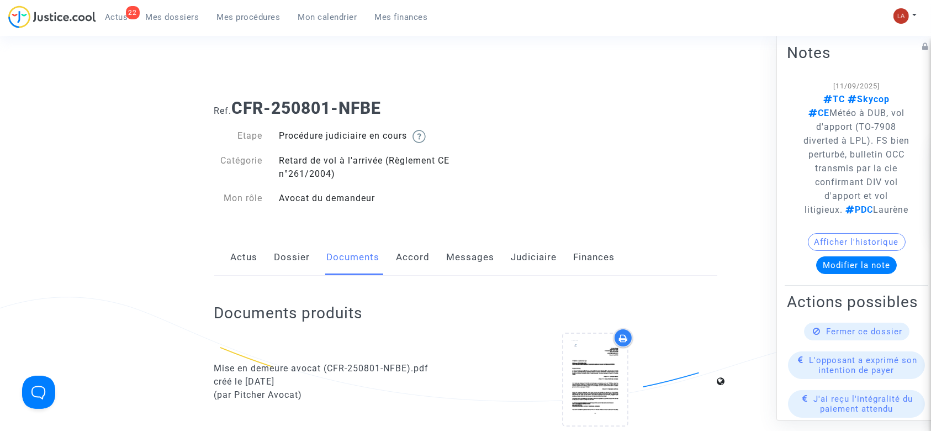
click at [408, 254] on link "Accord" at bounding box center [413, 257] width 34 height 36
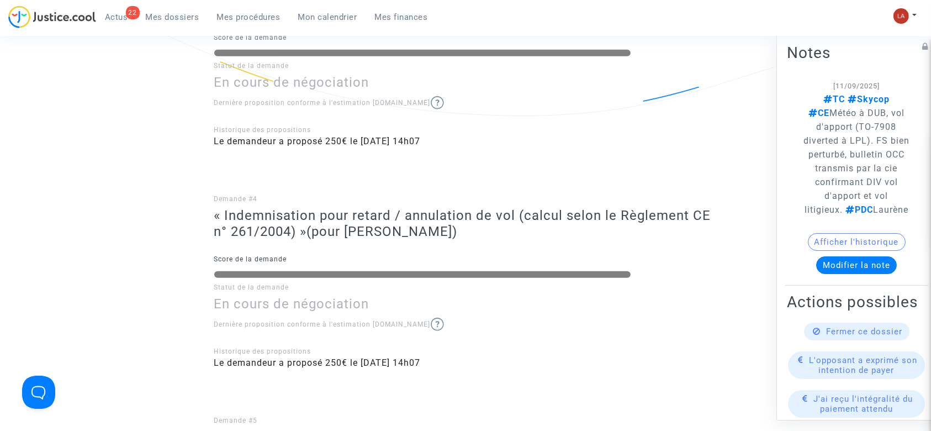
scroll to position [613, 0]
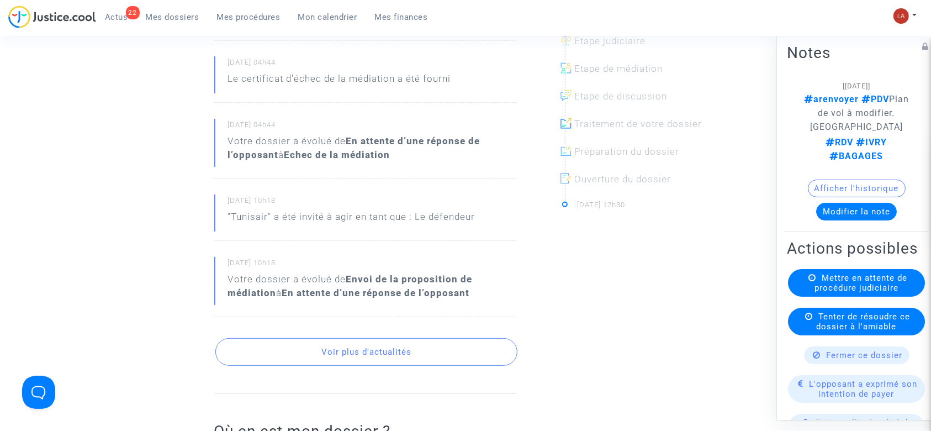
scroll to position [221, 0]
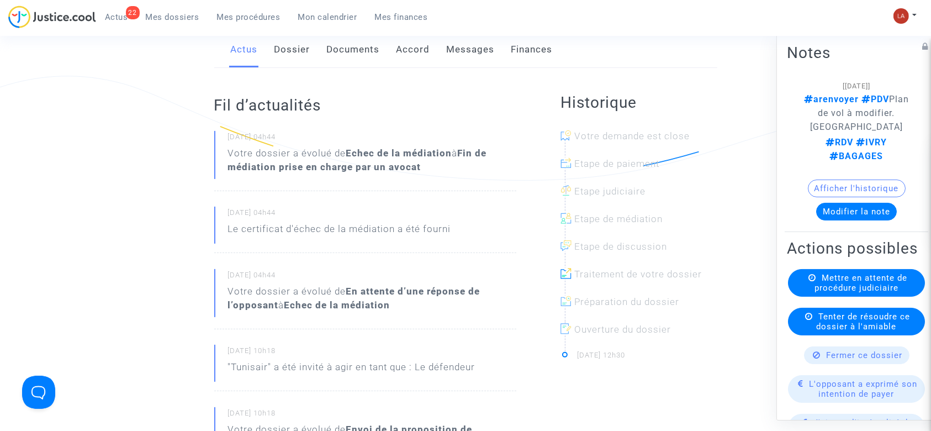
click at [290, 40] on link "Dossier" at bounding box center [292, 49] width 36 height 36
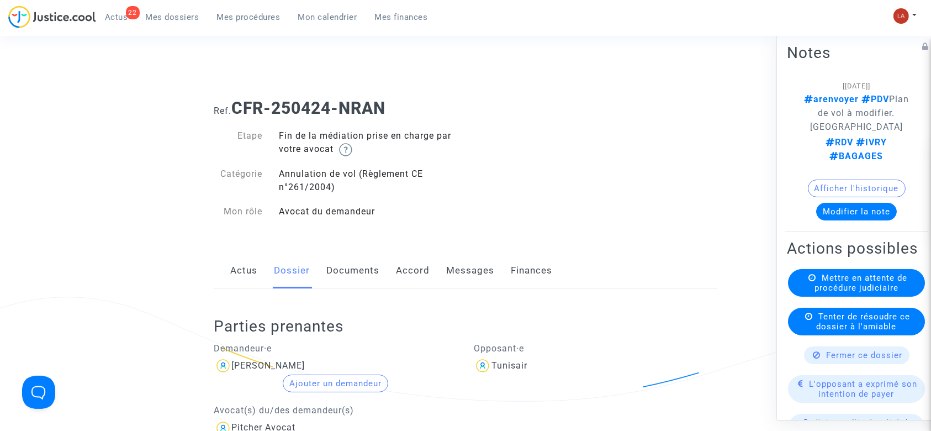
click at [406, 272] on link "Accord" at bounding box center [413, 270] width 34 height 36
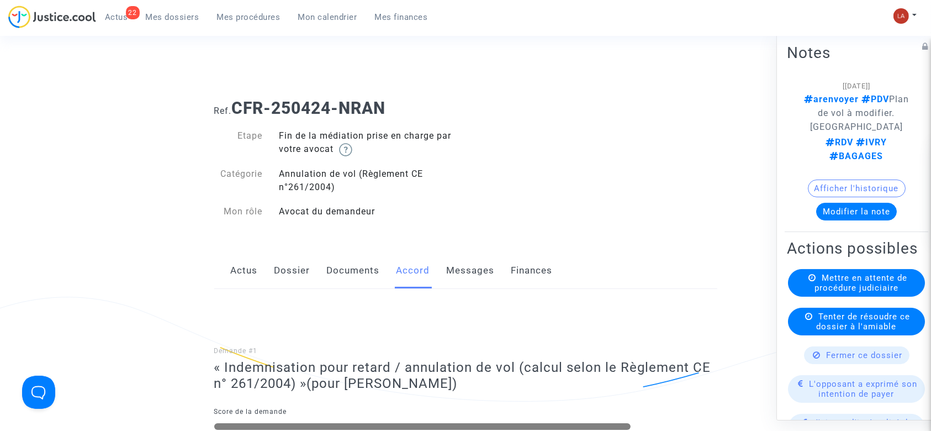
click at [381, 270] on div "Actus Dossier Documents Accord Messages Finances" at bounding box center [465, 270] width 503 height 37
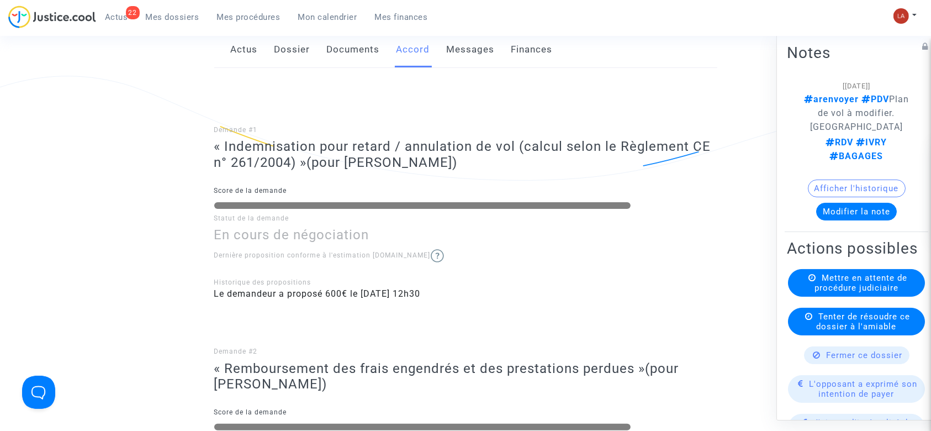
click at [342, 57] on link "Documents" at bounding box center [353, 49] width 53 height 36
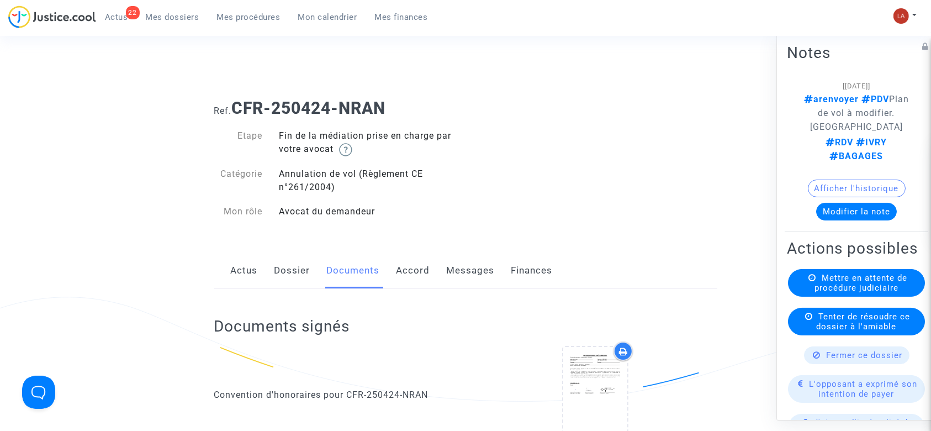
click at [312, 270] on div "Actus Dossier Documents Accord Messages Finances" at bounding box center [465, 270] width 503 height 37
click at [298, 263] on link "Dossier" at bounding box center [292, 270] width 36 height 36
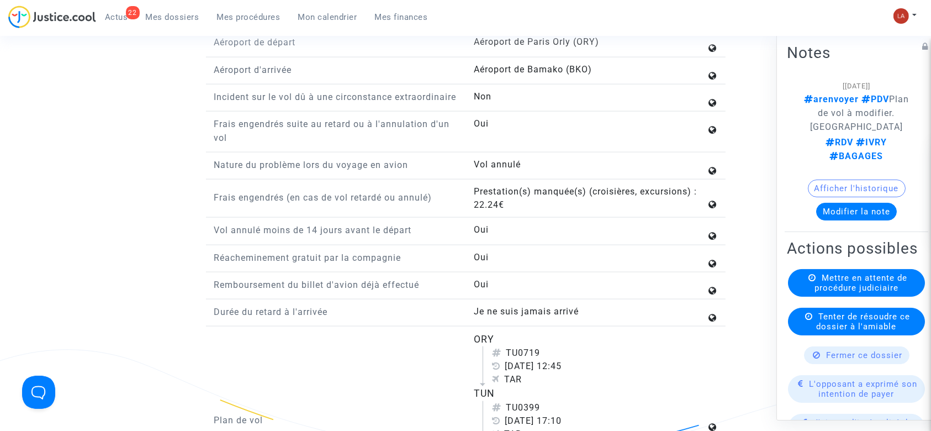
scroll to position [1619, 0]
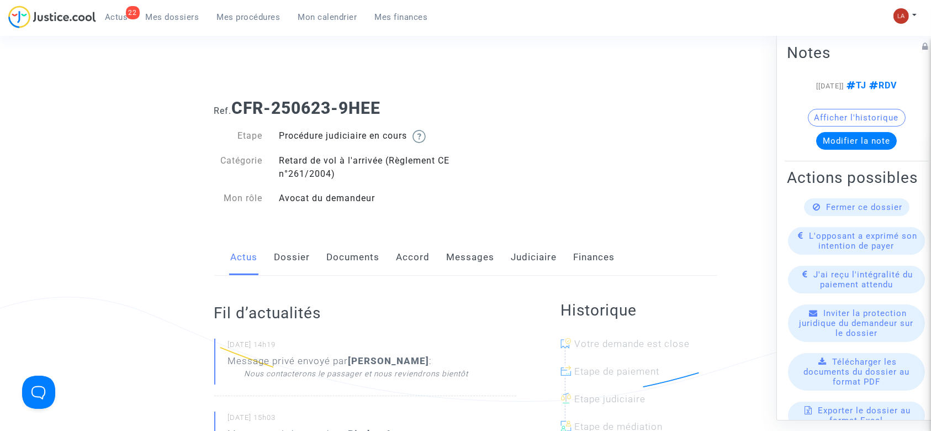
click at [287, 253] on link "Dossier" at bounding box center [292, 257] width 36 height 36
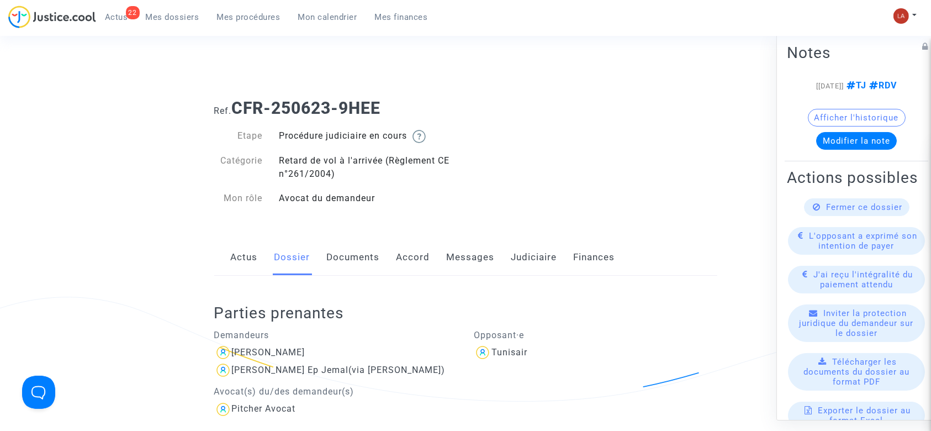
click at [465, 262] on link "Messages" at bounding box center [471, 257] width 48 height 36
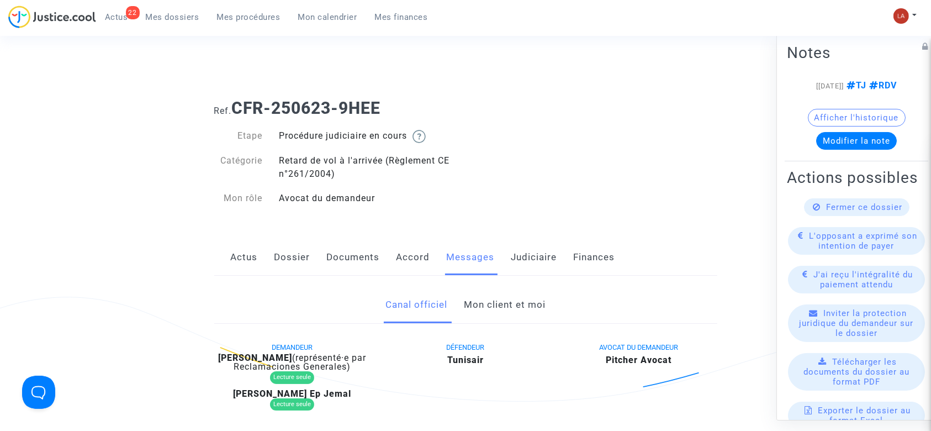
click at [532, 258] on link "Judiciaire" at bounding box center [534, 257] width 46 height 36
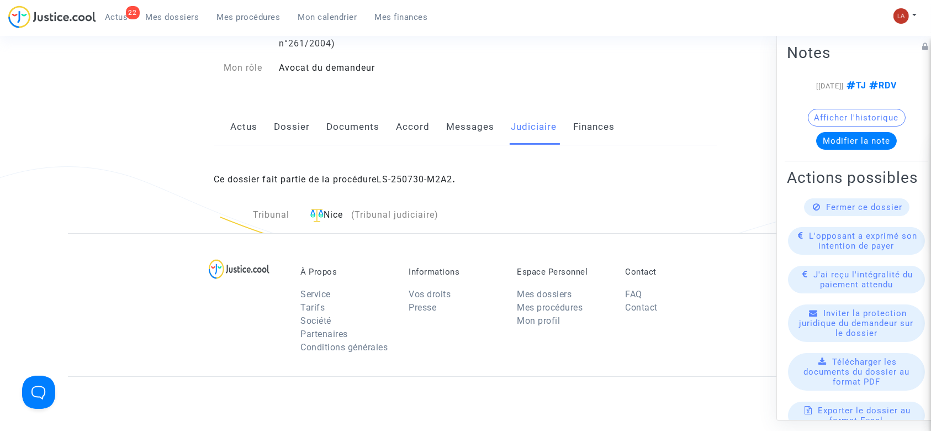
scroll to position [131, 0]
click at [252, 129] on link "Actus" at bounding box center [244, 126] width 27 height 36
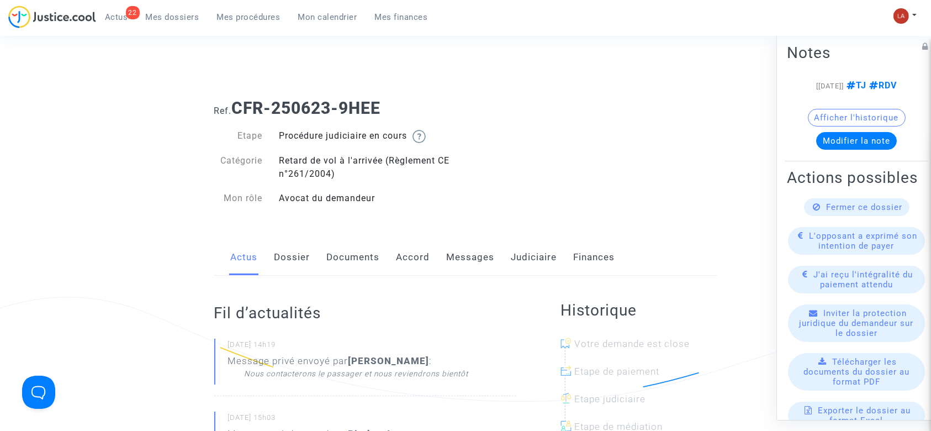
click at [459, 253] on link "Messages" at bounding box center [471, 257] width 48 height 36
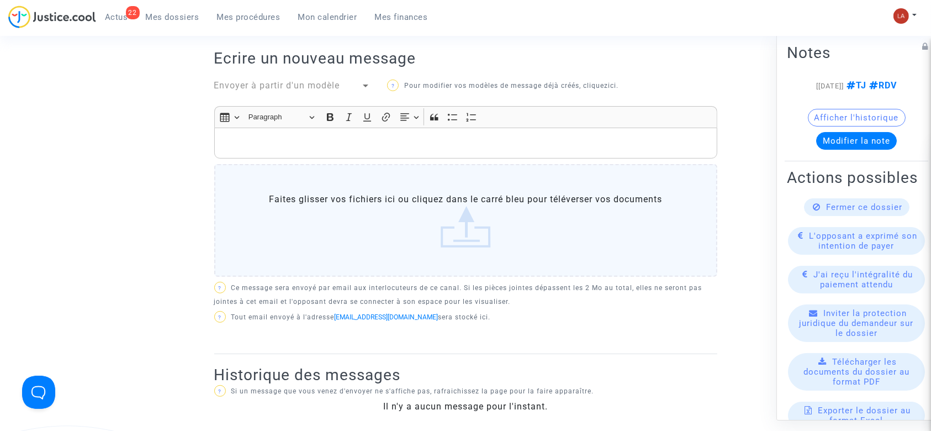
scroll to position [391, 0]
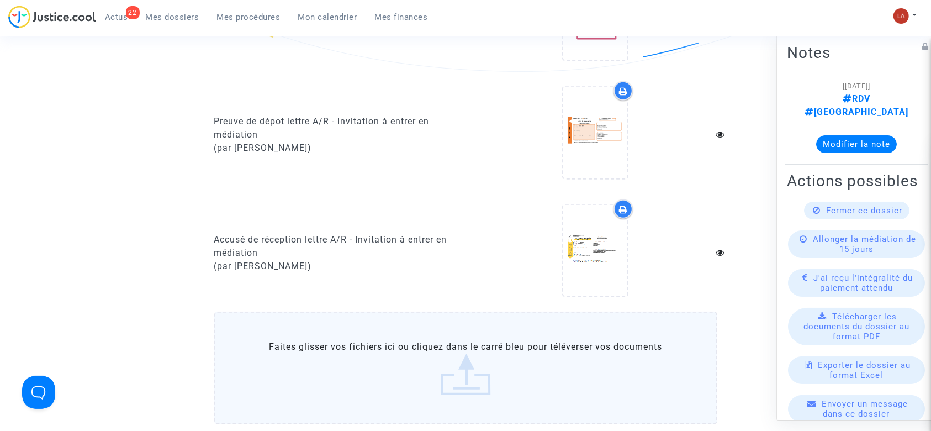
scroll to position [853, 0]
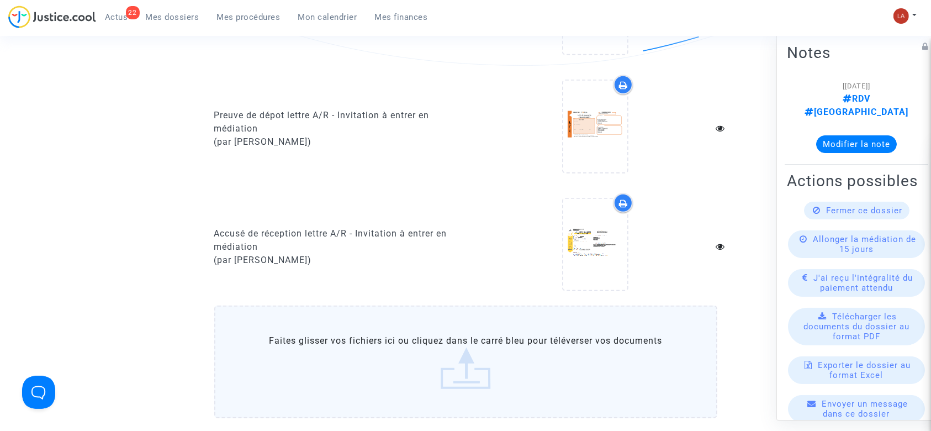
click at [315, 337] on label "Faites glisser vos fichiers ici ou cliquez dans le carré bleu pour téléverser v…" at bounding box center [465, 361] width 503 height 113
click at [0, 0] on input "Faites glisser vos fichiers ici ou cliquez dans le carré bleu pour téléverser v…" at bounding box center [0, 0] width 0 height 0
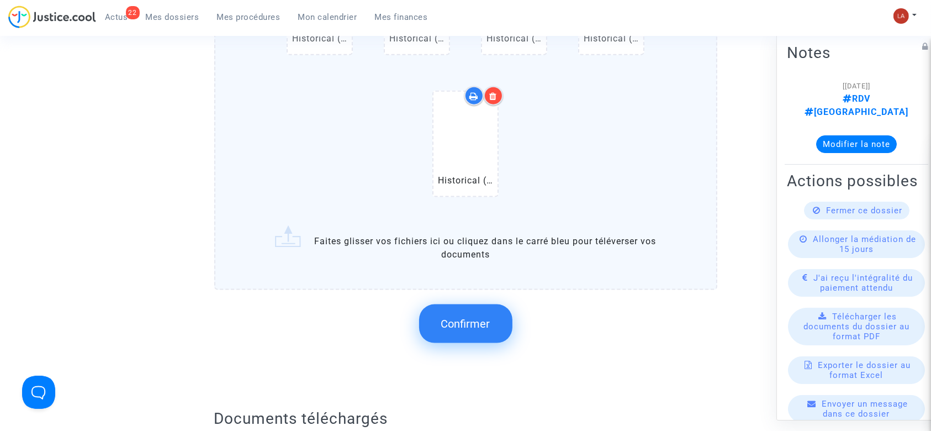
scroll to position [1398, 0]
click at [448, 309] on button "Confirmer" at bounding box center [465, 322] width 93 height 39
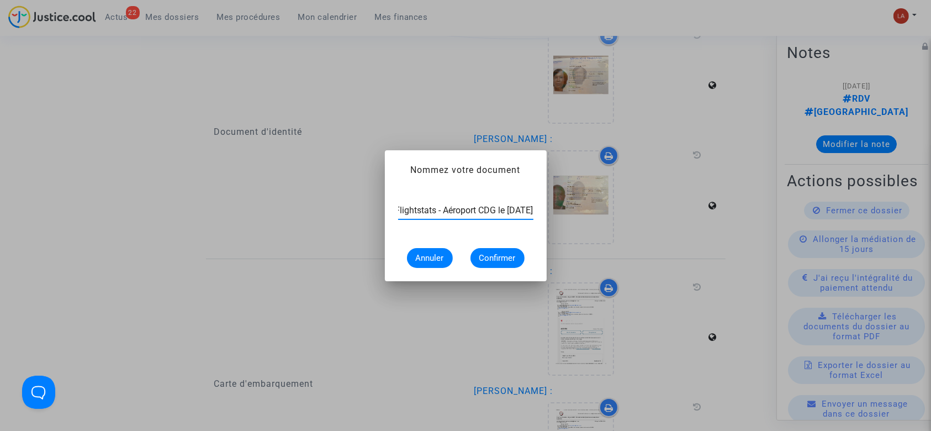
scroll to position [0, 55]
type input "Extrait Flightstats - Aéroport CDG le 3 juillet 2025"
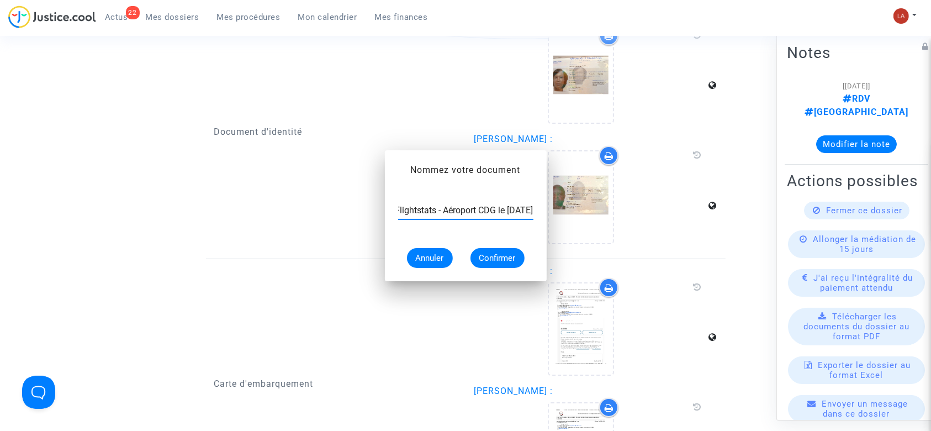
scroll to position [1398, 0]
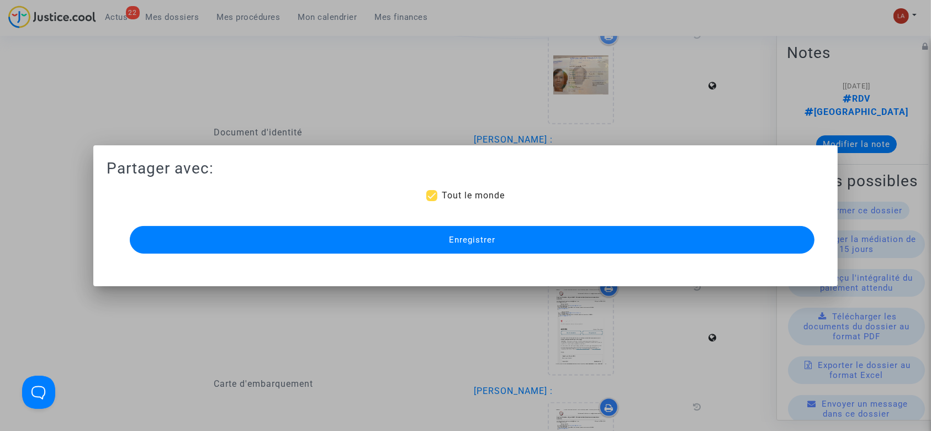
click at [392, 243] on button "Enregistrer" at bounding box center [472, 240] width 685 height 28
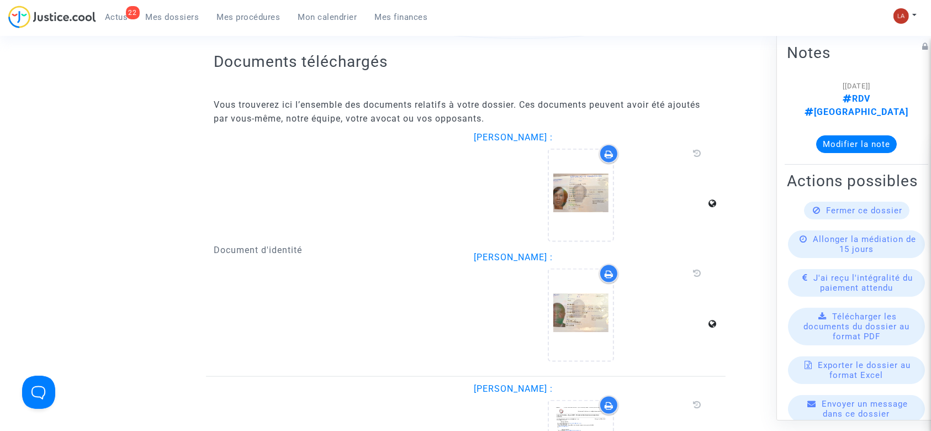
scroll to position [1701, 0]
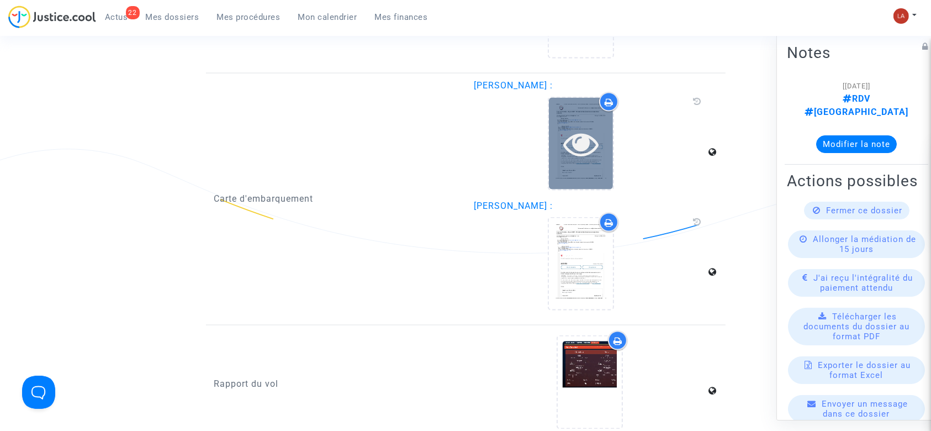
click at [583, 156] on icon at bounding box center [581, 143] width 36 height 35
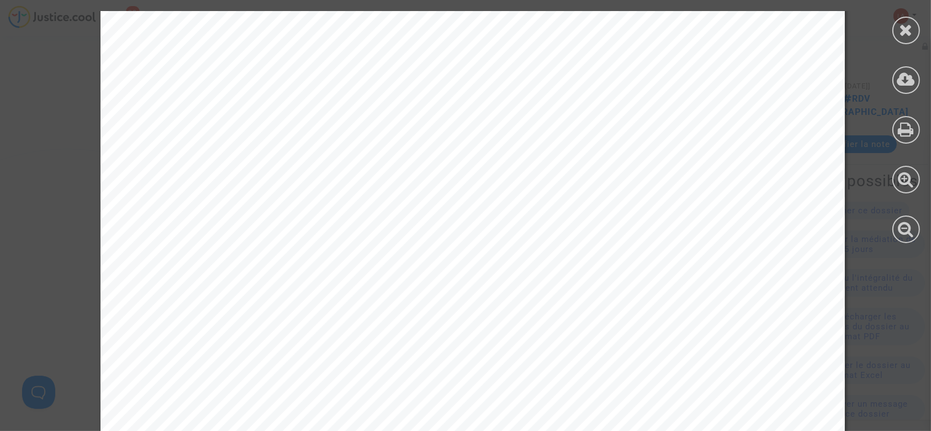
scroll to position [1252, 0]
click at [911, 36] on icon at bounding box center [906, 30] width 14 height 17
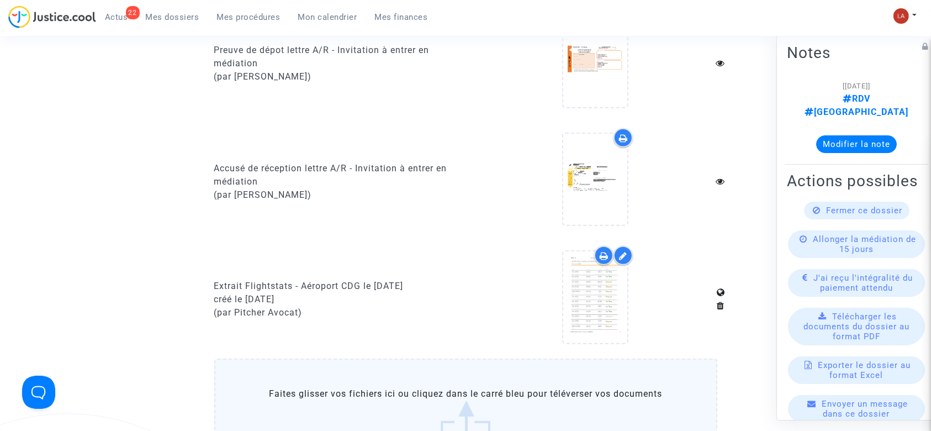
scroll to position [994, 0]
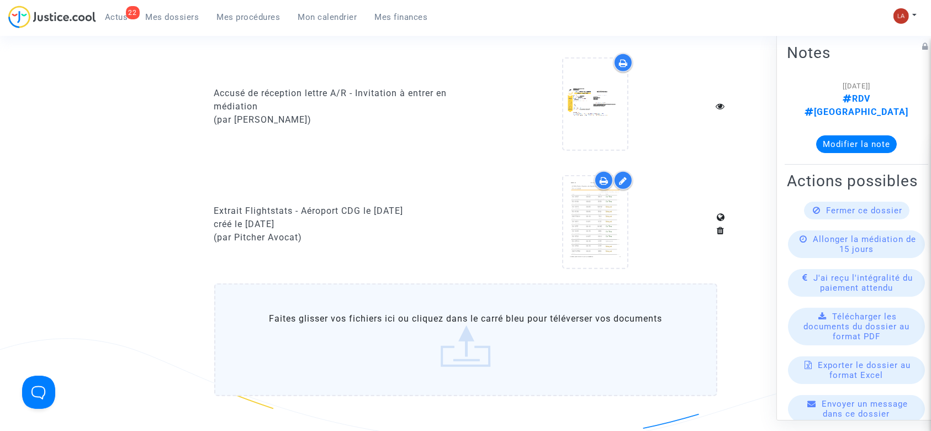
click at [857, 135] on button "Modifier la note" at bounding box center [856, 144] width 81 height 18
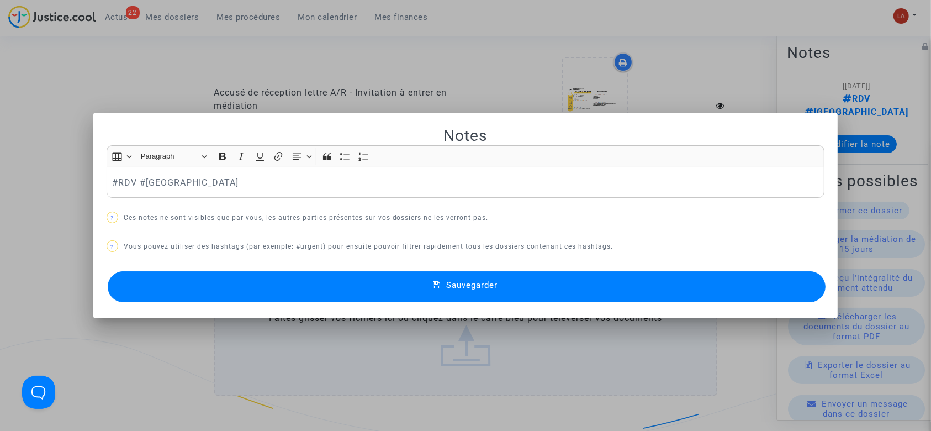
scroll to position [0, 0]
click at [328, 170] on div "#RDV #Montreal" at bounding box center [466, 182] width 718 height 31
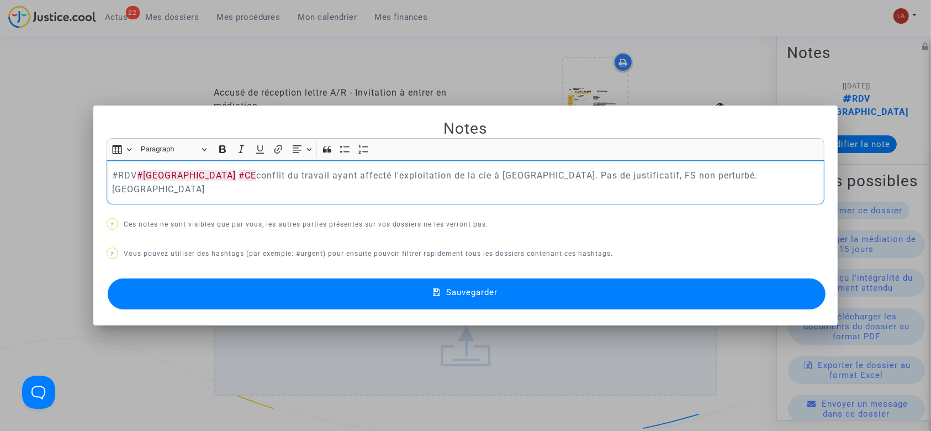
click at [285, 295] on button "Sauvegarder" at bounding box center [467, 293] width 718 height 31
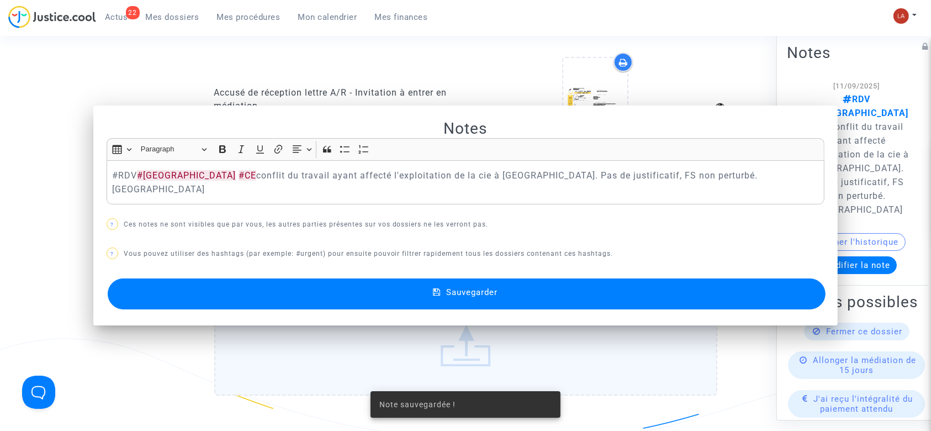
scroll to position [994, 0]
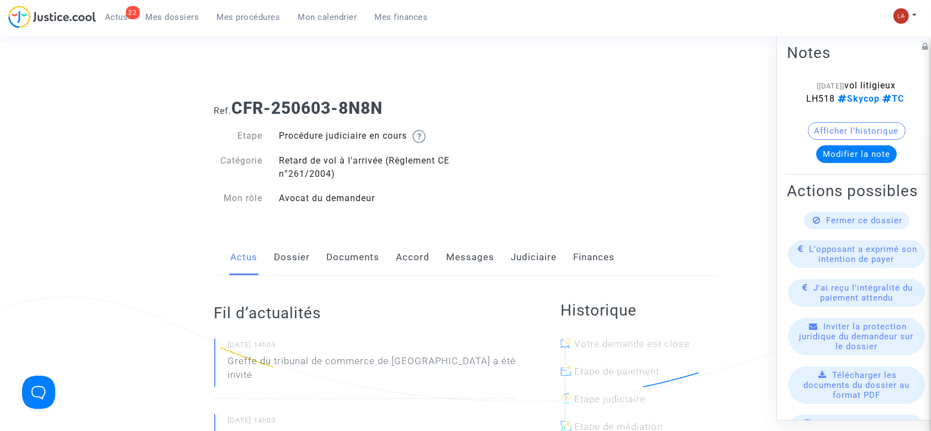
click at [344, 269] on link "Documents" at bounding box center [353, 257] width 53 height 36
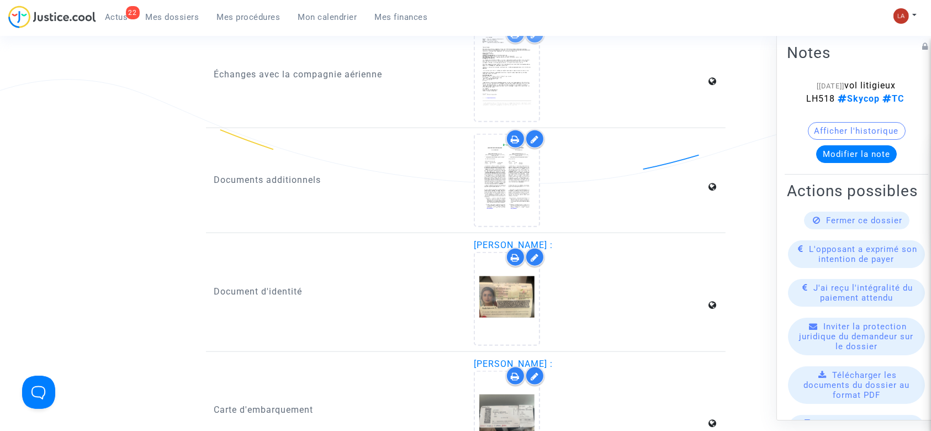
scroll to position [1263, 0]
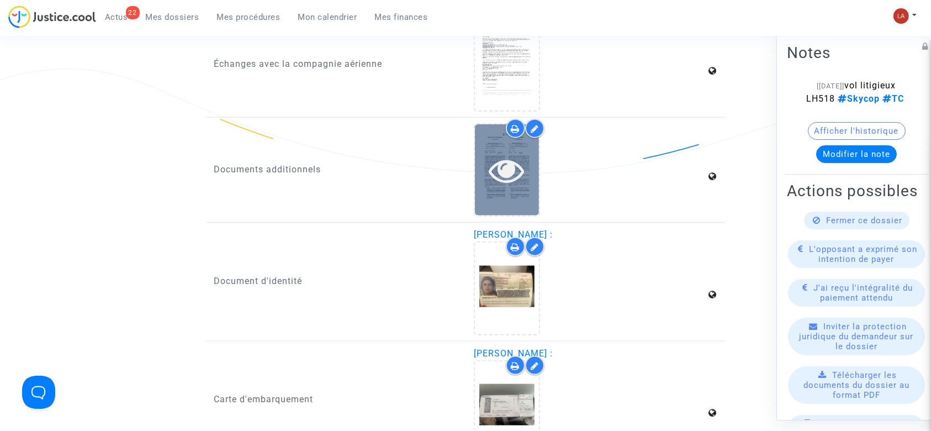
click at [513, 181] on icon at bounding box center [507, 169] width 36 height 35
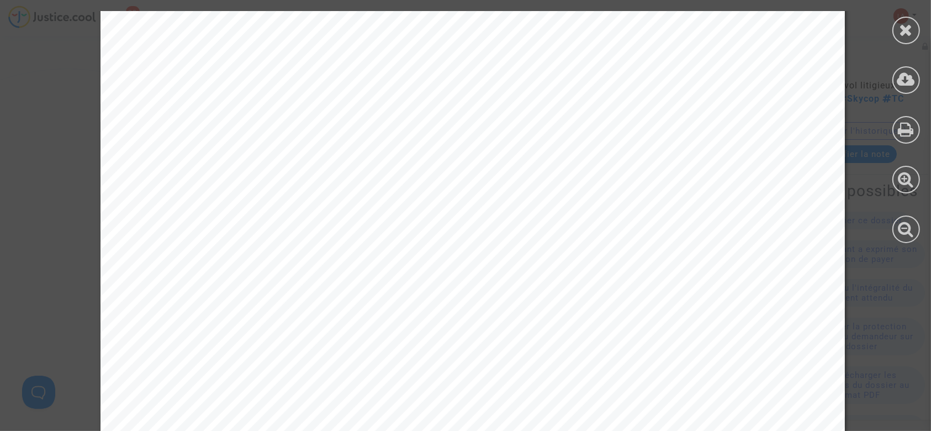
scroll to position [0, 0]
click at [907, 23] on icon at bounding box center [906, 30] width 14 height 17
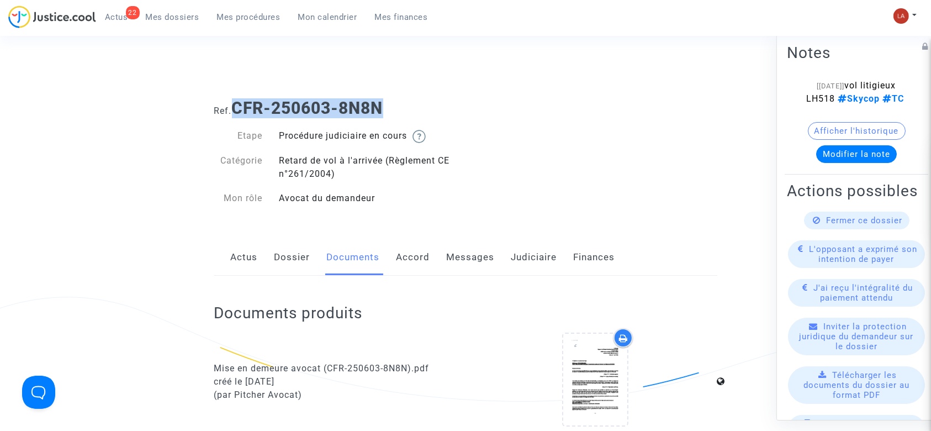
drag, startPoint x: 402, startPoint y: 98, endPoint x: 236, endPoint y: 103, distance: 166.8
click at [236, 103] on h1 "Ref. CFR-250603-8N8N" at bounding box center [465, 108] width 503 height 20
copy b "CFR-250603-8N8N"
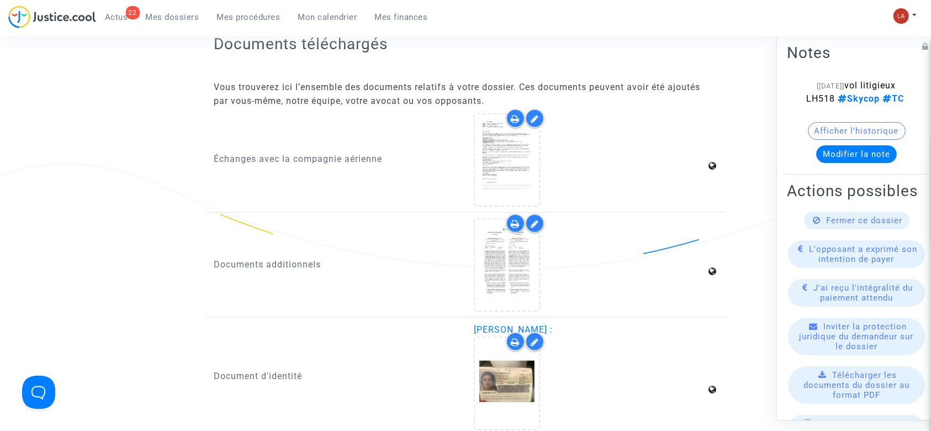
scroll to position [1283, 0]
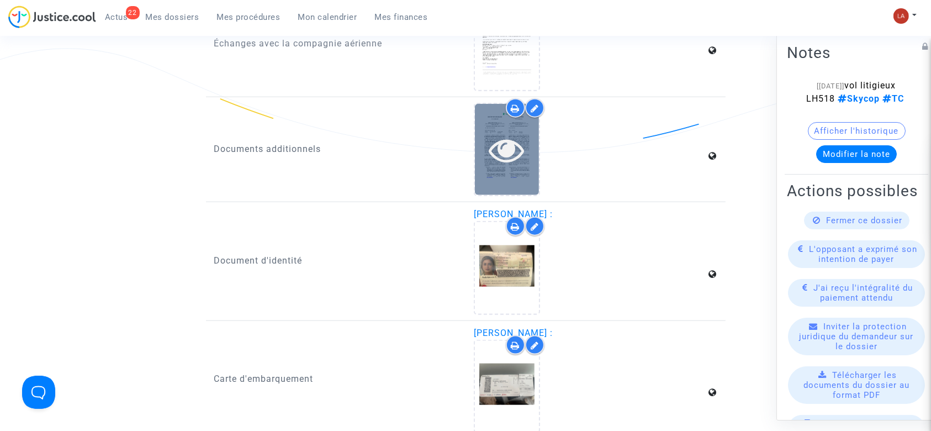
click at [493, 141] on icon at bounding box center [507, 149] width 36 height 35
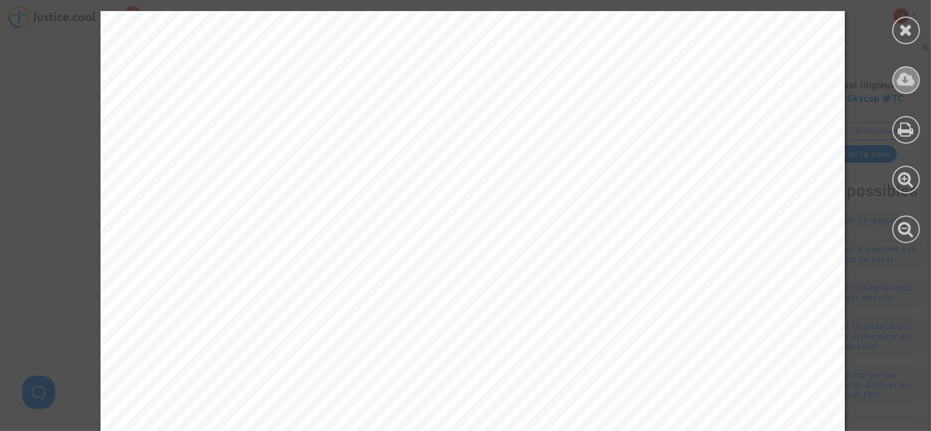
click at [900, 77] on icon at bounding box center [906, 79] width 18 height 17
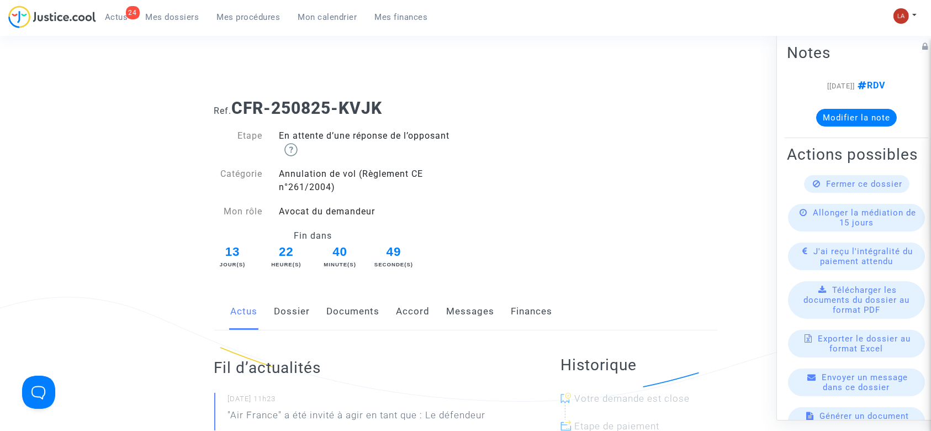
click at [419, 319] on link "Accord" at bounding box center [413, 311] width 34 height 36
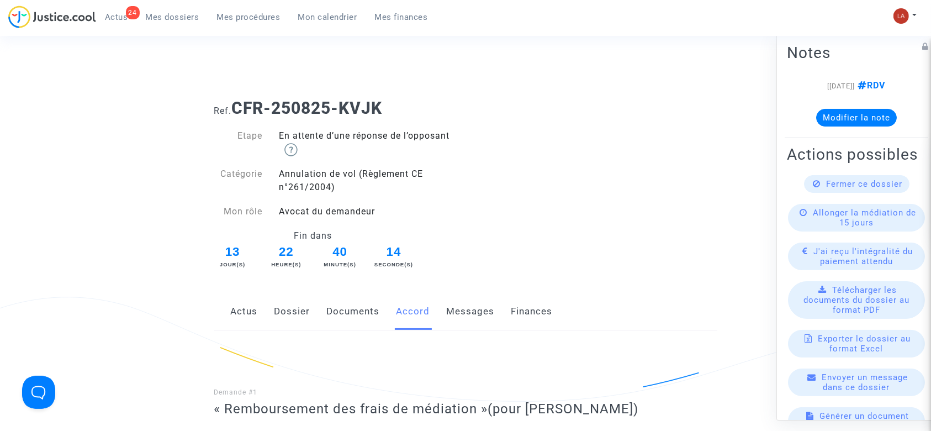
drag, startPoint x: 455, startPoint y: 311, endPoint x: 427, endPoint y: 150, distance: 163.0
click at [455, 311] on link "Messages" at bounding box center [471, 311] width 48 height 36
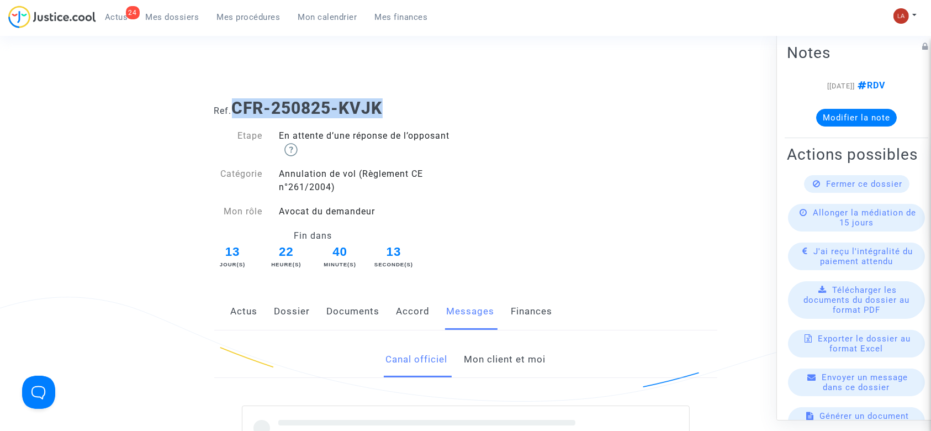
drag, startPoint x: 411, startPoint y: 113, endPoint x: 237, endPoint y: 108, distance: 173.4
click at [237, 108] on h1 "Ref. CFR-250825-KVJK" at bounding box center [465, 108] width 503 height 20
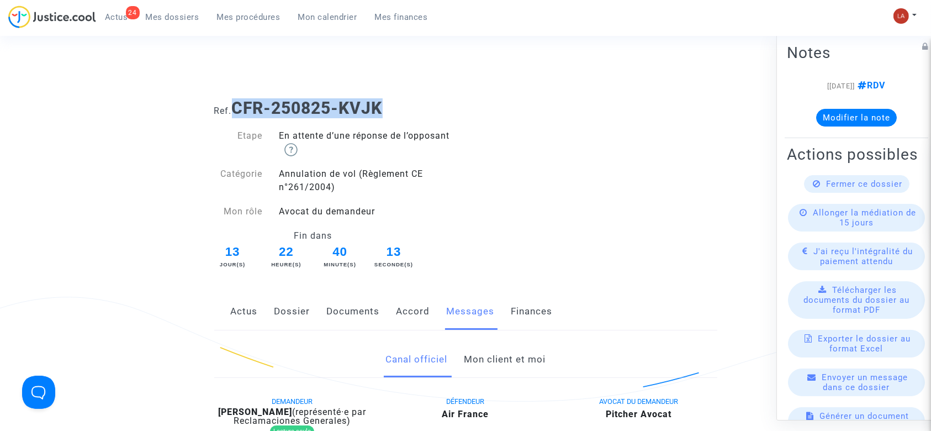
copy b "CFR-250825-KVJK"
drag, startPoint x: 218, startPoint y: 412, endPoint x: 288, endPoint y: 407, distance: 69.7
click at [288, 407] on b "[PERSON_NAME]" at bounding box center [255, 411] width 74 height 10
copy b "[PERSON_NAME]"
click at [845, 112] on button "Modifier la note" at bounding box center [856, 118] width 81 height 18
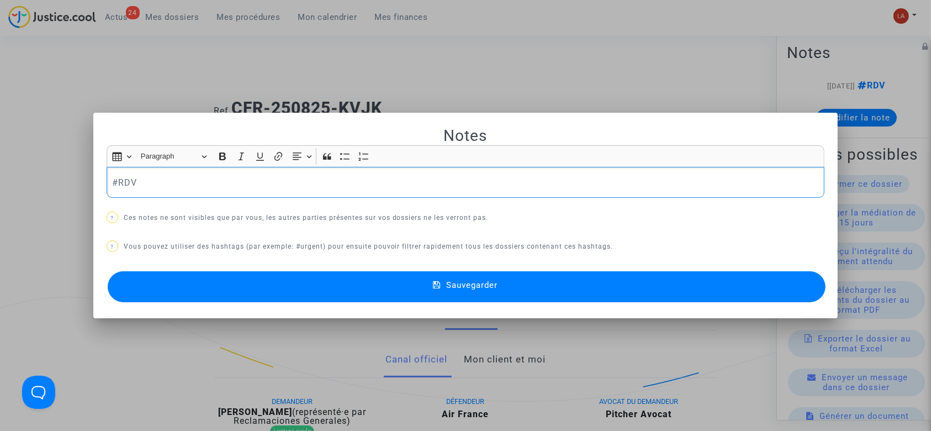
click at [285, 181] on p "#RDV" at bounding box center [465, 183] width 707 height 14
click at [264, 285] on button "Sauvegarder" at bounding box center [467, 286] width 718 height 31
